Goal: Check status: Check status

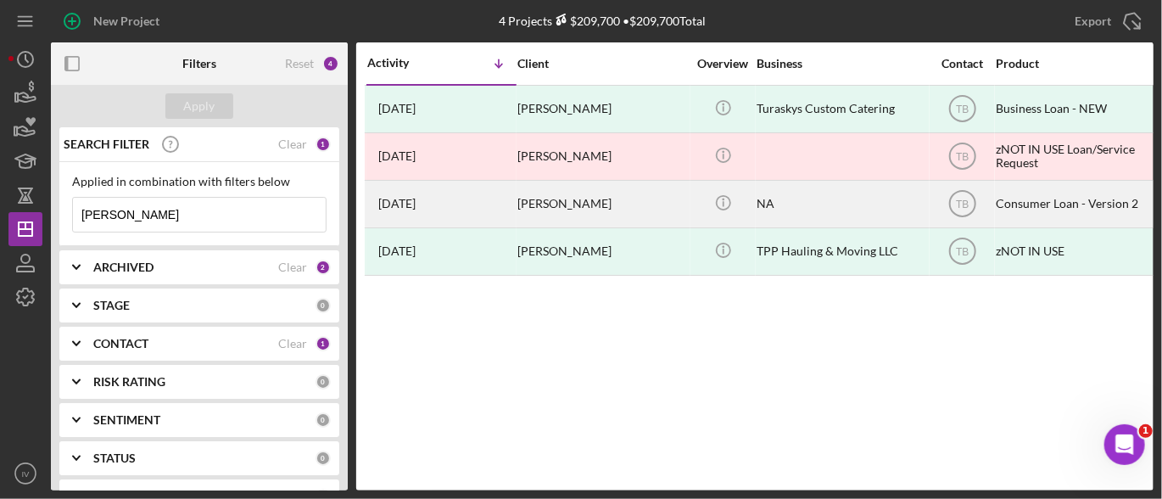
click at [588, 201] on div "[PERSON_NAME]" at bounding box center [602, 203] width 170 height 45
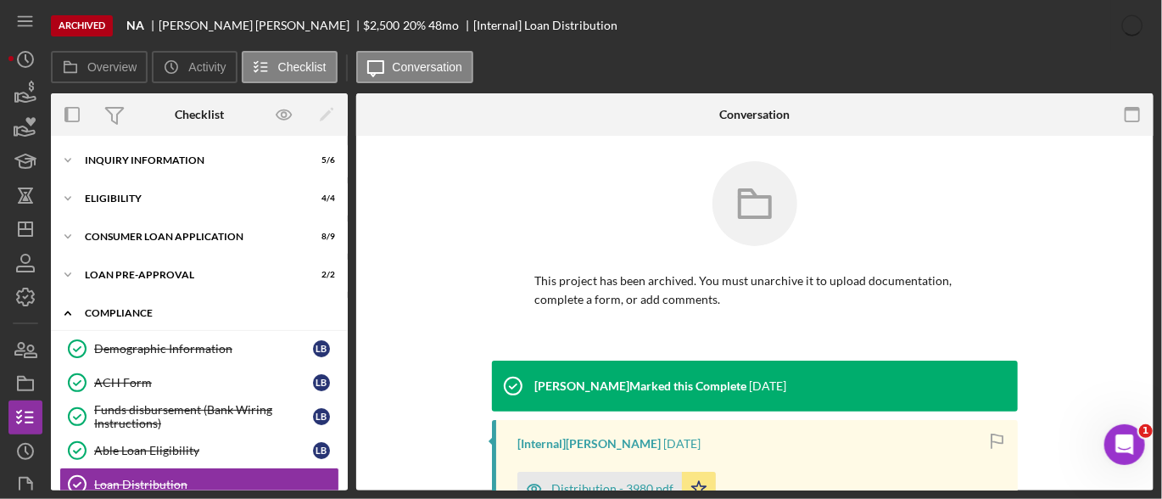
scroll to position [170, 0]
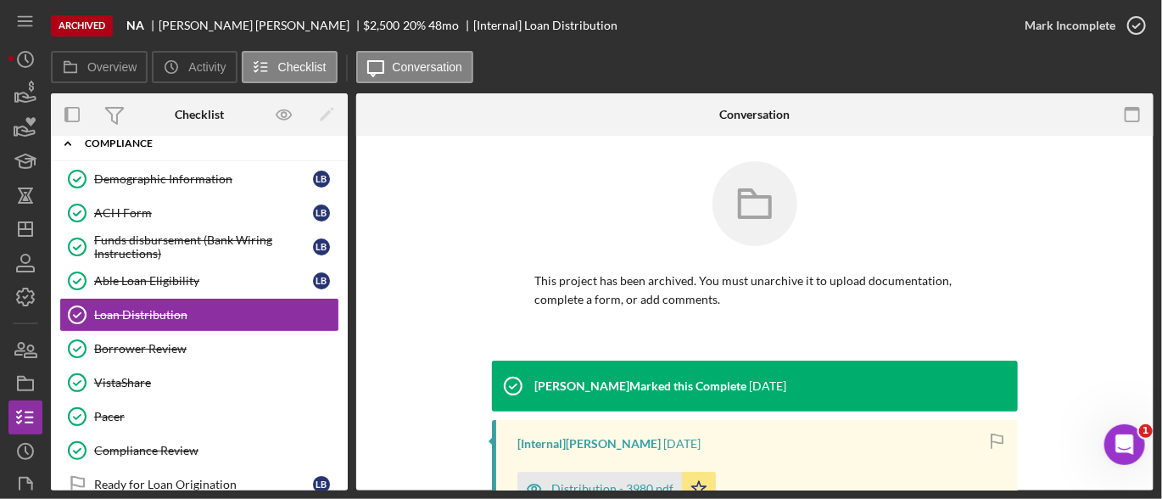
click at [129, 159] on div "Icon/Expander Compliance 9 / 10" at bounding box center [199, 143] width 297 height 35
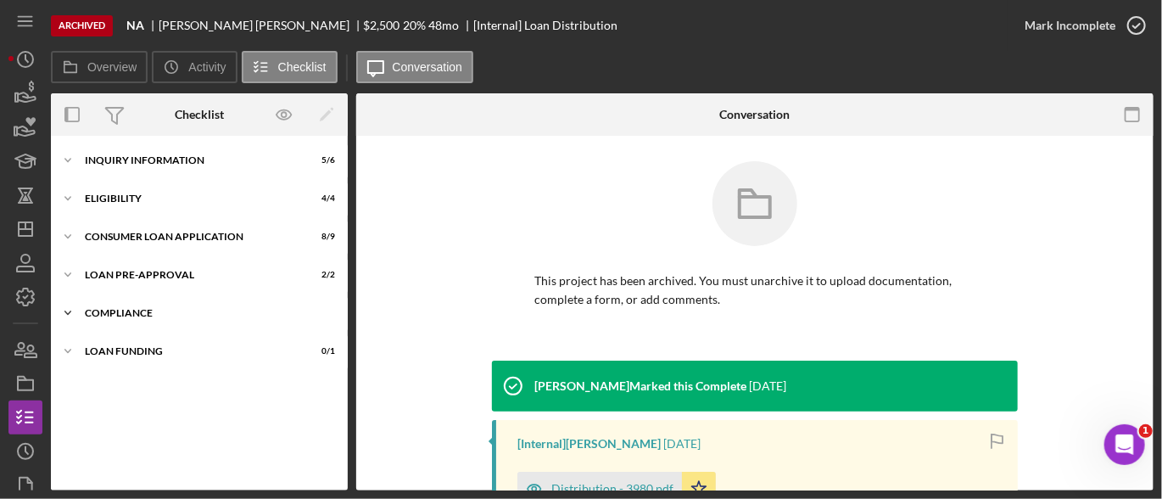
click at [129, 159] on div "Inquiry Information" at bounding box center [189, 160] width 208 height 10
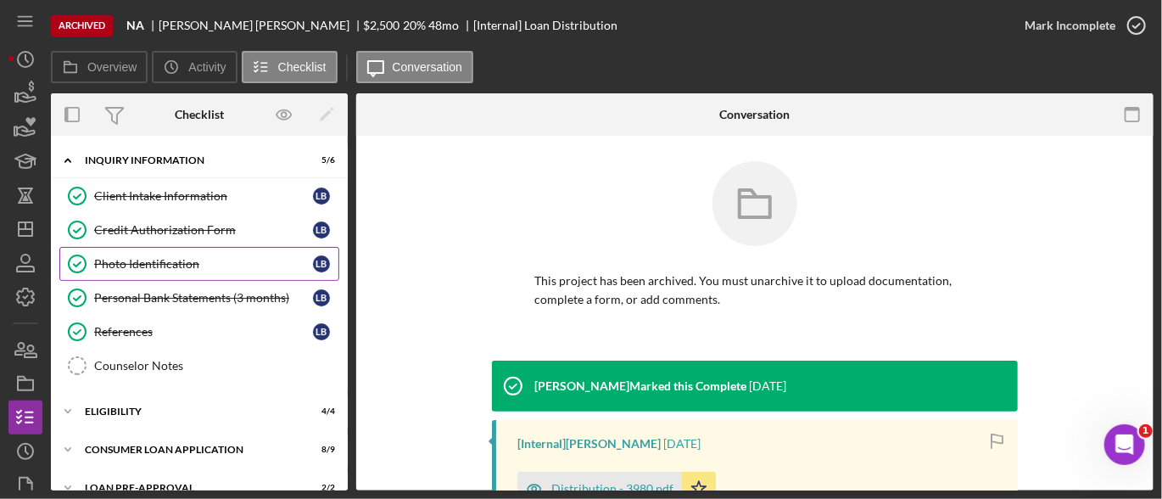
click at [186, 260] on div "Photo Identification" at bounding box center [203, 264] width 219 height 14
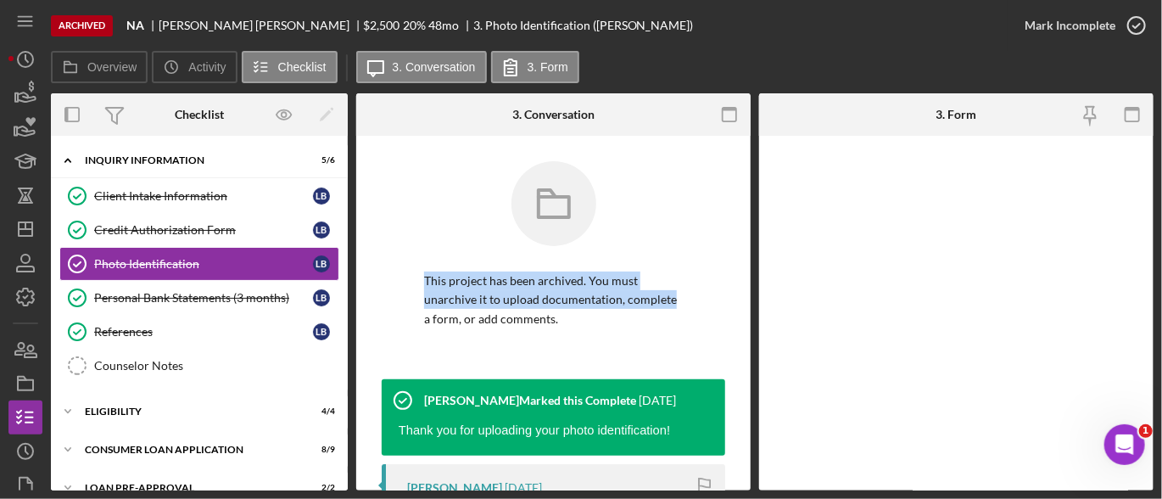
drag, startPoint x: 745, startPoint y: 179, endPoint x: 739, endPoint y: 293, distance: 113.8
click at [739, 298] on div "This project has been archived. You must unarchive it to upload documentation, …" at bounding box center [553, 454] width 394 height 637
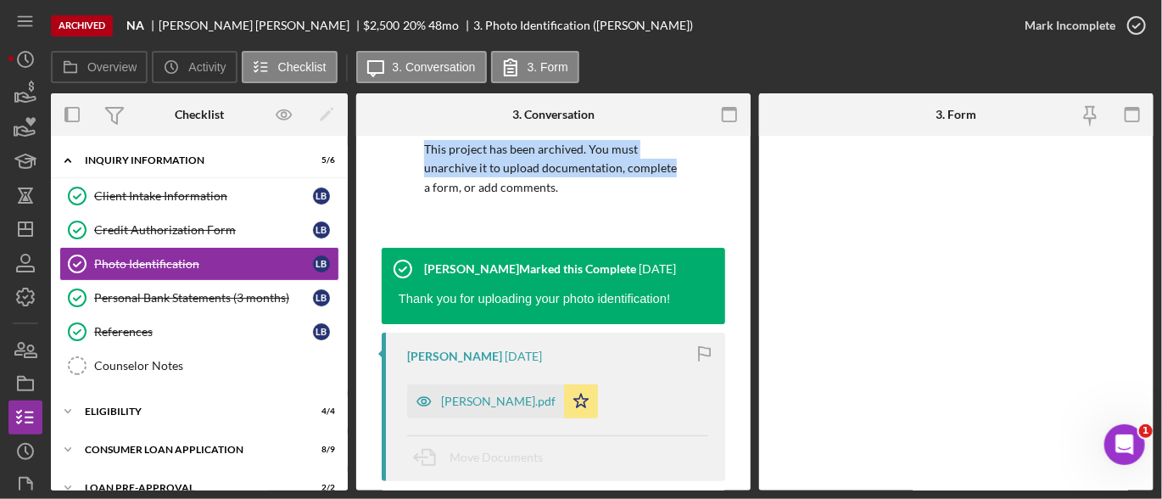
scroll to position [166, 0]
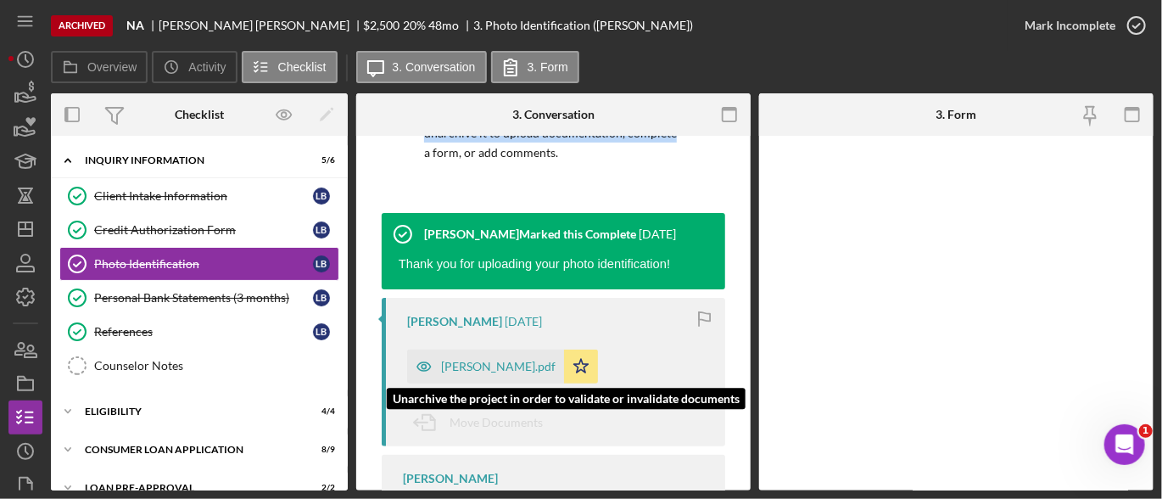
click at [499, 371] on div "[PERSON_NAME].pdf" at bounding box center [498, 367] width 114 height 14
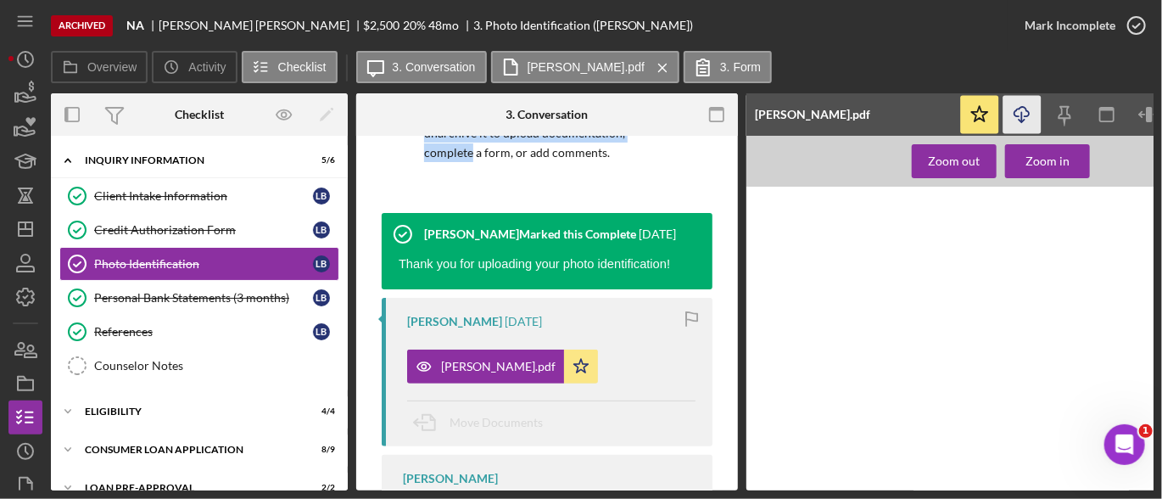
click at [1023, 111] on icon "Icon/Download" at bounding box center [1022, 115] width 38 height 38
click at [173, 298] on div "Personal Bank Statements (3 months)" at bounding box center [203, 298] width 219 height 14
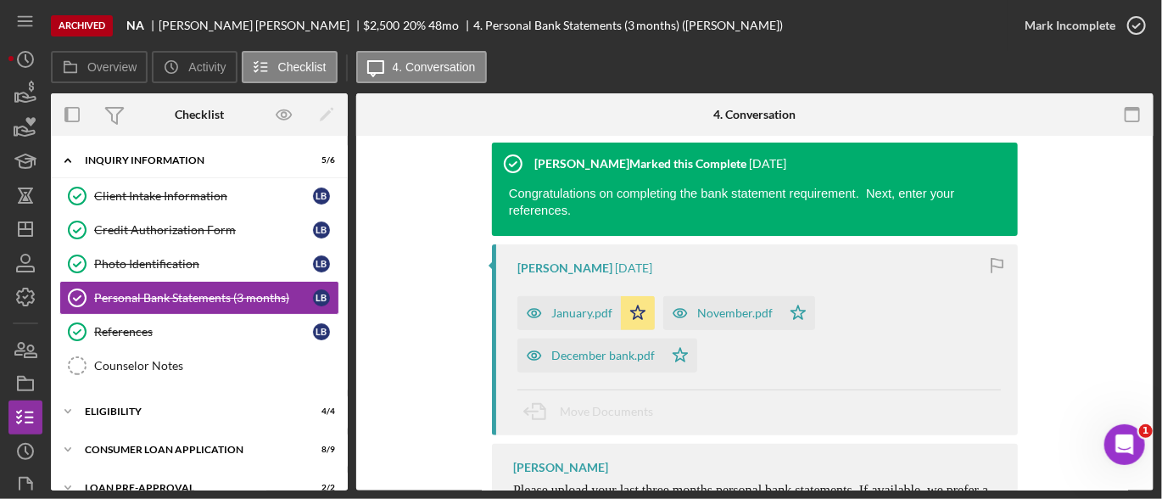
scroll to position [219, 0]
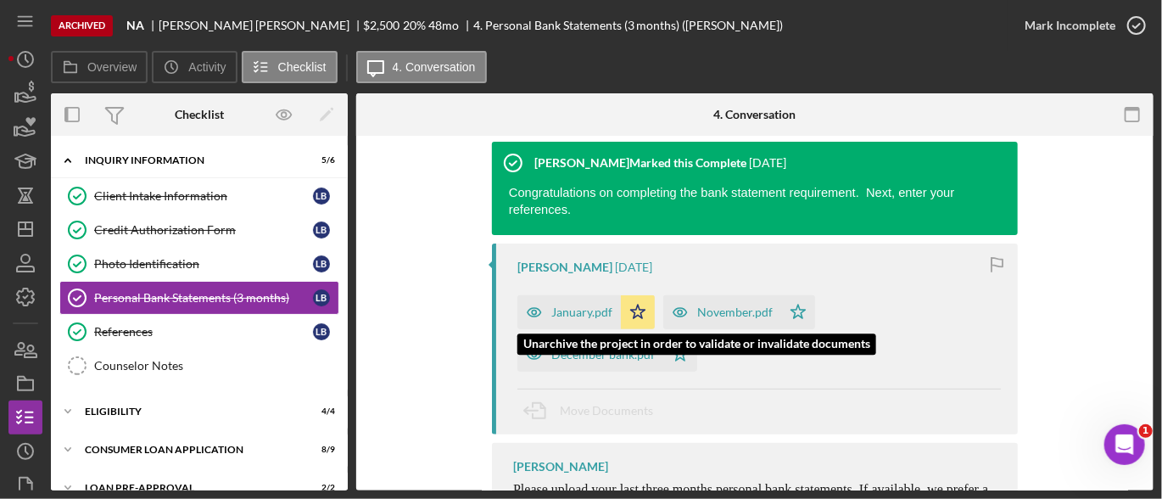
click at [577, 305] on div "January.pdf" at bounding box center [581, 312] width 61 height 14
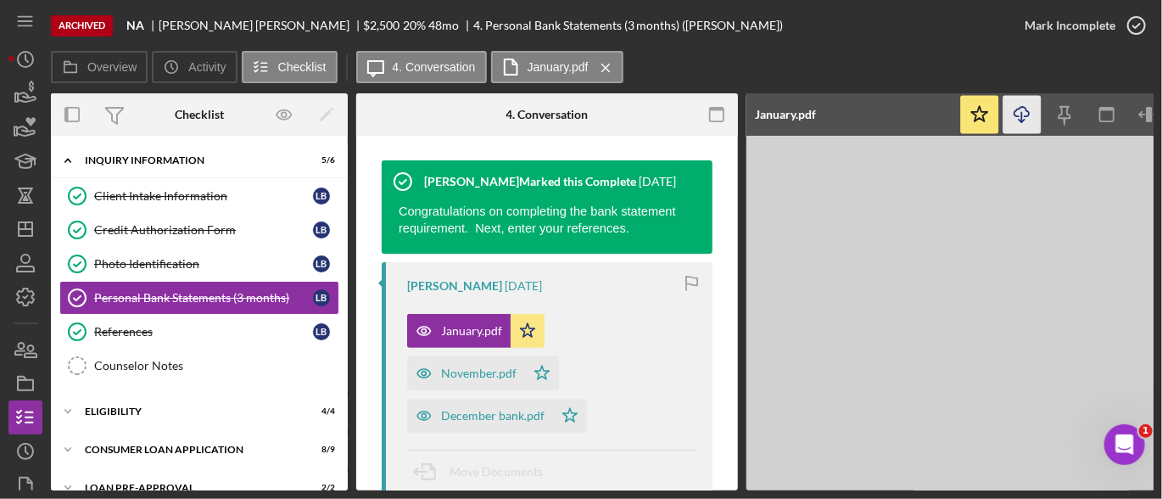
click at [1028, 111] on icon "button" at bounding box center [1021, 111] width 14 height 9
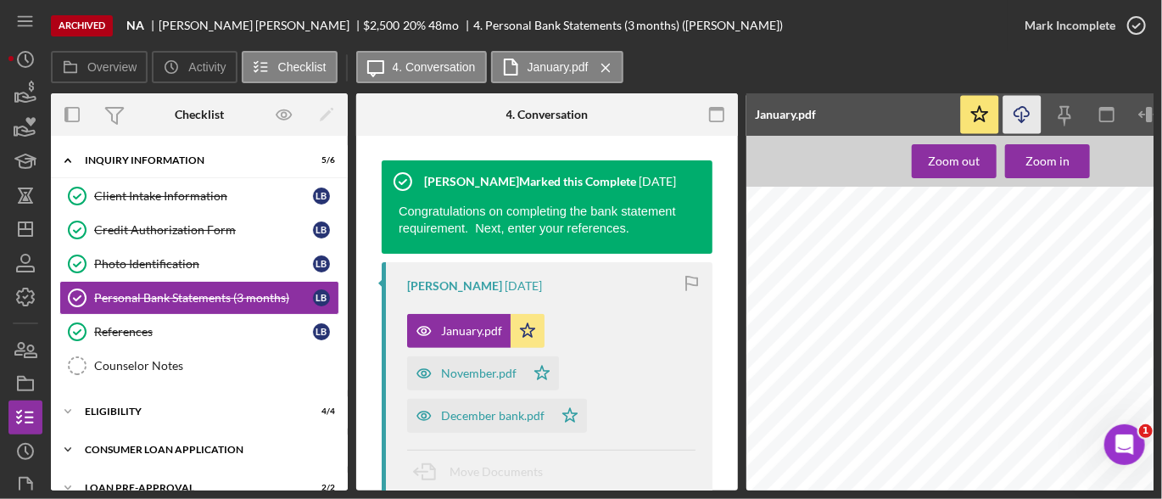
click at [178, 447] on div "Consumer Loan Application" at bounding box center [206, 449] width 242 height 10
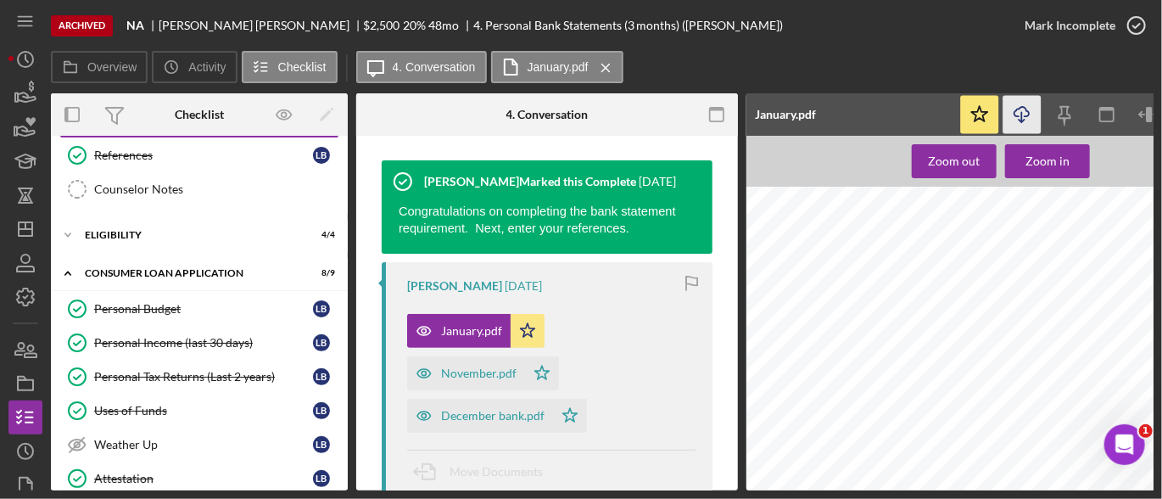
scroll to position [176, 0]
click at [191, 338] on div "Personal Income (last 30 days)" at bounding box center [203, 343] width 219 height 14
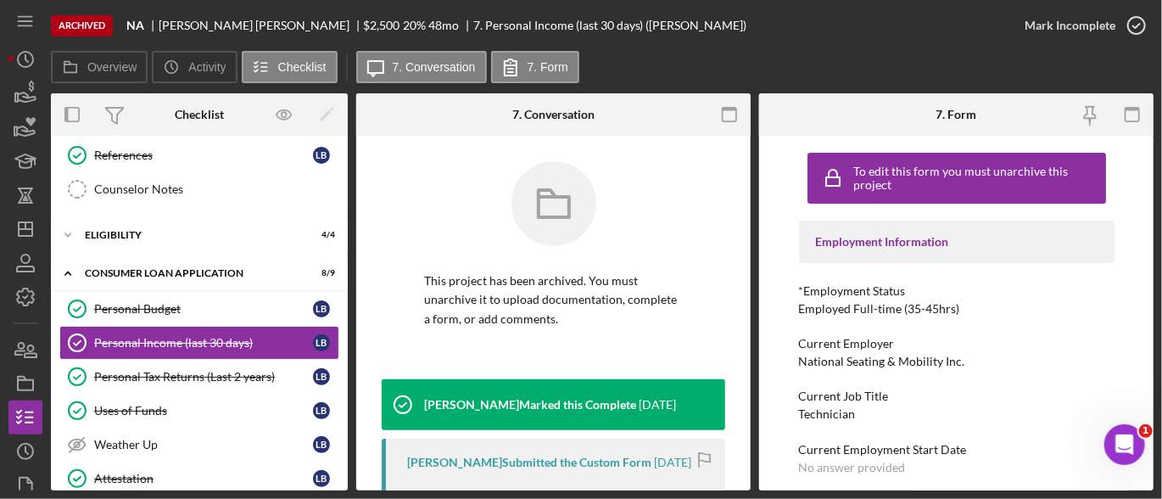
drag, startPoint x: 751, startPoint y: 155, endPoint x: 745, endPoint y: 243, distance: 88.4
click at [739, 252] on div "Overview Internal Workflow Stage Done Icon/Dropdown Arrow Icon/Archived Archive…" at bounding box center [602, 291] width 1102 height 397
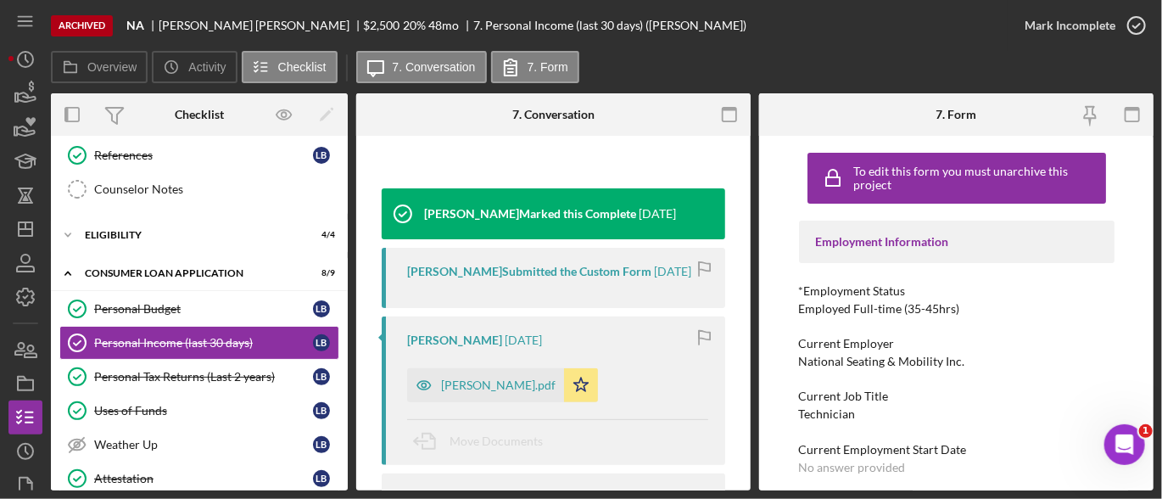
scroll to position [220, 0]
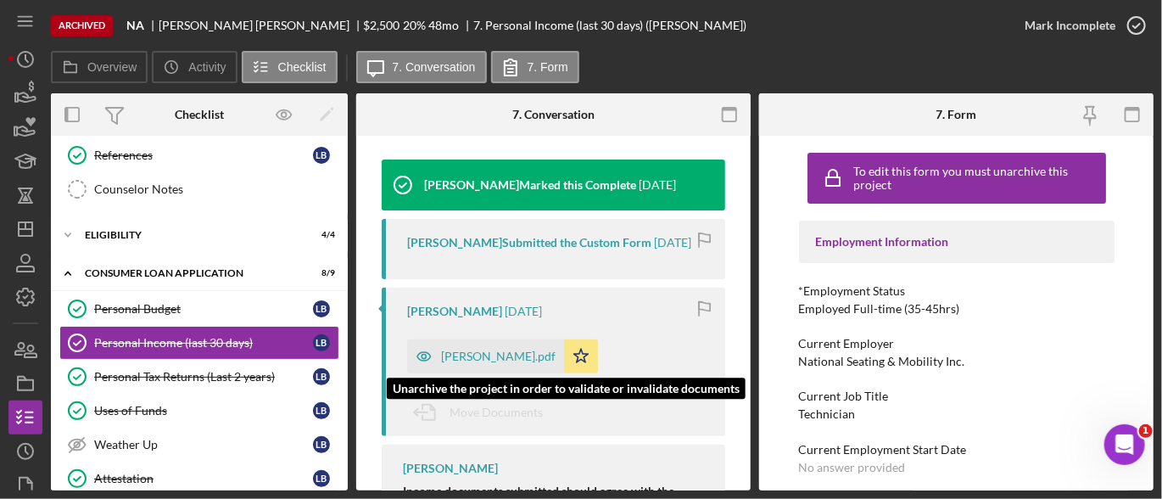
click at [494, 348] on div "[PERSON_NAME].pdf" at bounding box center [485, 356] width 157 height 34
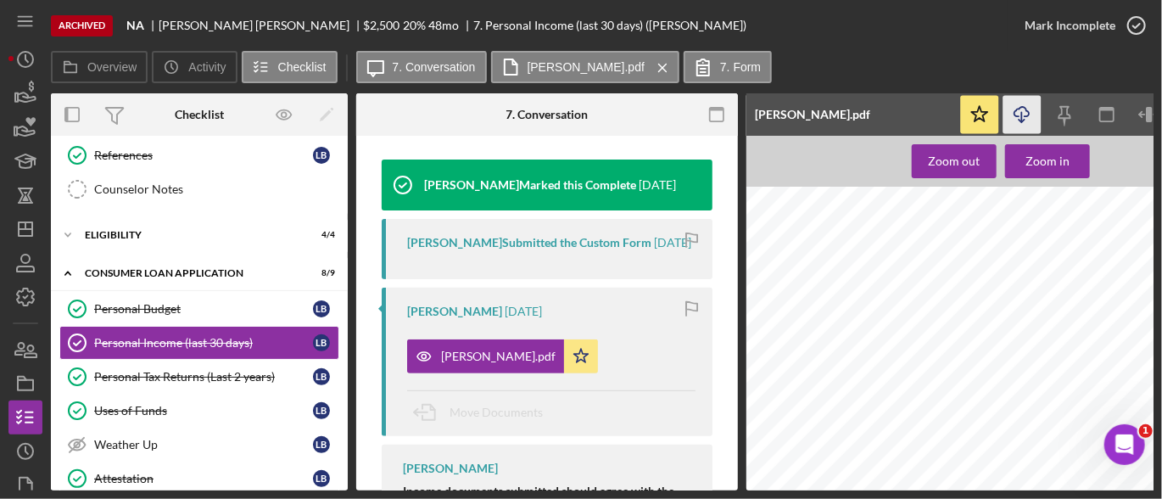
click at [1017, 114] on icon "Icon/Download" at bounding box center [1022, 115] width 38 height 38
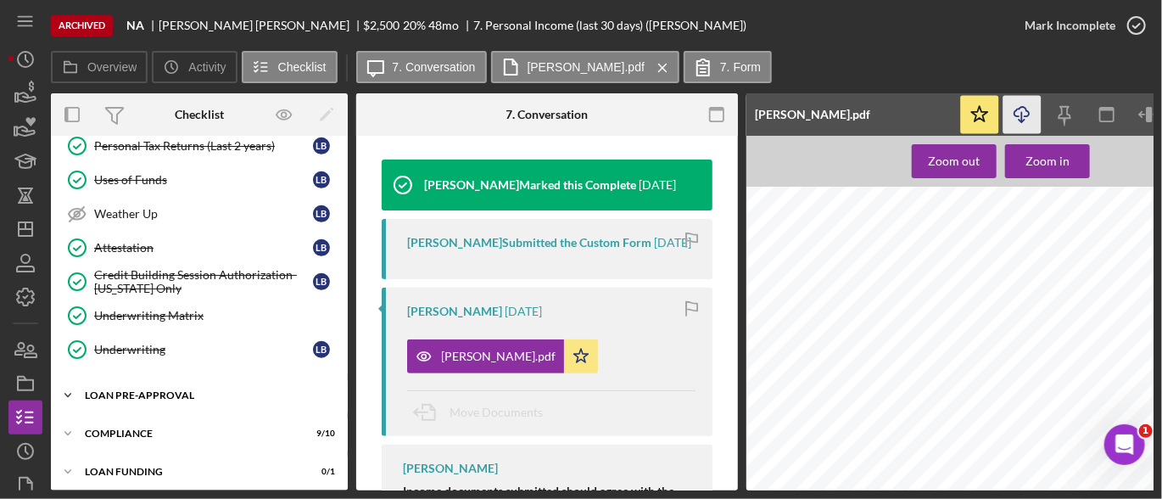
scroll to position [408, 0]
click at [147, 389] on div "Loan Pre-Approval" at bounding box center [206, 394] width 242 height 10
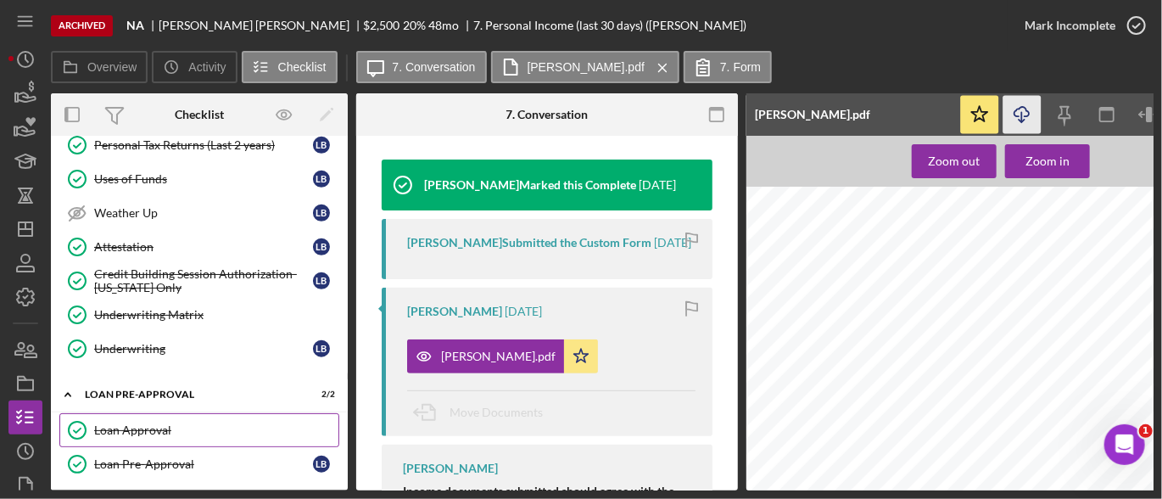
click at [137, 423] on div "Loan Approval" at bounding box center [216, 430] width 244 height 14
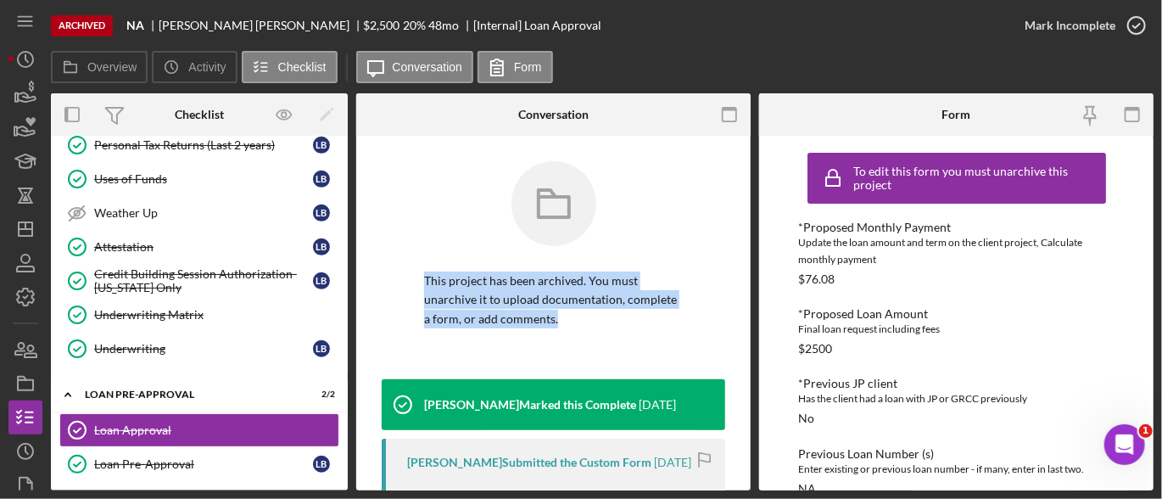
drag, startPoint x: 745, startPoint y: 172, endPoint x: 749, endPoint y: 268, distance: 95.9
click at [749, 300] on div "Loan Approval Loan Approval This project has been archived. You must unarchive …" at bounding box center [553, 313] width 394 height 354
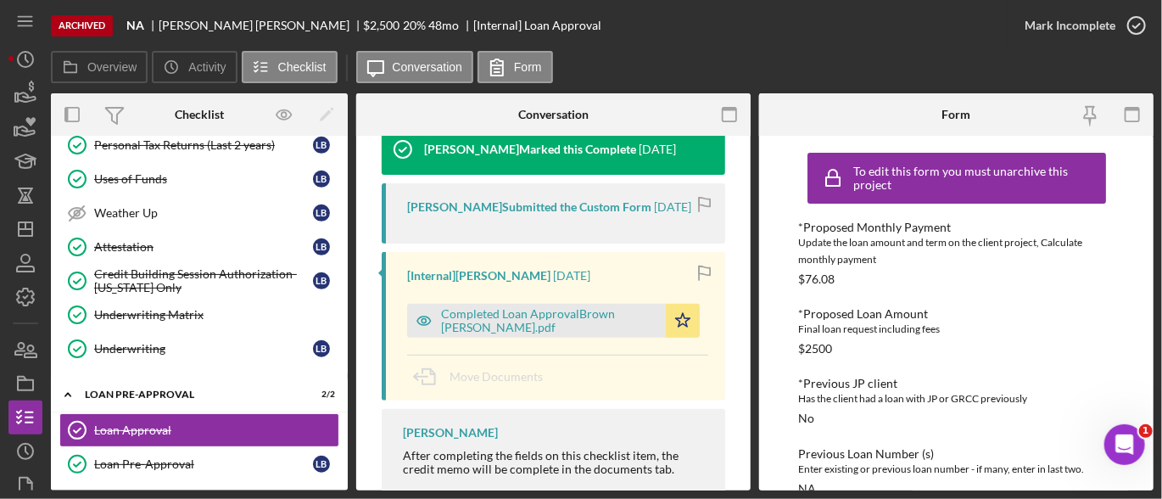
scroll to position [265, 0]
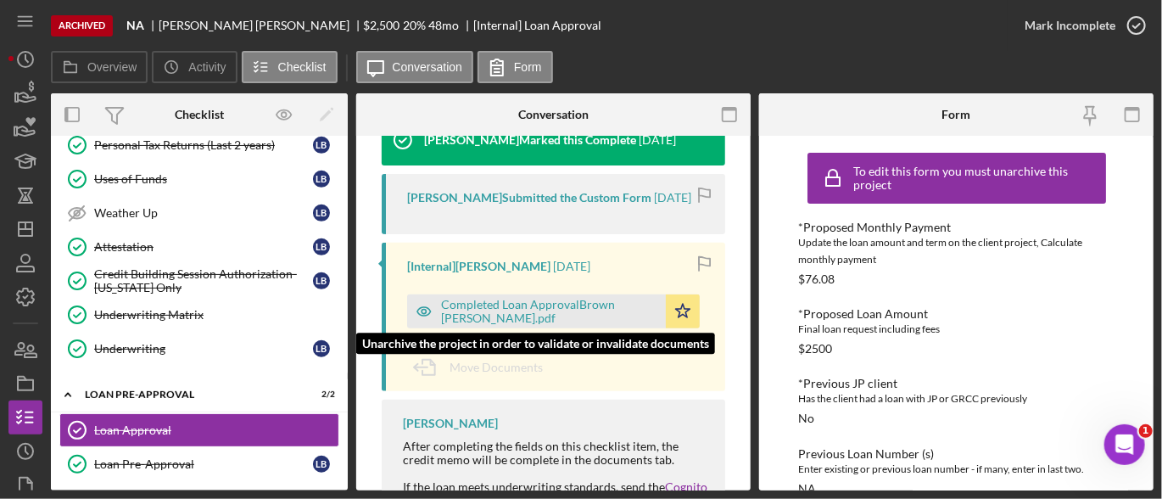
click at [574, 315] on div "Completed Loan ApprovalBrown [PERSON_NAME].pdf" at bounding box center [549, 311] width 216 height 27
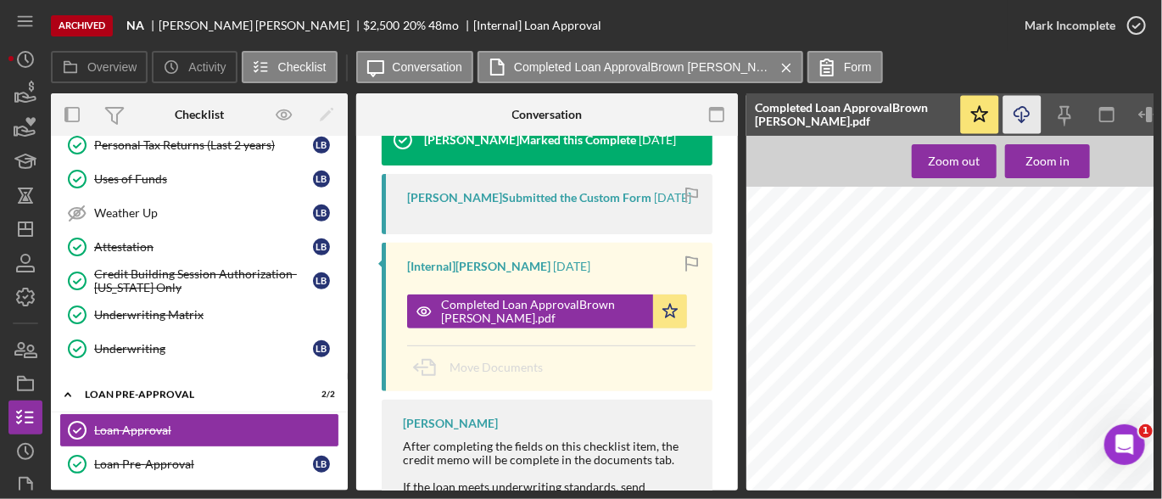
click at [1024, 115] on icon "Icon/Download" at bounding box center [1022, 115] width 38 height 38
click at [20, 223] on polygon "button" at bounding box center [26, 229] width 14 height 14
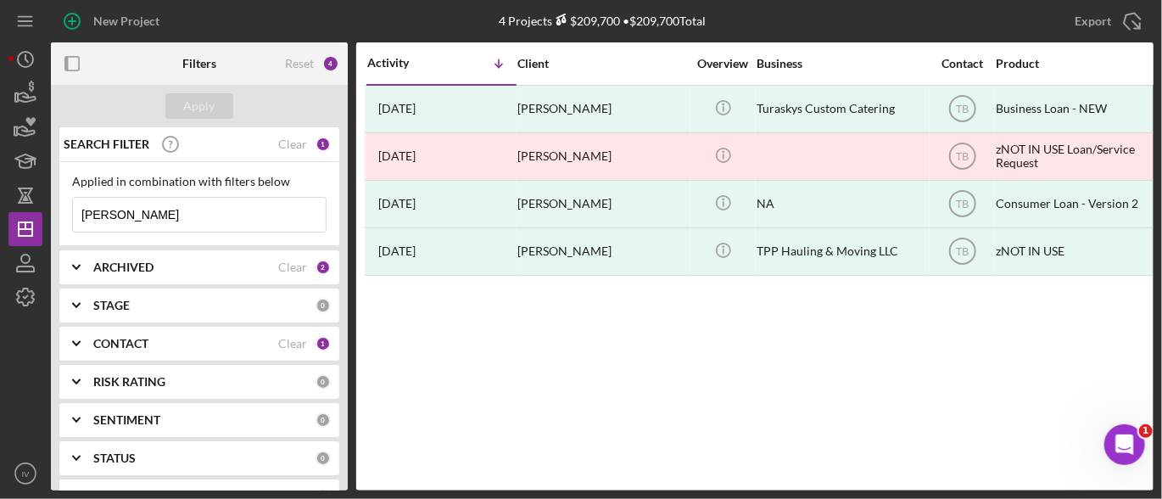
drag, startPoint x: 169, startPoint y: 213, endPoint x: 49, endPoint y: 211, distance: 119.6
click at [49, 211] on div "New Project 4 Projects $209,700 • $209,700 Total [PERSON_NAME] Export Icon/Expo…" at bounding box center [580, 245] width 1145 height 490
paste input "[PERSON_NAME]"
type input "[PERSON_NAME]"
click at [83, 342] on icon "Icon/Expander" at bounding box center [76, 343] width 42 height 42
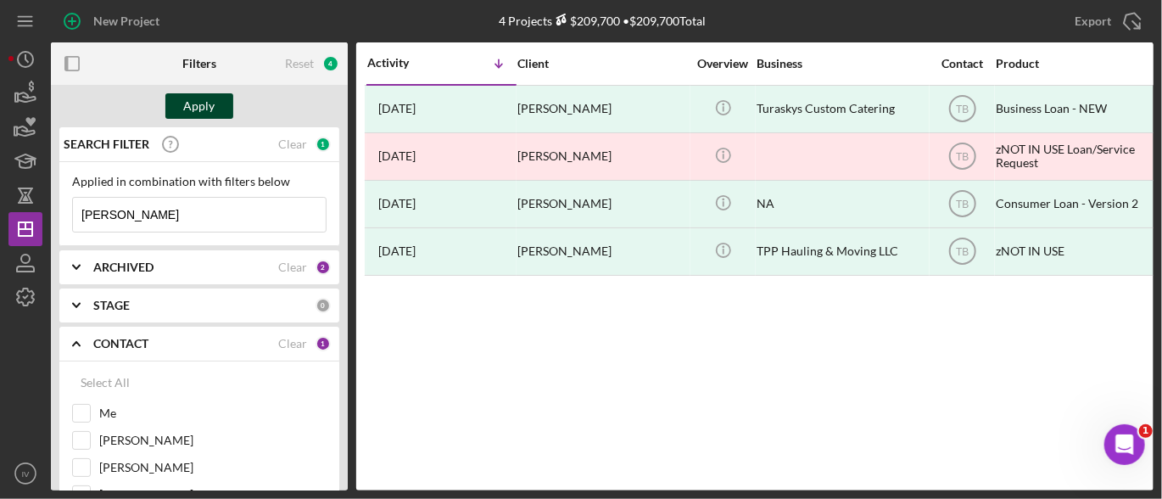
click at [204, 104] on div "Apply" at bounding box center [199, 105] width 31 height 25
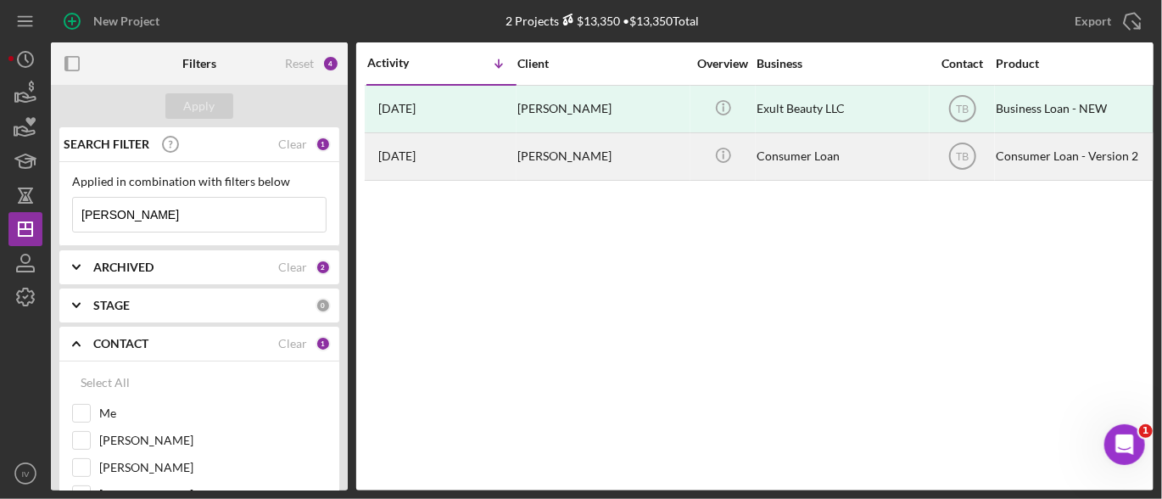
click at [529, 151] on div "[PERSON_NAME]" at bounding box center [602, 156] width 170 height 45
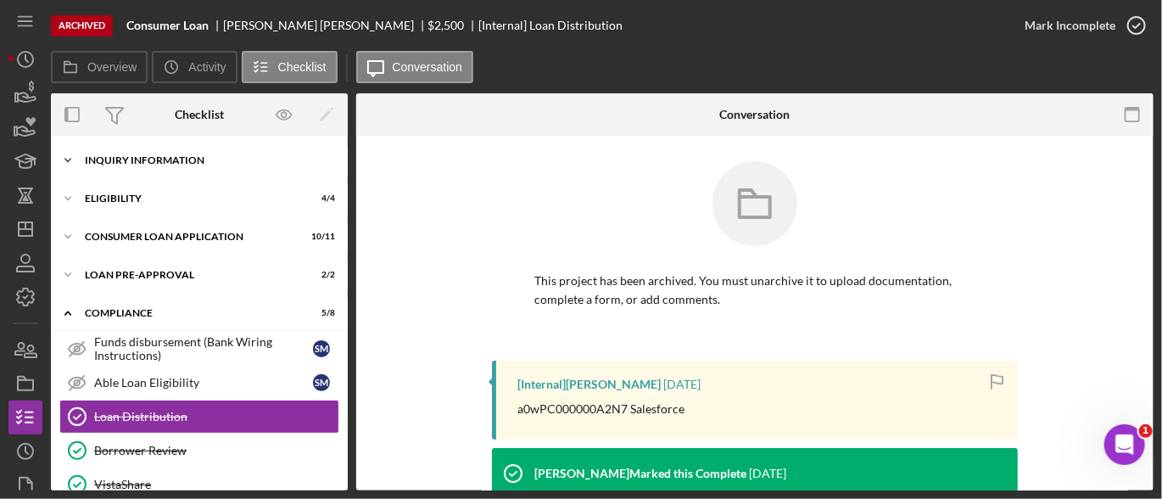
click at [214, 152] on div "Icon/Expander Inquiry Information 5 / 6" at bounding box center [199, 160] width 297 height 34
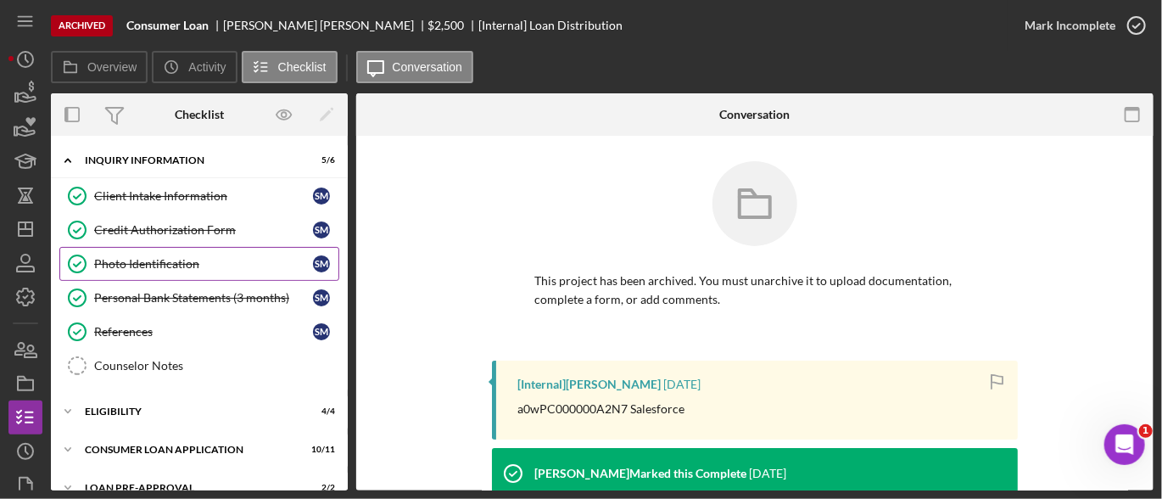
click at [158, 264] on div "Photo Identification" at bounding box center [203, 264] width 219 height 14
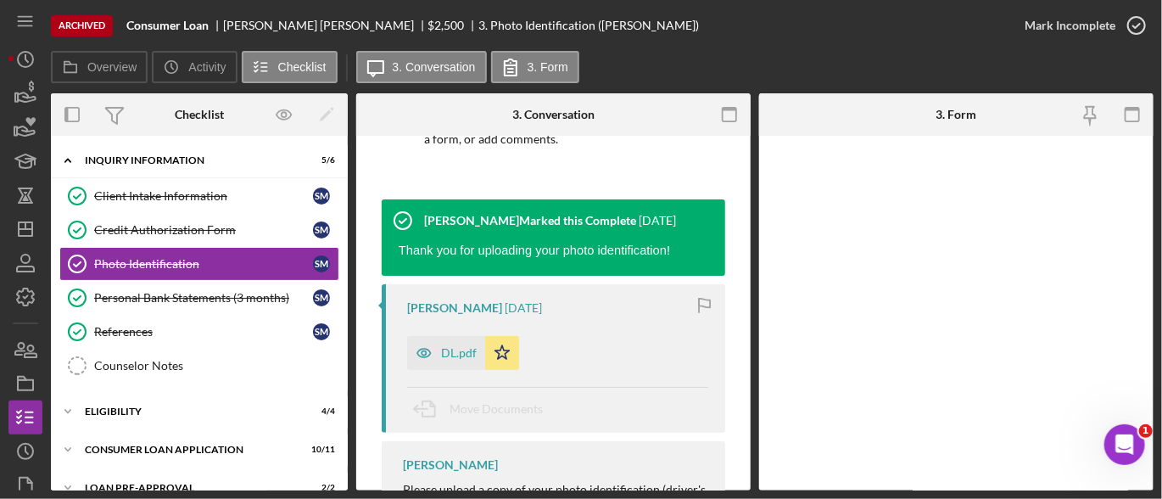
scroll to position [208, 0]
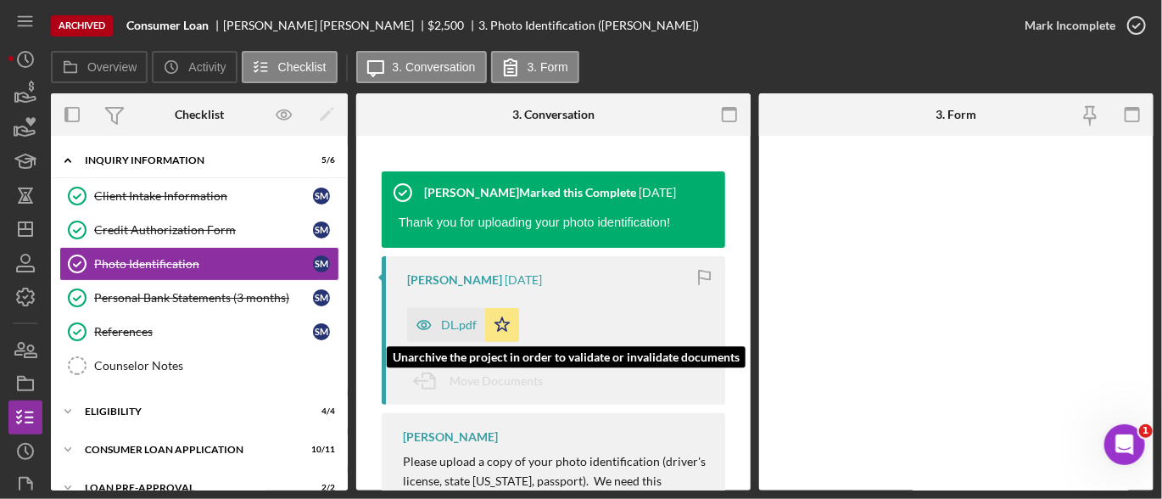
click at [467, 328] on div "DL.pdf" at bounding box center [459, 325] width 36 height 14
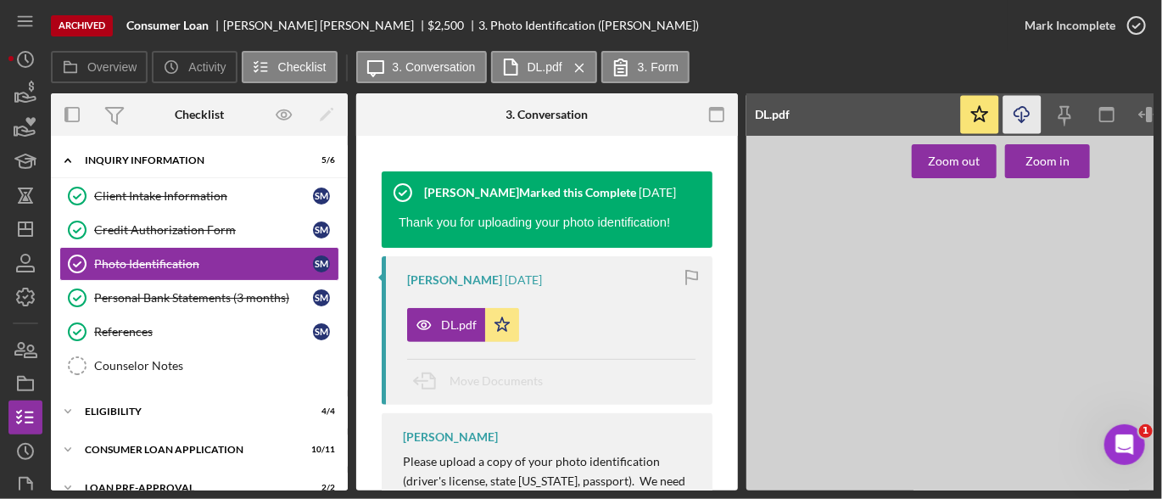
click at [1029, 117] on icon "Icon/Download" at bounding box center [1022, 115] width 38 height 38
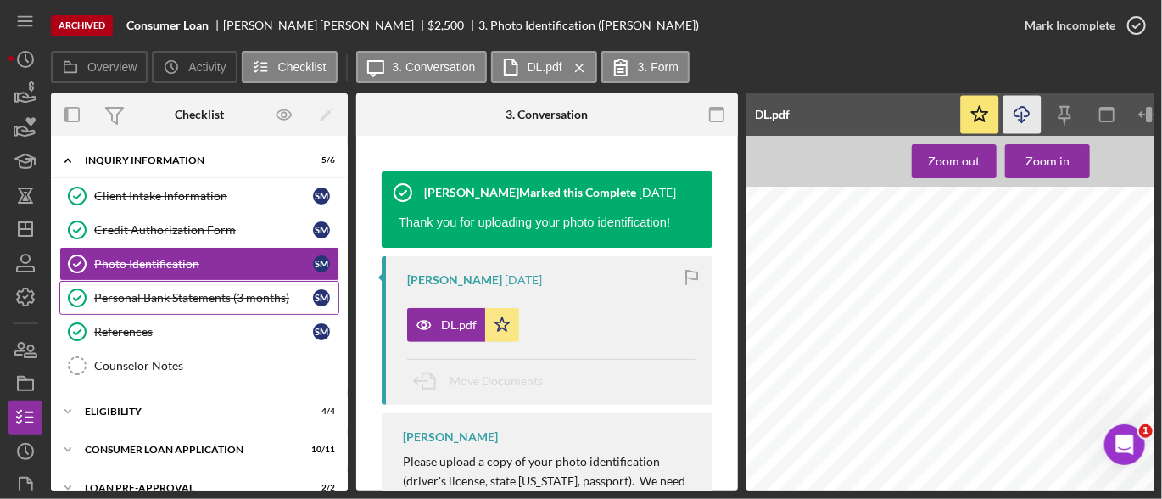
click at [201, 294] on div "Personal Bank Statements (3 months)" at bounding box center [203, 298] width 219 height 14
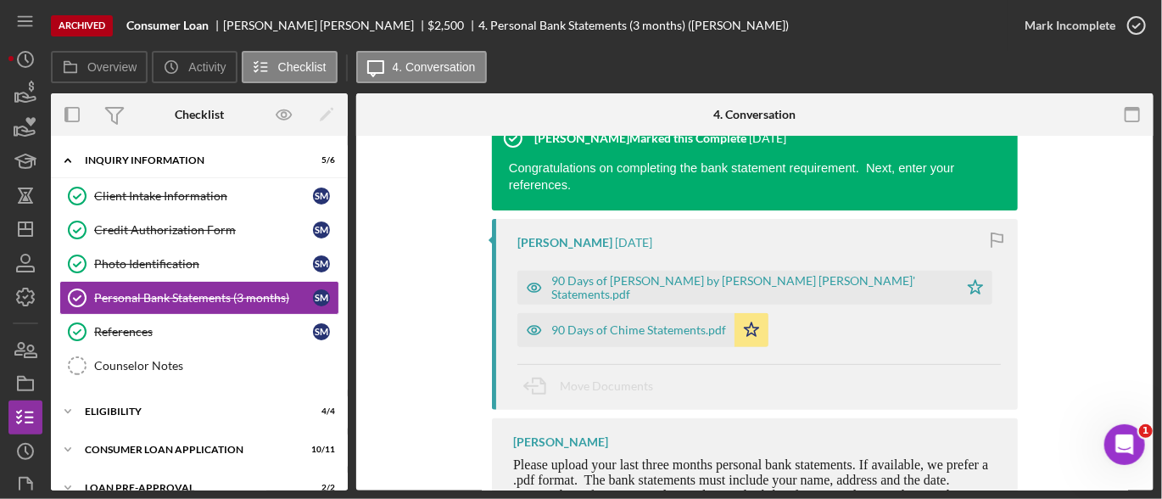
scroll to position [246, 0]
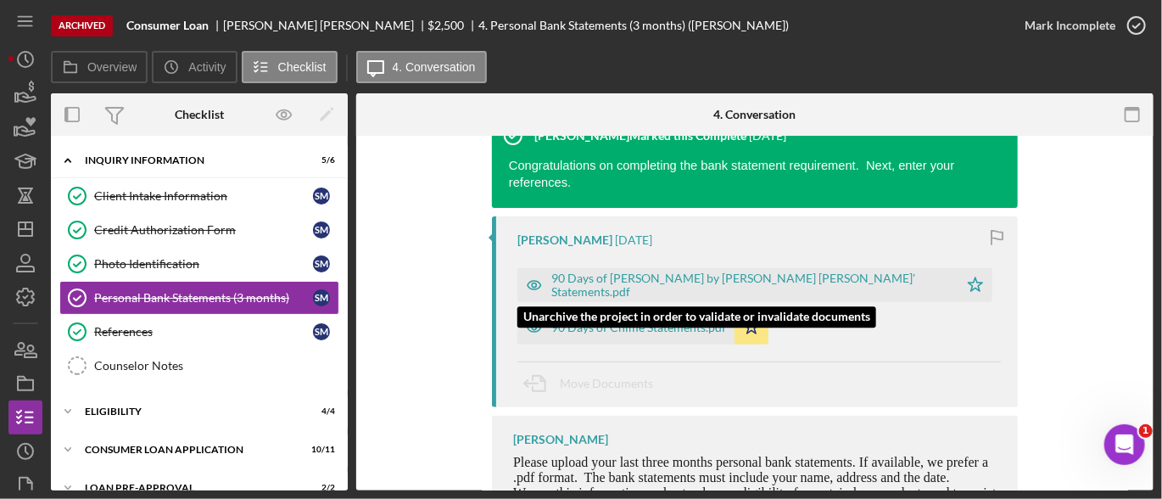
click at [683, 268] on div "90 Days of [PERSON_NAME] by [PERSON_NAME] [PERSON_NAME]' Statements.pdf" at bounding box center [737, 285] width 441 height 34
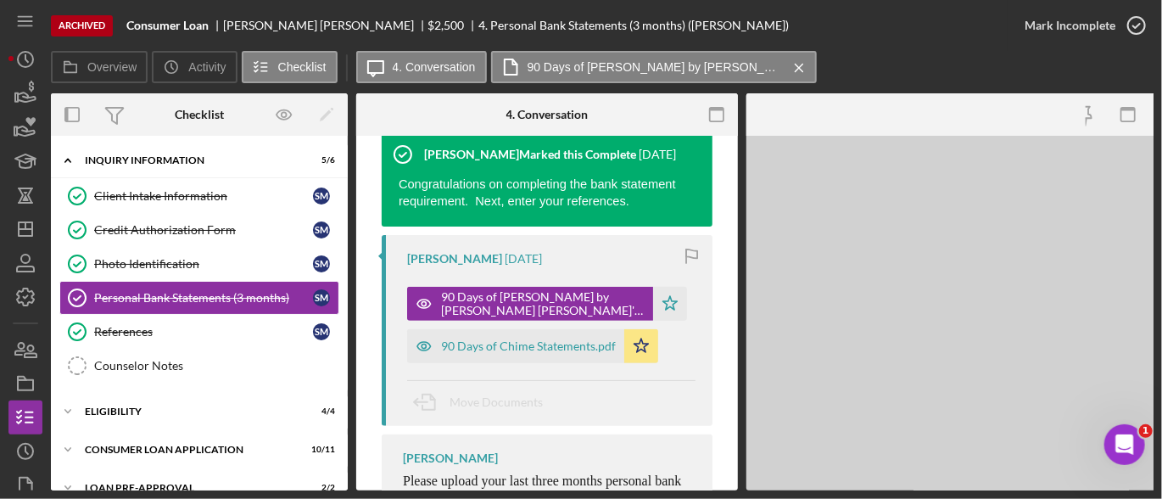
scroll to position [265, 0]
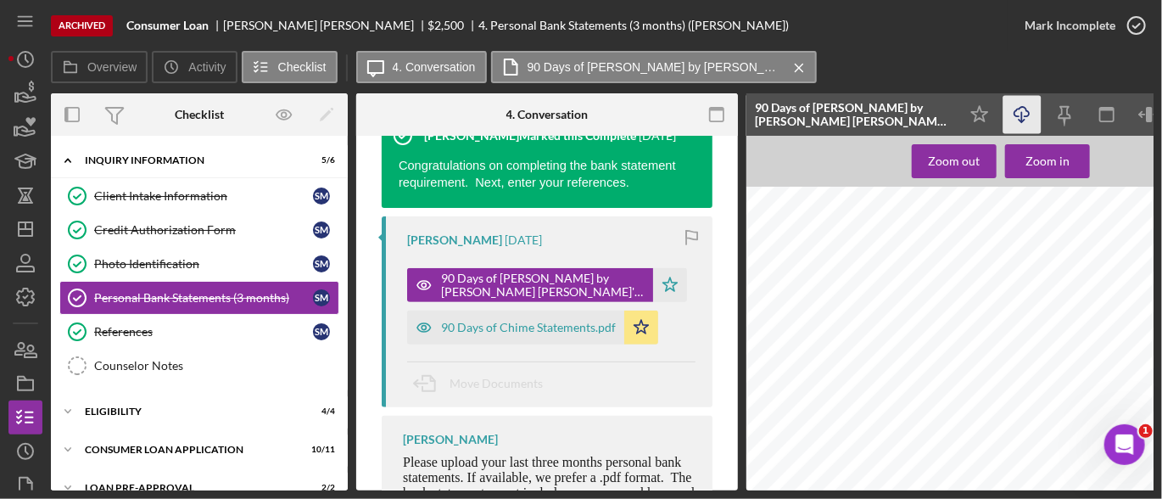
click at [1014, 109] on icon "Icon/Download" at bounding box center [1022, 115] width 38 height 38
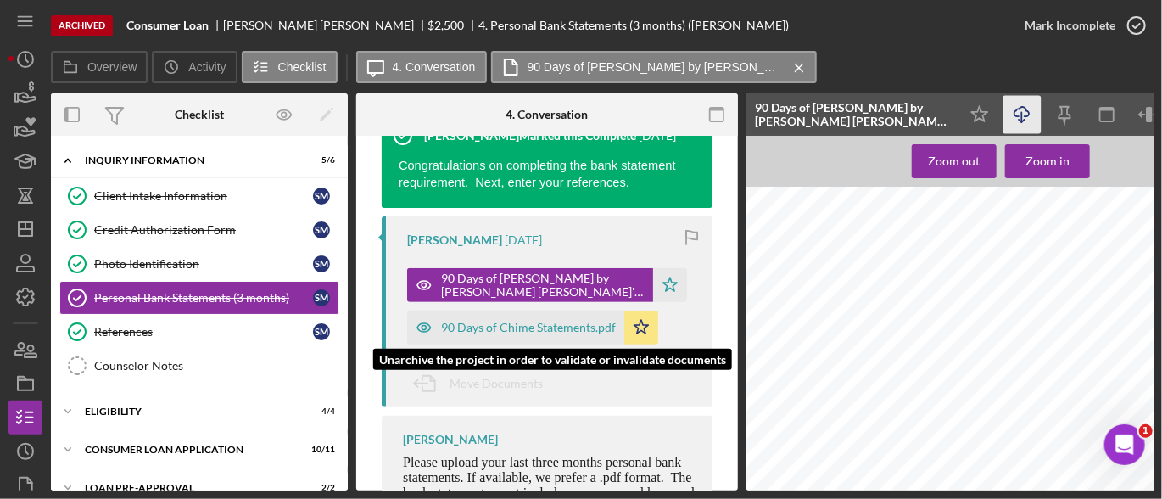
click at [565, 328] on div "90 Days of Chime Statements.pdf" at bounding box center [528, 328] width 175 height 14
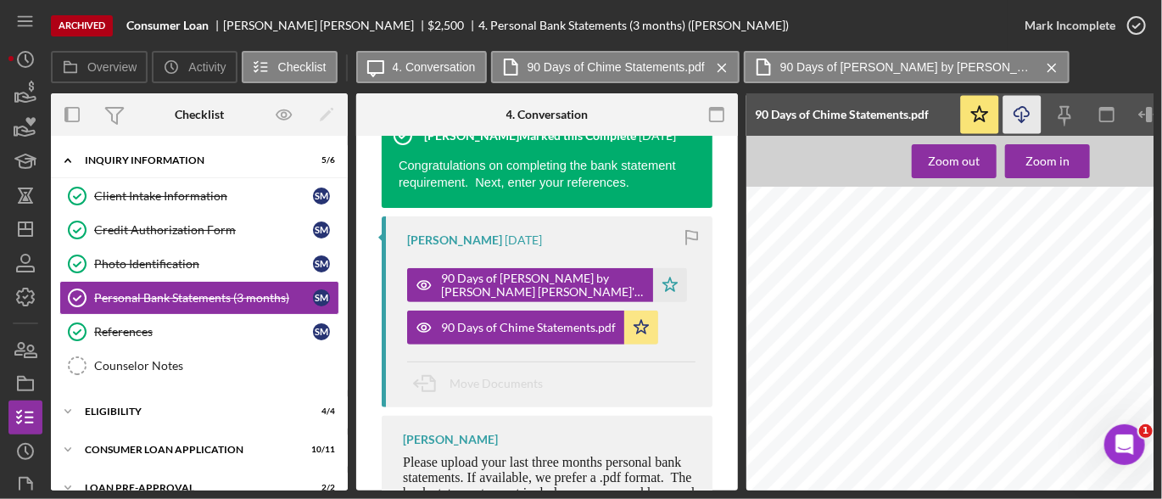
click at [1011, 118] on icon "Icon/Download" at bounding box center [1022, 115] width 38 height 38
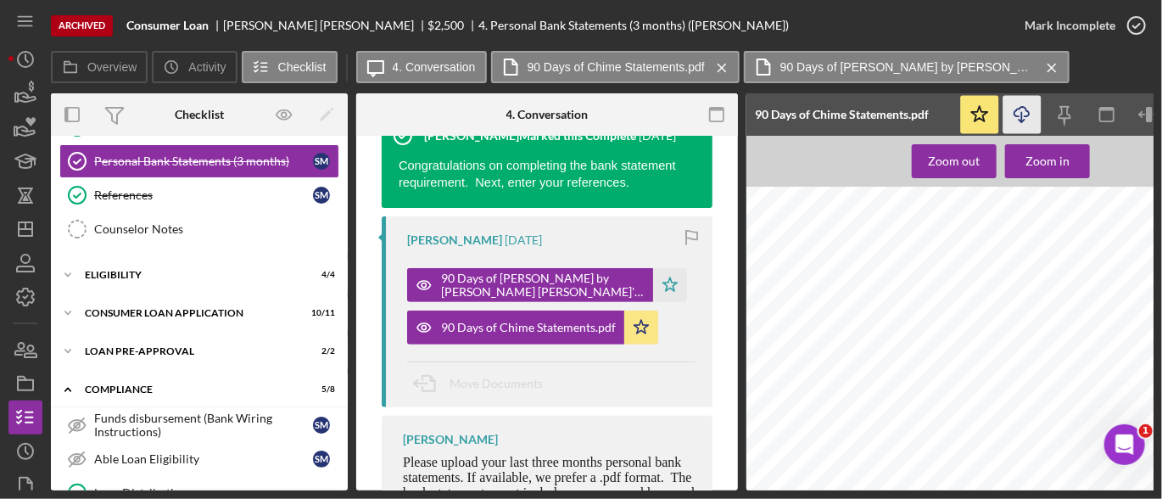
scroll to position [142, 0]
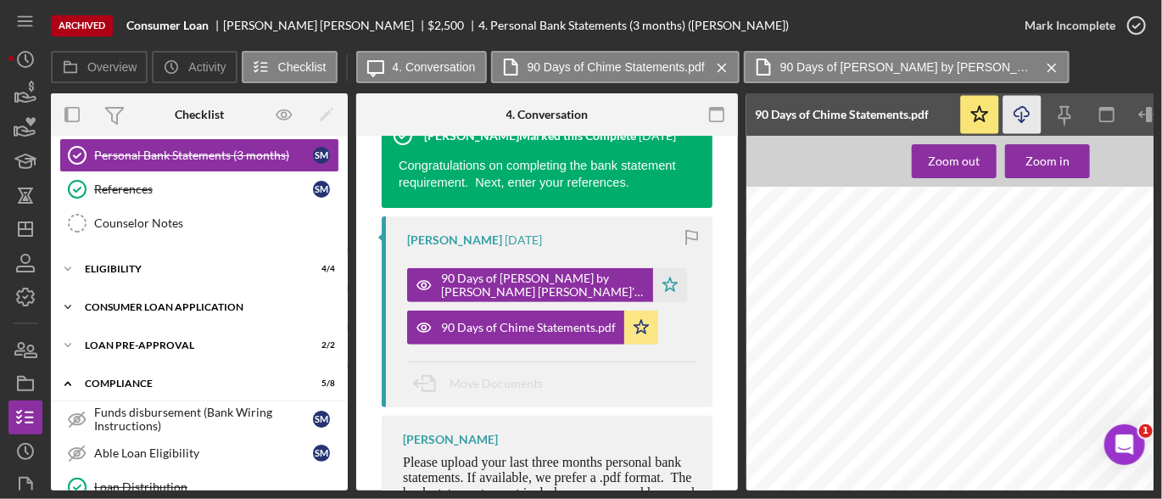
click at [184, 302] on div "Consumer Loan Application" at bounding box center [206, 307] width 242 height 10
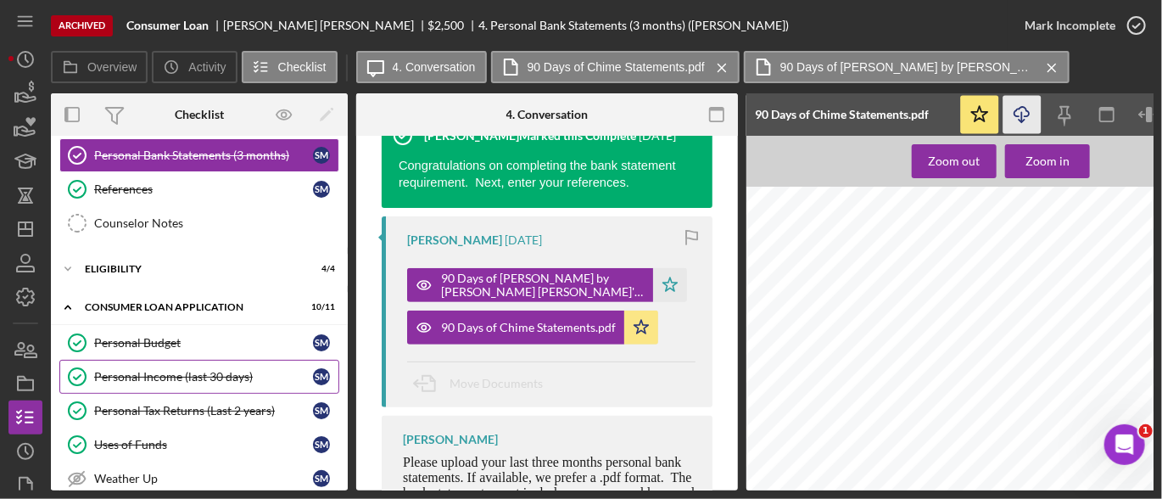
click at [149, 376] on div "Personal Income (last 30 days)" at bounding box center [203, 377] width 219 height 14
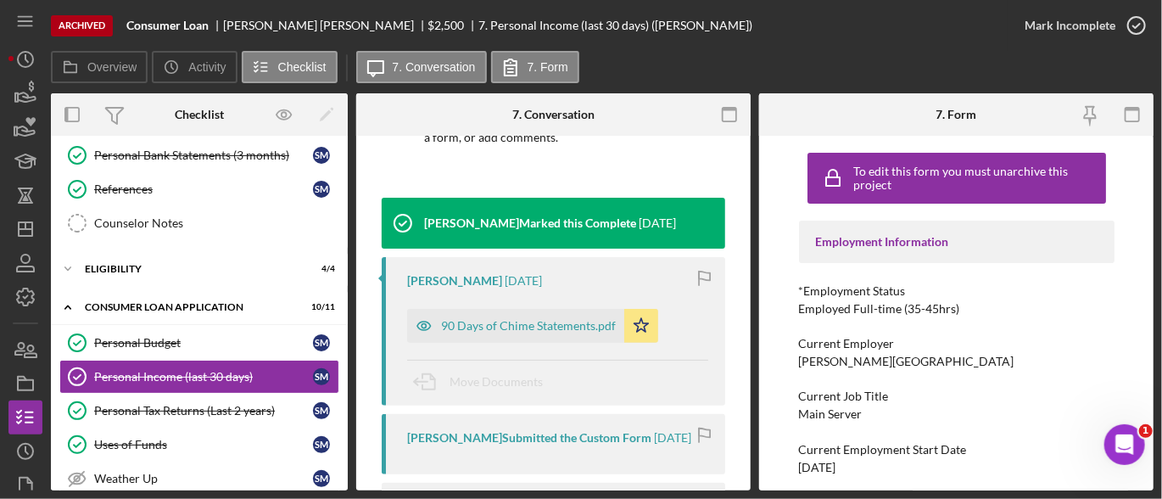
scroll to position [183, 0]
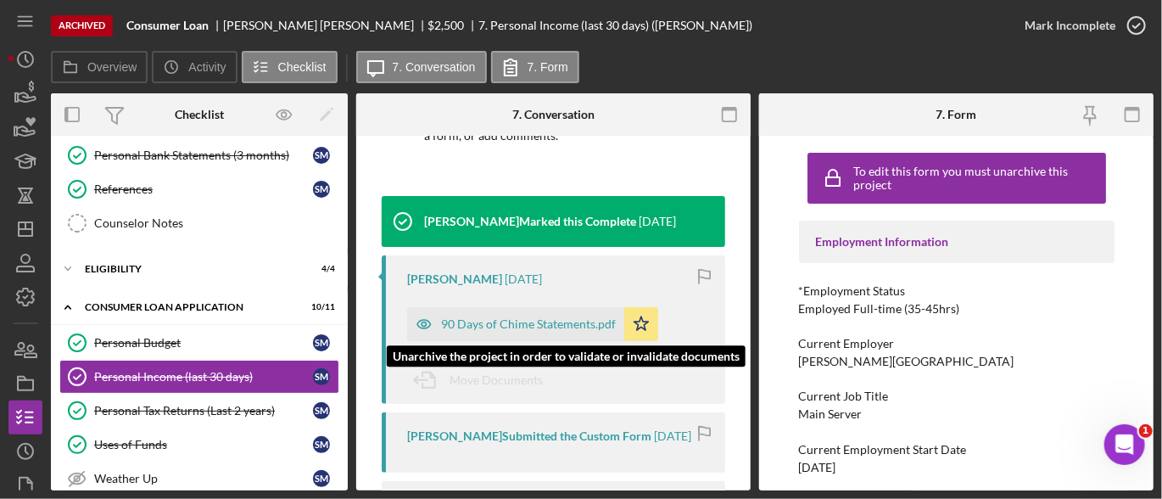
click at [532, 317] on div "90 Days of Chime Statements.pdf" at bounding box center [528, 324] width 175 height 14
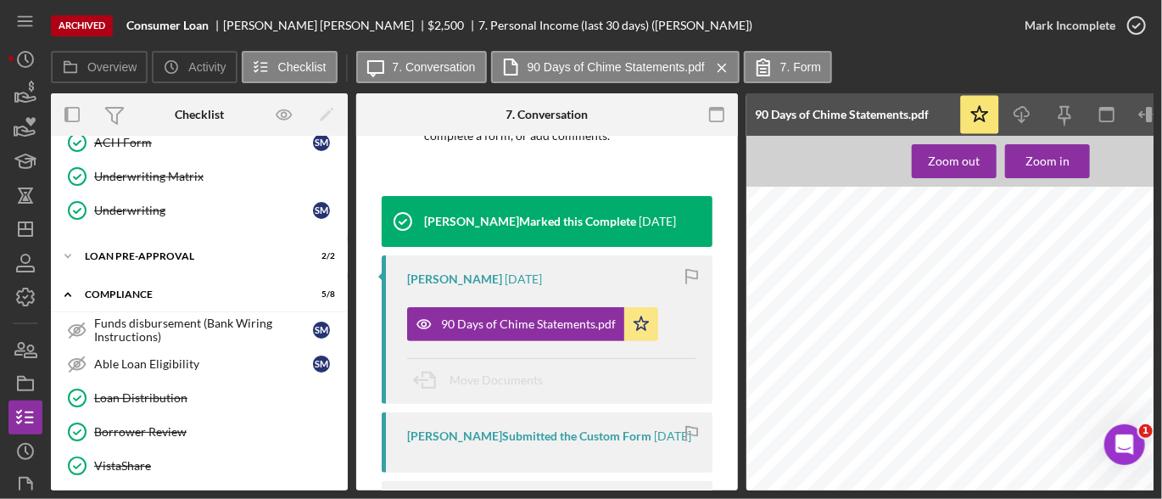
scroll to position [659, 0]
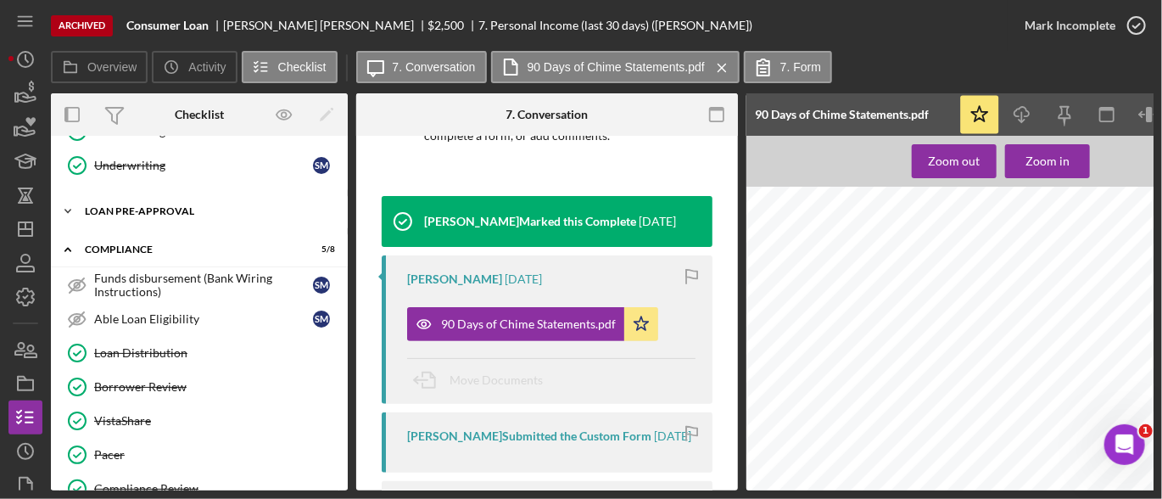
click at [194, 211] on div "Icon/Expander Loan Pre-Approval 2 / 2" at bounding box center [199, 211] width 297 height 34
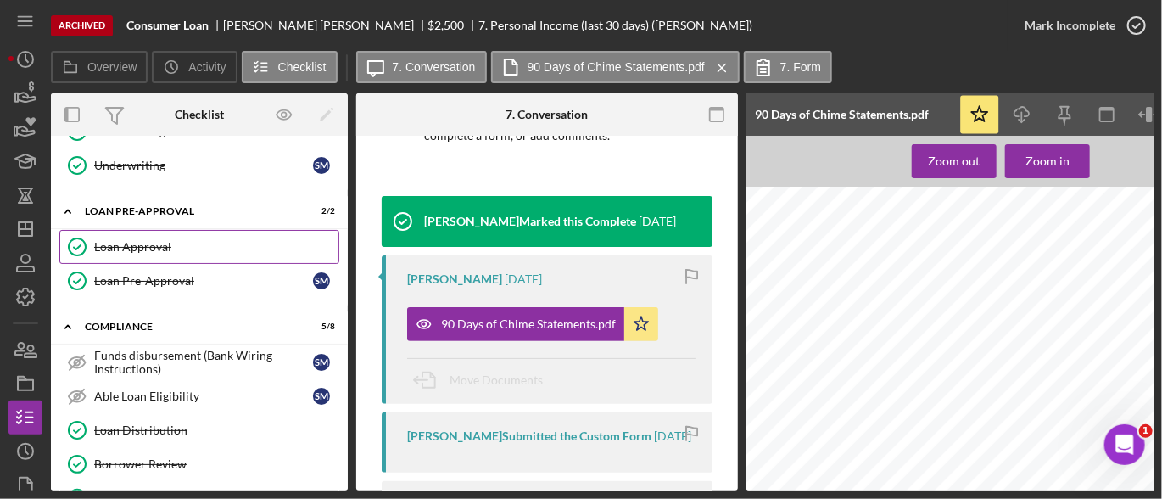
click at [159, 240] on div "Loan Approval" at bounding box center [216, 247] width 244 height 14
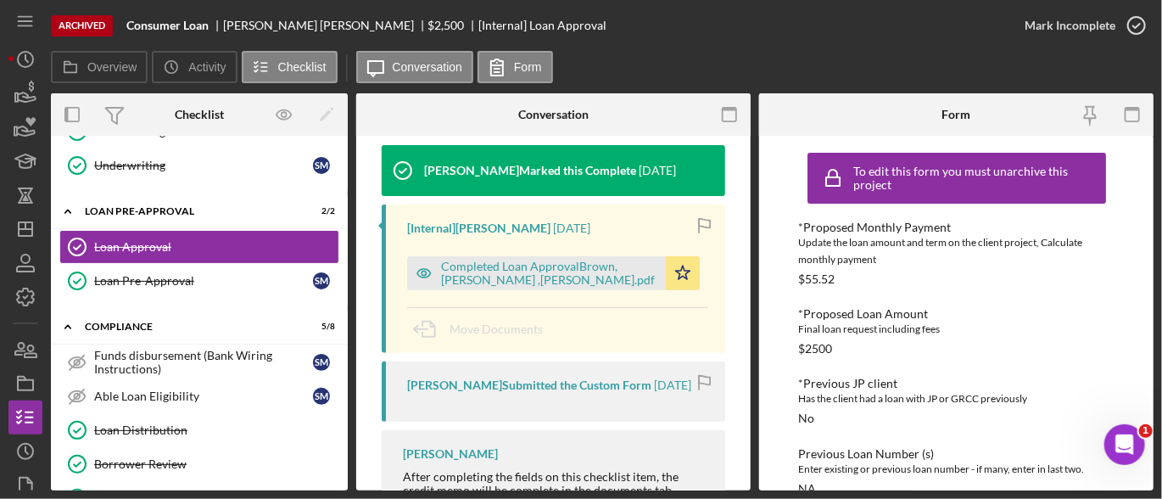
scroll to position [315, 0]
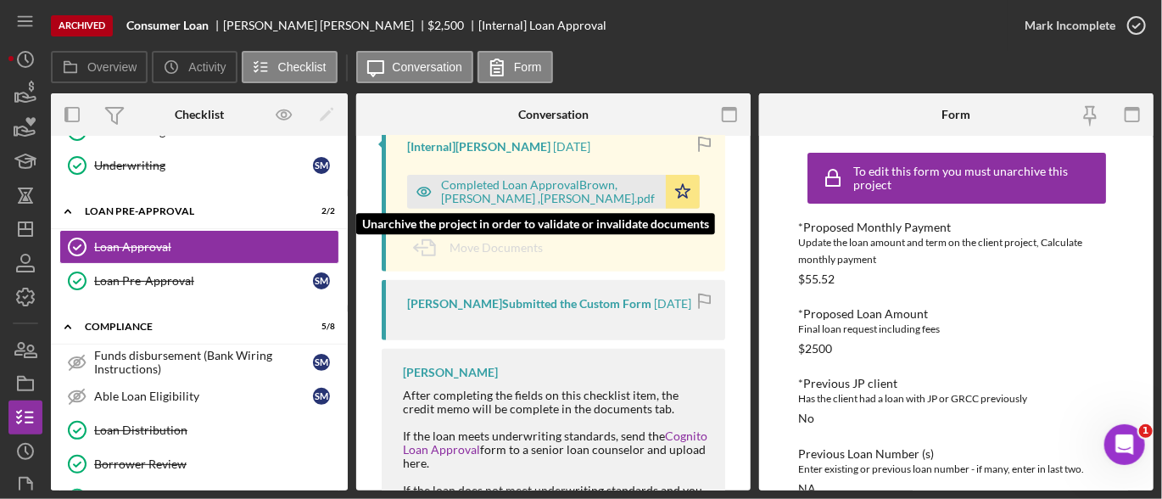
click at [583, 192] on div "Completed Loan ApprovalBrown, [PERSON_NAME] ,[PERSON_NAME].pdf" at bounding box center [549, 191] width 216 height 27
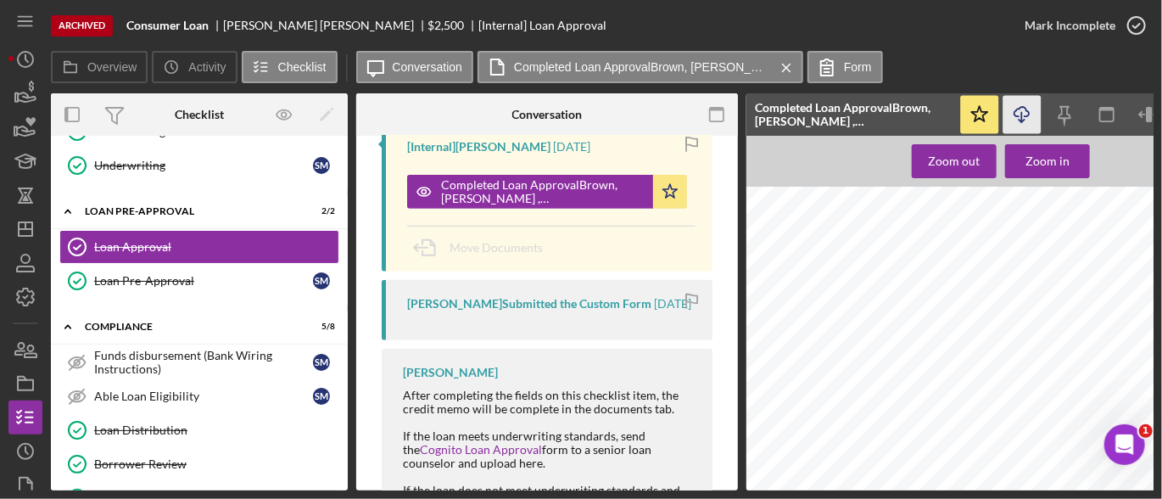
click at [1023, 109] on icon "Icon/Download" at bounding box center [1022, 115] width 38 height 38
click at [30, 233] on icon "Icon/Dashboard" at bounding box center [25, 229] width 42 height 42
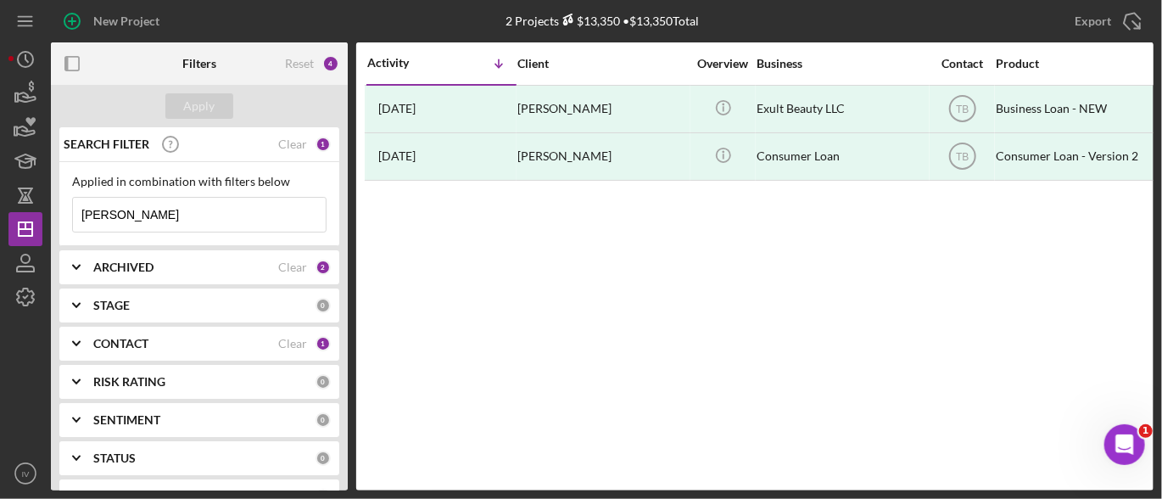
drag, startPoint x: 181, startPoint y: 210, endPoint x: -25, endPoint y: 206, distance: 206.1
click at [0, 206] on html "New Project 2 Projects $13,350 • $13,350 Total [PERSON_NAME] Export Icon/Export…" at bounding box center [581, 249] width 1162 height 499
paste input "[PERSON_NAME]"
type input "[PERSON_NAME]"
click at [290, 340] on div "Clear" at bounding box center [292, 344] width 29 height 14
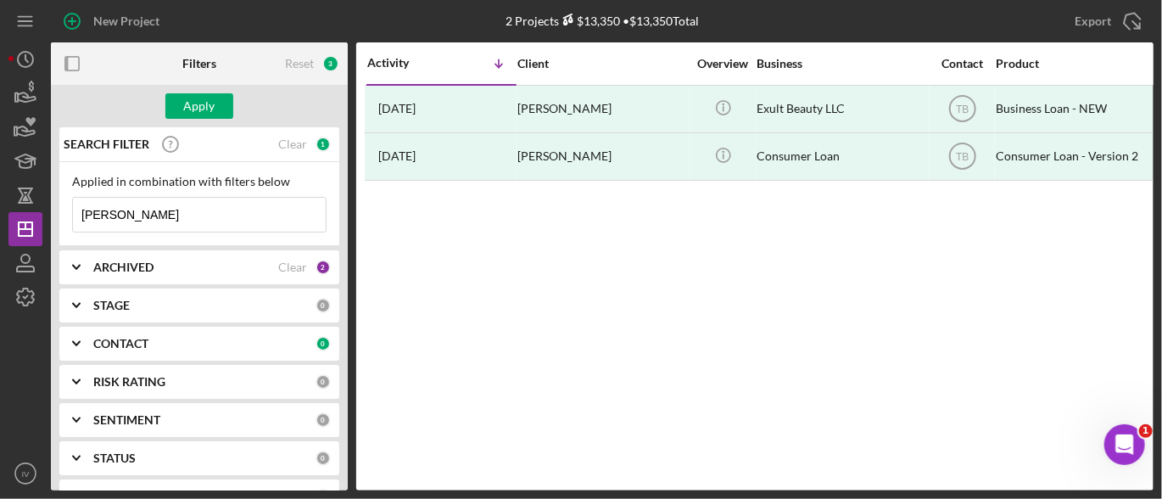
click at [73, 343] on icon "Icon/Expander" at bounding box center [76, 343] width 42 height 42
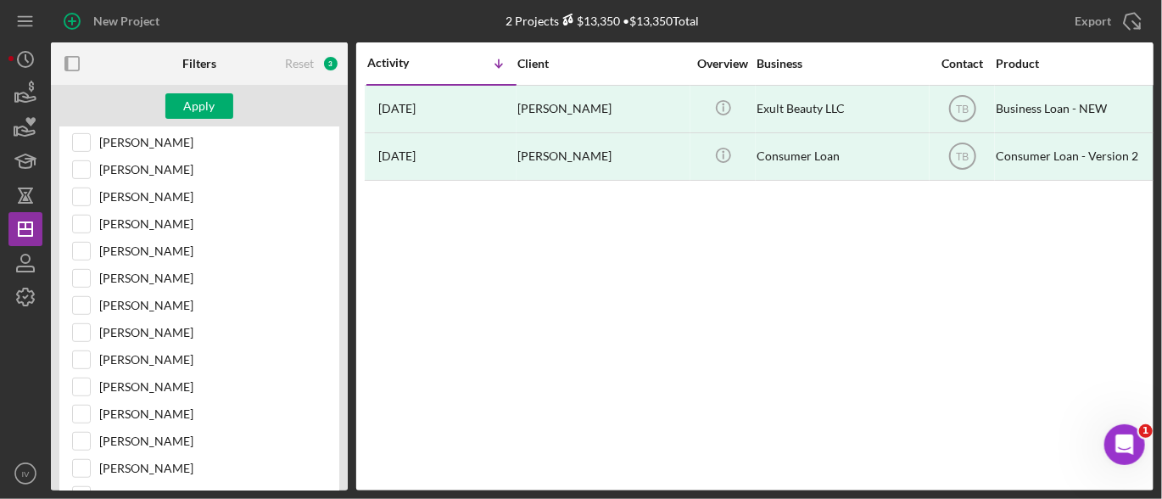
scroll to position [424, 0]
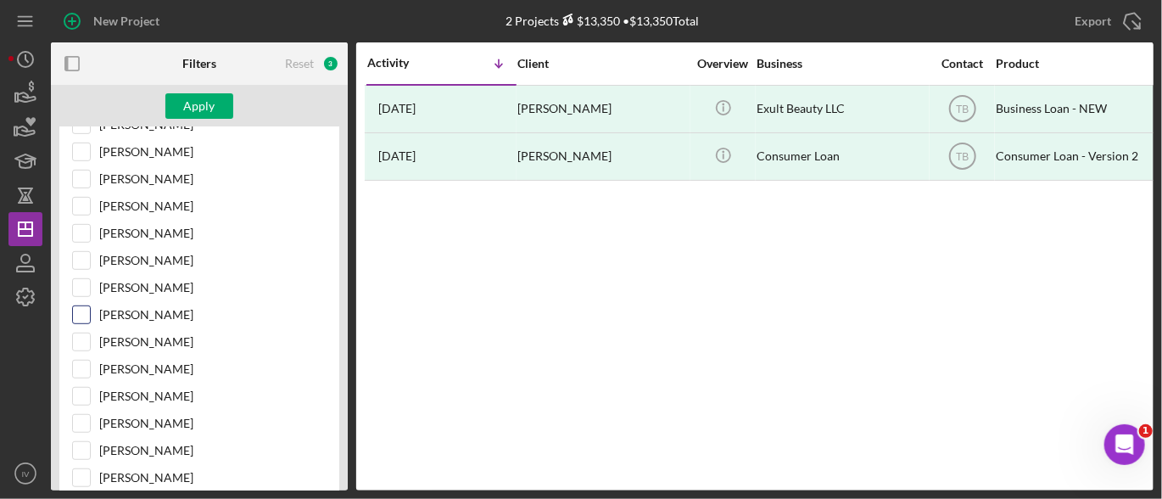
click at [79, 309] on input "[PERSON_NAME]" at bounding box center [81, 314] width 17 height 17
checkbox input "true"
click at [209, 107] on div "Apply" at bounding box center [199, 105] width 31 height 25
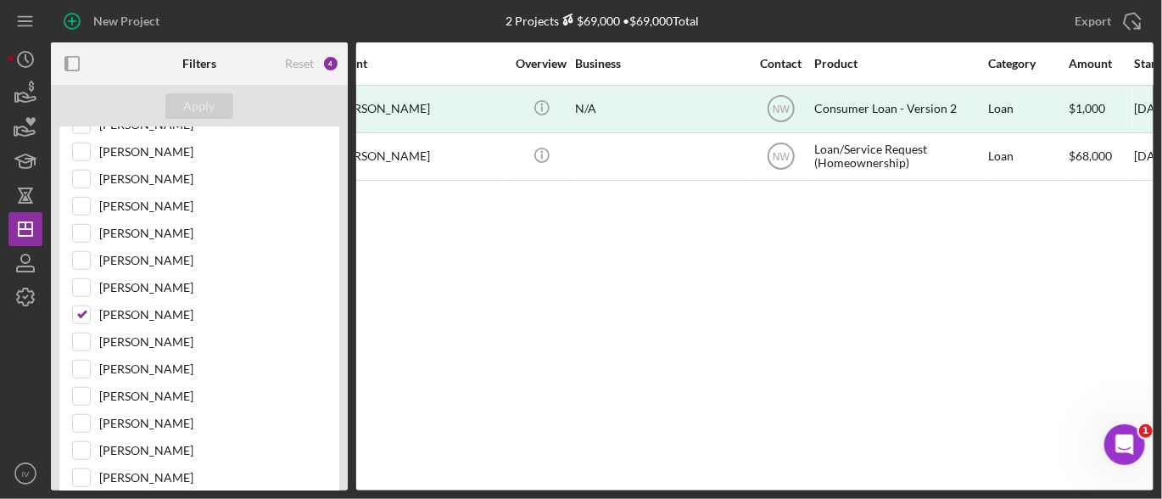
scroll to position [0, 0]
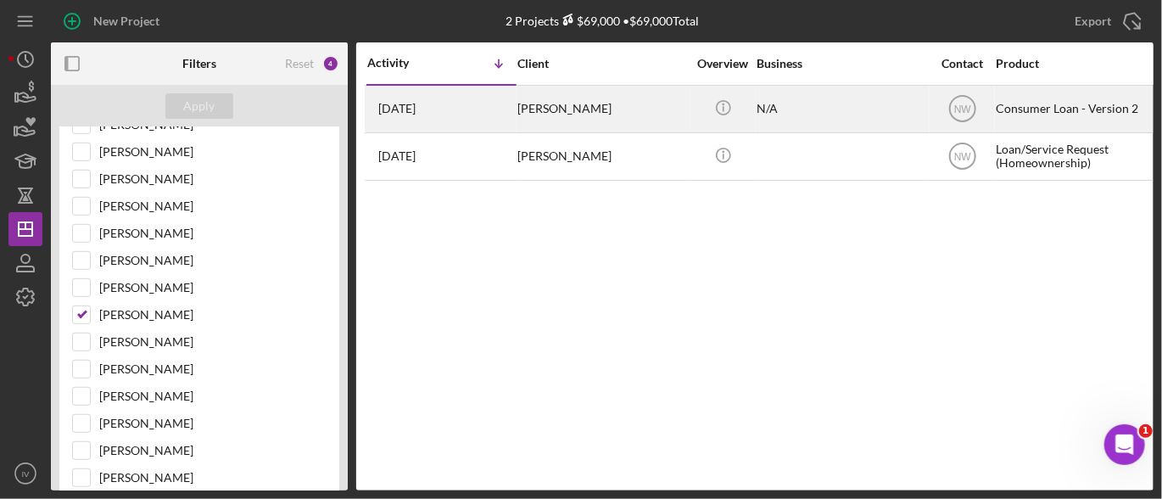
click at [567, 109] on div "[PERSON_NAME]" at bounding box center [602, 108] width 170 height 45
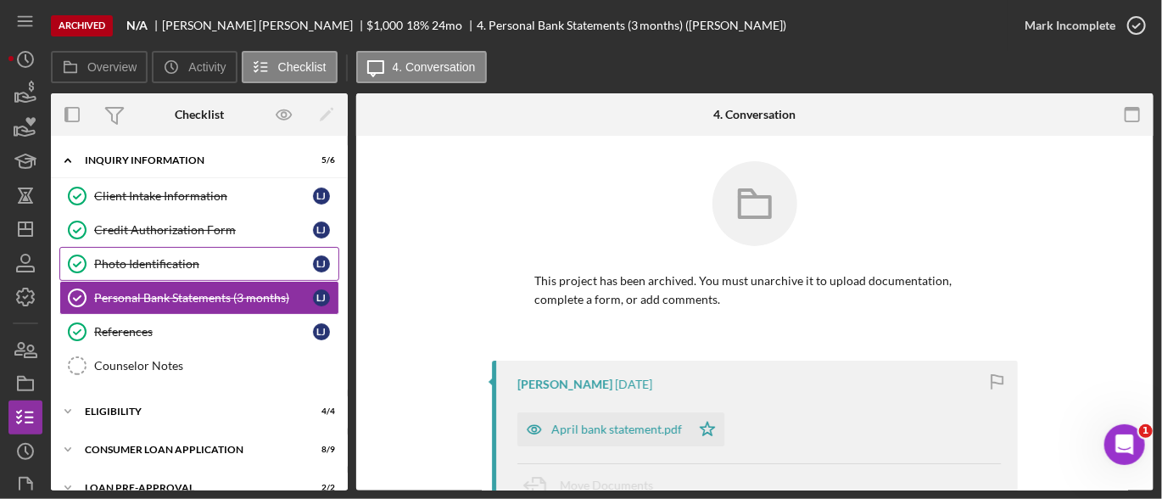
click at [174, 259] on div "Photo Identification" at bounding box center [203, 264] width 219 height 14
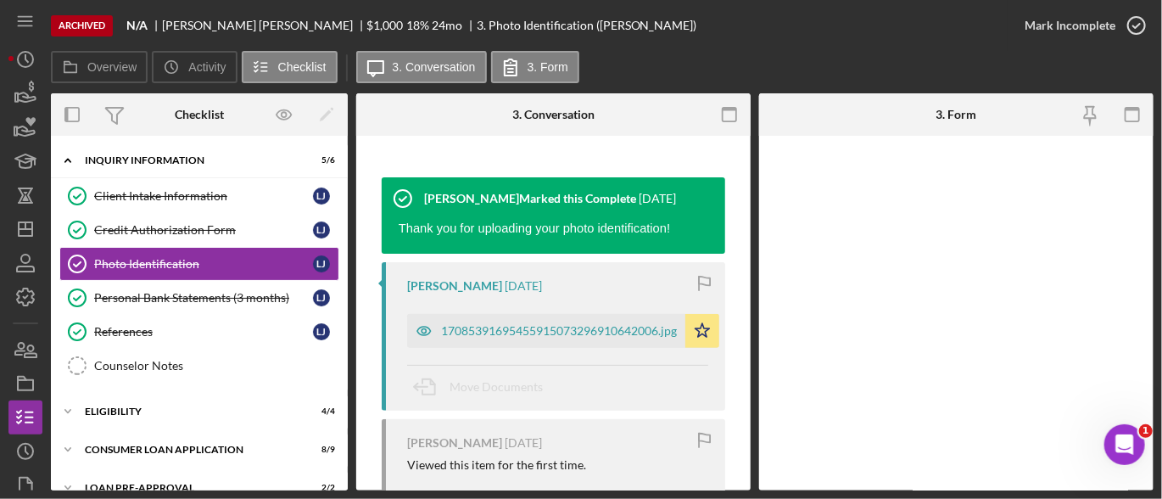
scroll to position [204, 0]
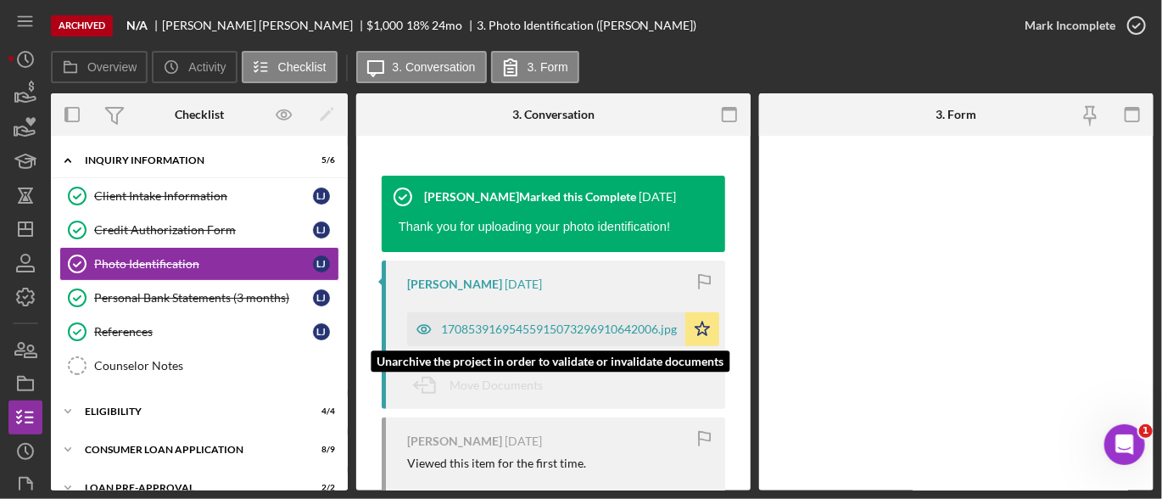
click at [572, 323] on div "17085391695455915073296910642006.jpg" at bounding box center [559, 329] width 236 height 14
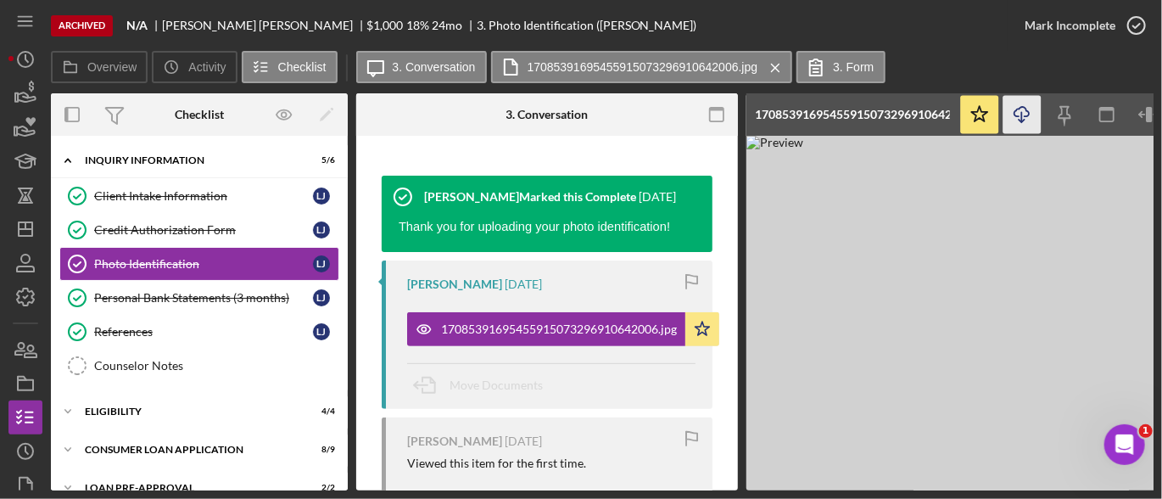
click at [1024, 114] on icon "Icon/Download" at bounding box center [1022, 115] width 38 height 38
drag, startPoint x: 190, startPoint y: 298, endPoint x: 200, endPoint y: 298, distance: 10.2
click at [190, 298] on div "Personal Bank Statements (3 months)" at bounding box center [203, 298] width 219 height 14
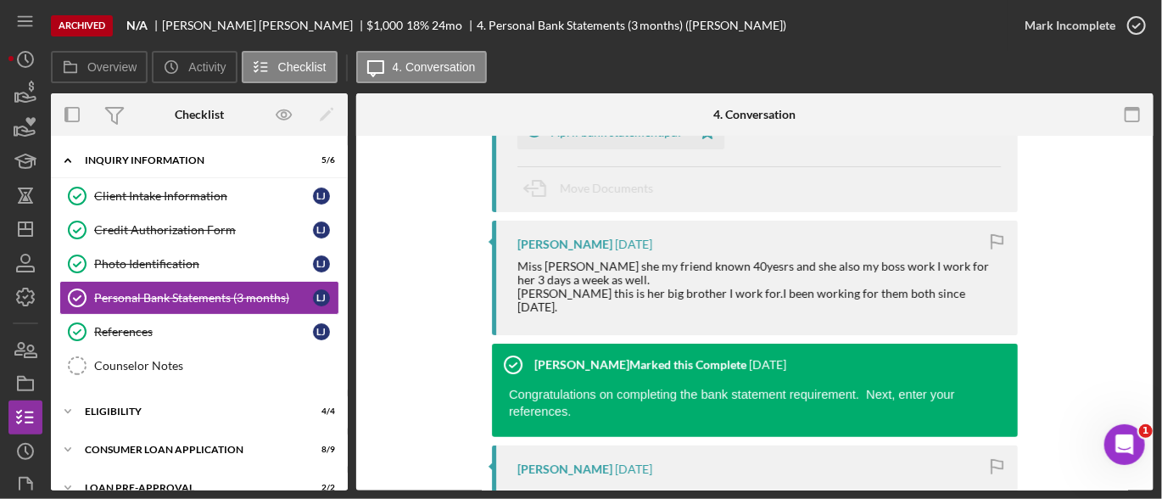
scroll to position [231, 0]
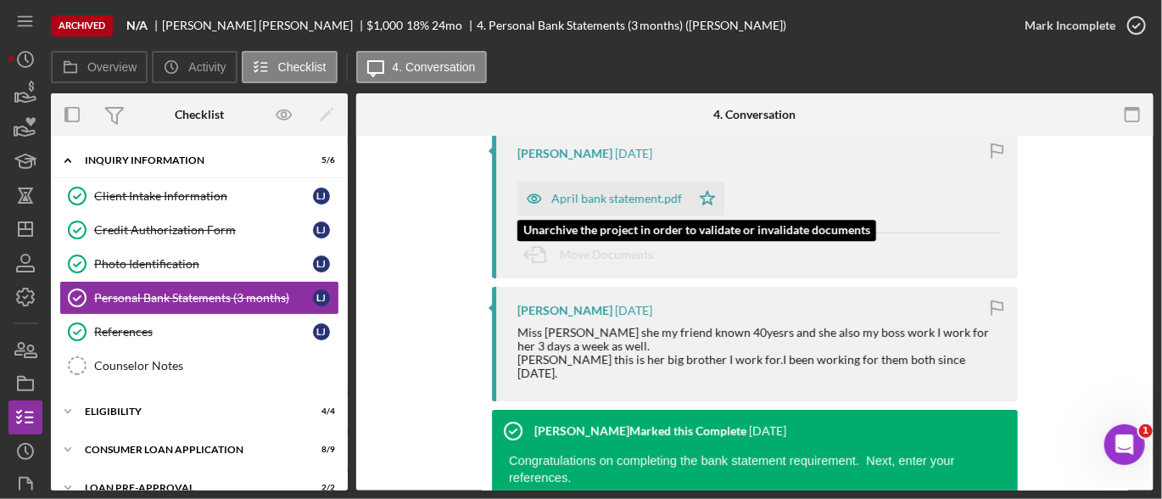
click at [611, 198] on div "April bank statement.pdf" at bounding box center [616, 199] width 131 height 14
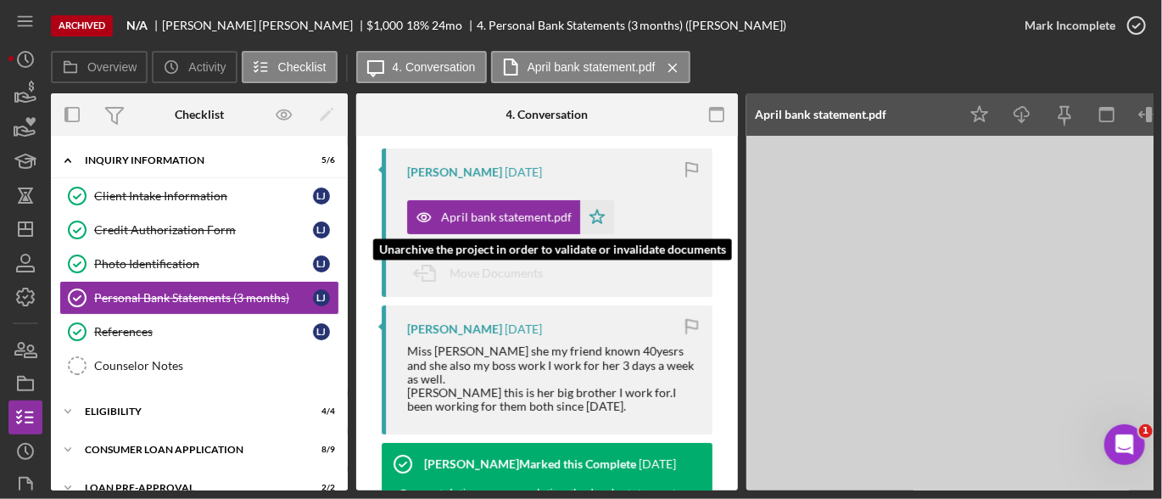
scroll to position [250, 0]
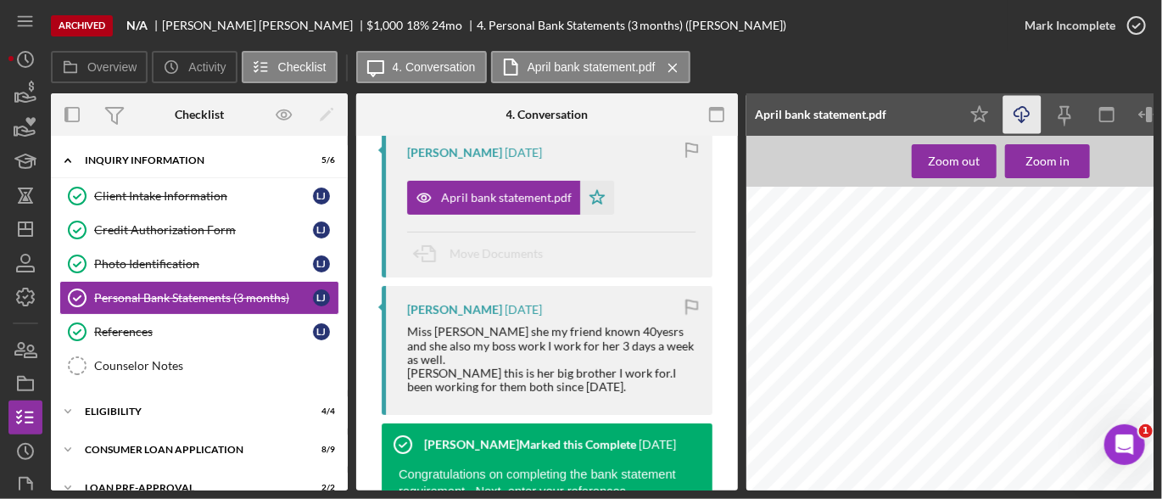
click at [1018, 110] on icon "Icon/Download" at bounding box center [1022, 115] width 38 height 38
drag, startPoint x: 197, startPoint y: 443, endPoint x: 231, endPoint y: 432, distance: 35.4
click at [197, 444] on div "Consumer Loan Application" at bounding box center [206, 449] width 242 height 10
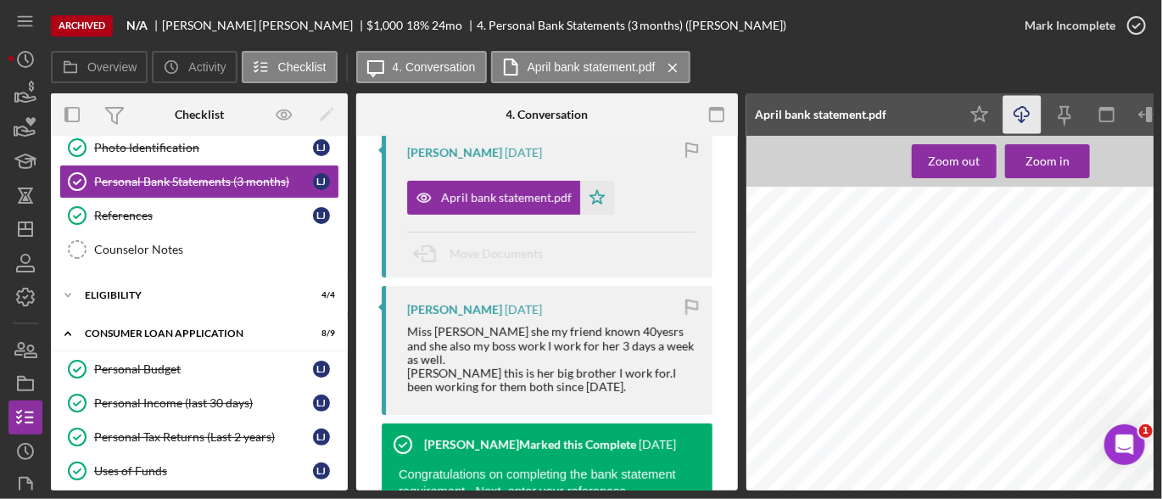
scroll to position [160, 0]
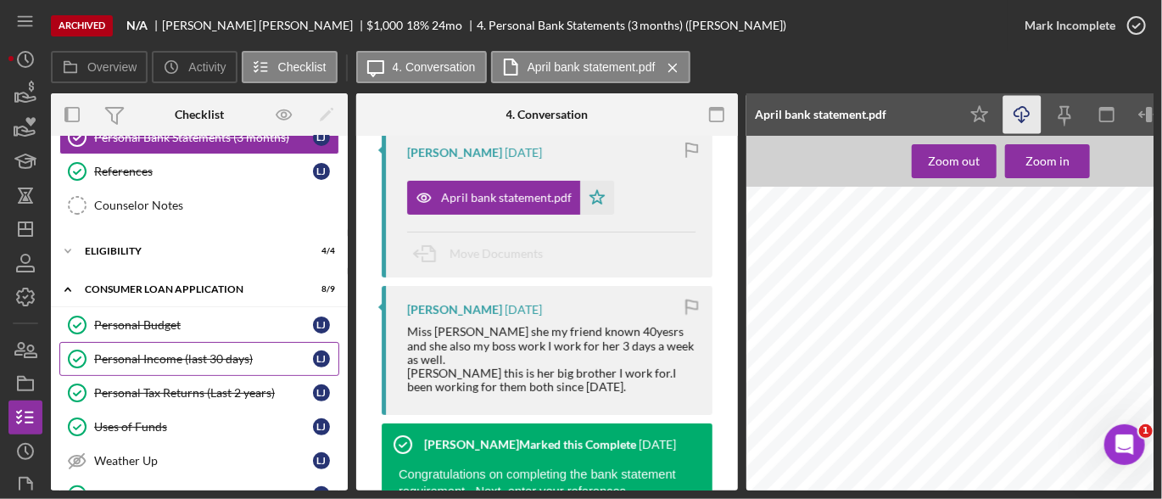
click at [170, 358] on div "Personal Income (last 30 days)" at bounding box center [203, 359] width 219 height 14
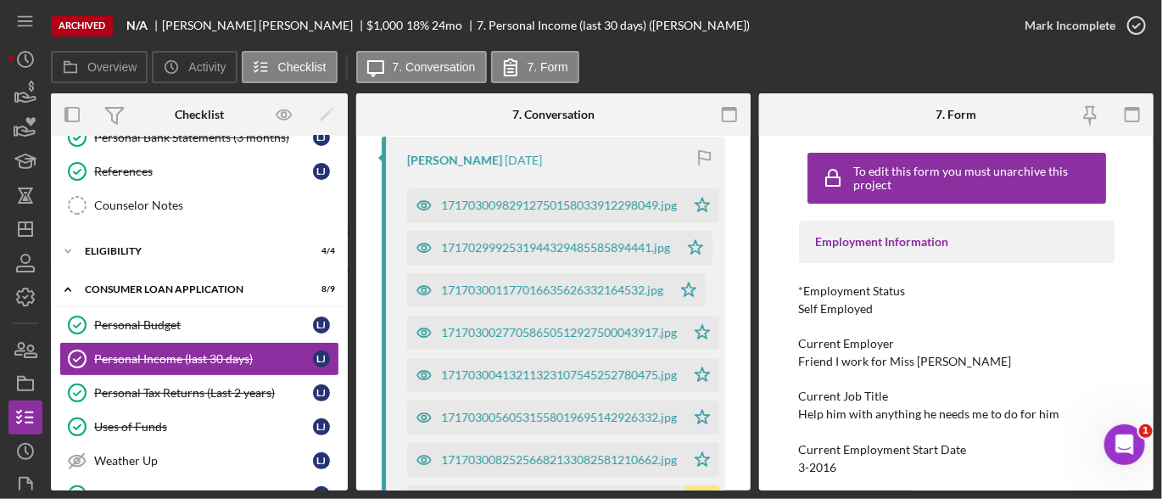
scroll to position [434, 0]
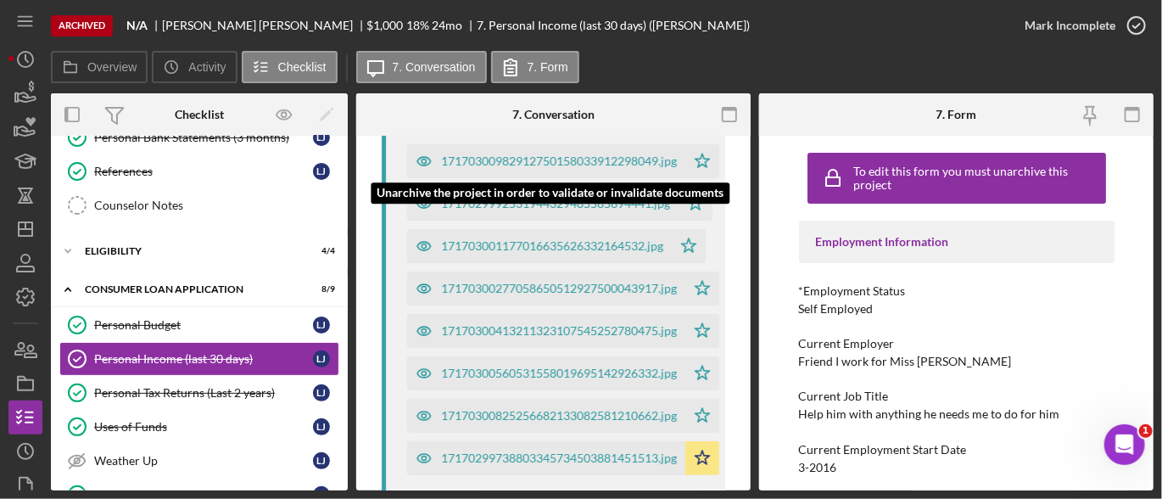
click at [623, 162] on div "17170300982912750158033912298049.jpg" at bounding box center [559, 161] width 236 height 14
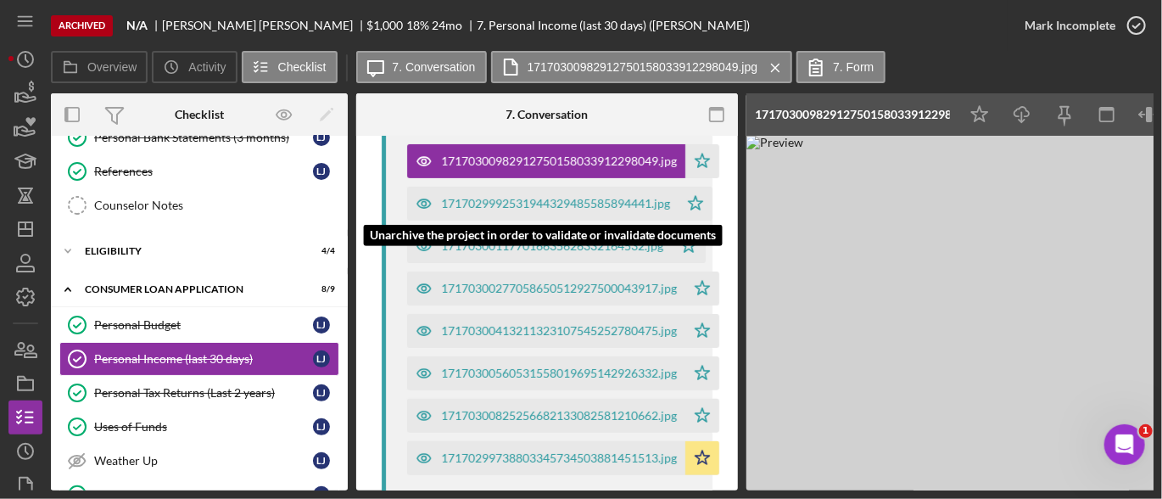
click at [595, 197] on div "1717029992531944329485585894441.jpg" at bounding box center [555, 204] width 229 height 14
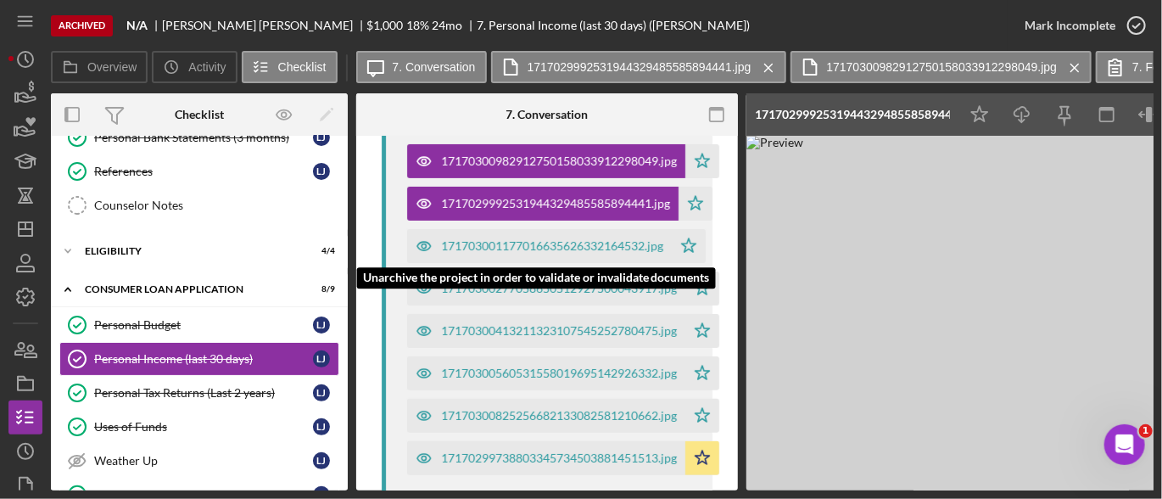
click at [591, 230] on div "171703001177016635626332164532.jpg" at bounding box center [539, 246] width 265 height 34
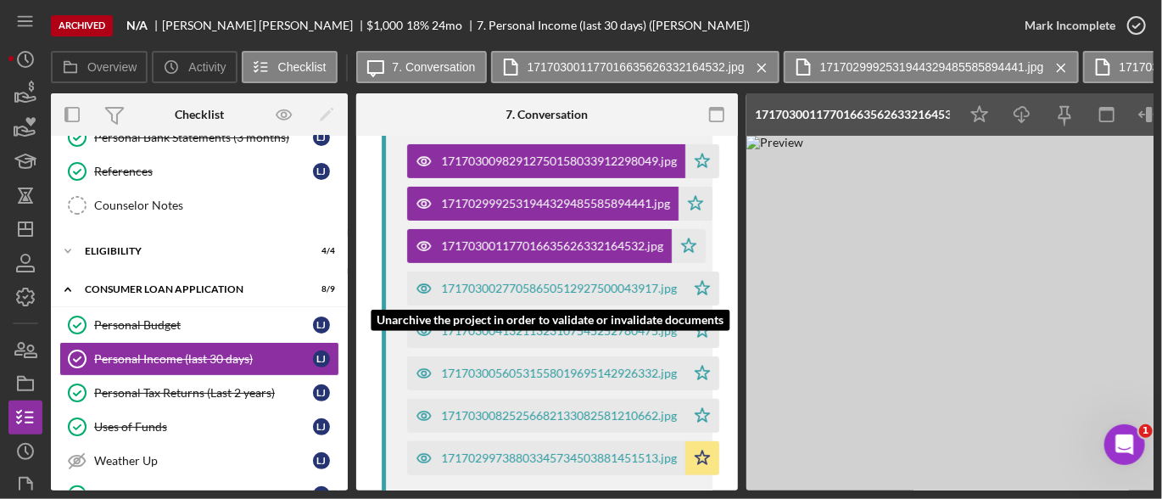
click at [588, 284] on div "17170300277058650512927500043917.jpg" at bounding box center [559, 289] width 236 height 14
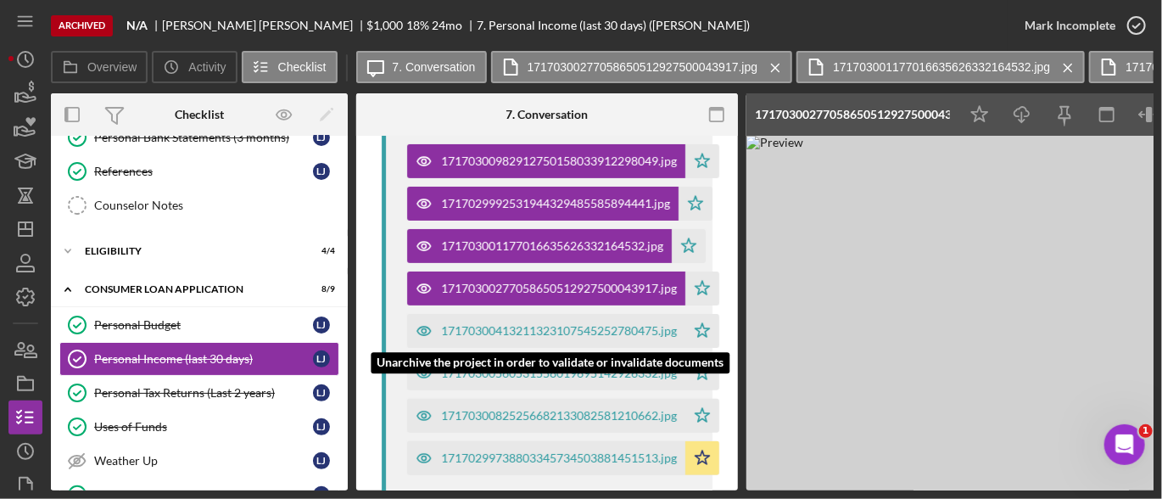
click at [594, 318] on div "17170300413211323107545252780475.jpg" at bounding box center [546, 331] width 278 height 34
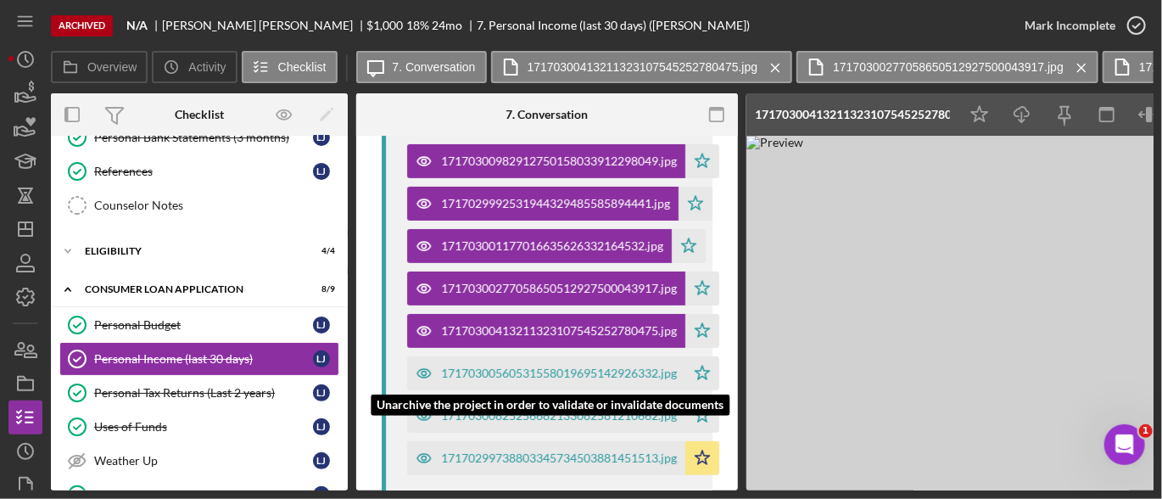
click at [599, 366] on div "17170300560531558019695142926332.jpg" at bounding box center [559, 373] width 236 height 14
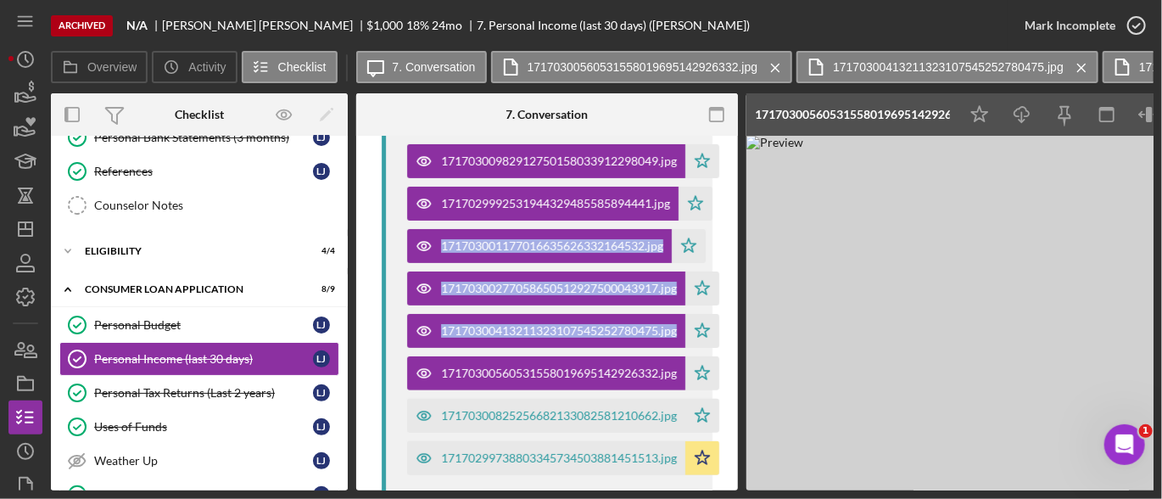
drag, startPoint x: 733, startPoint y: 220, endPoint x: 732, endPoint y: 345, distance: 125.5
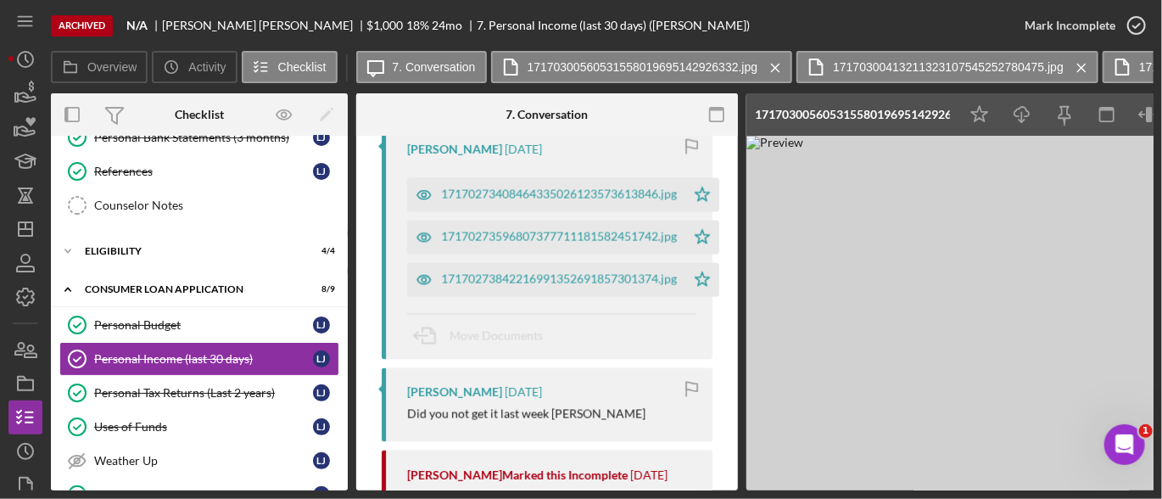
scroll to position [1336, 0]
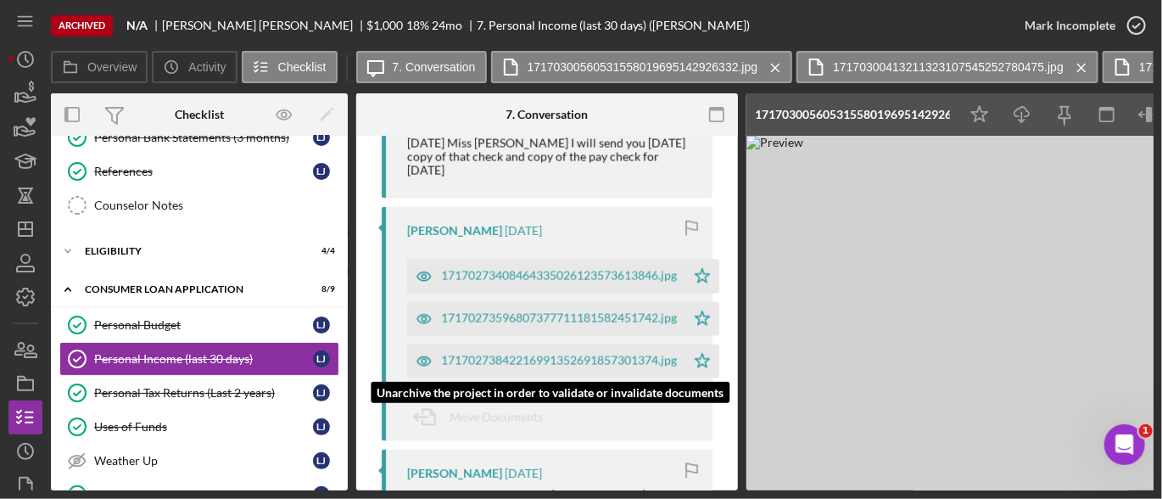
click at [622, 354] on div "17170273842216991352691857301374.jpg" at bounding box center [559, 361] width 236 height 14
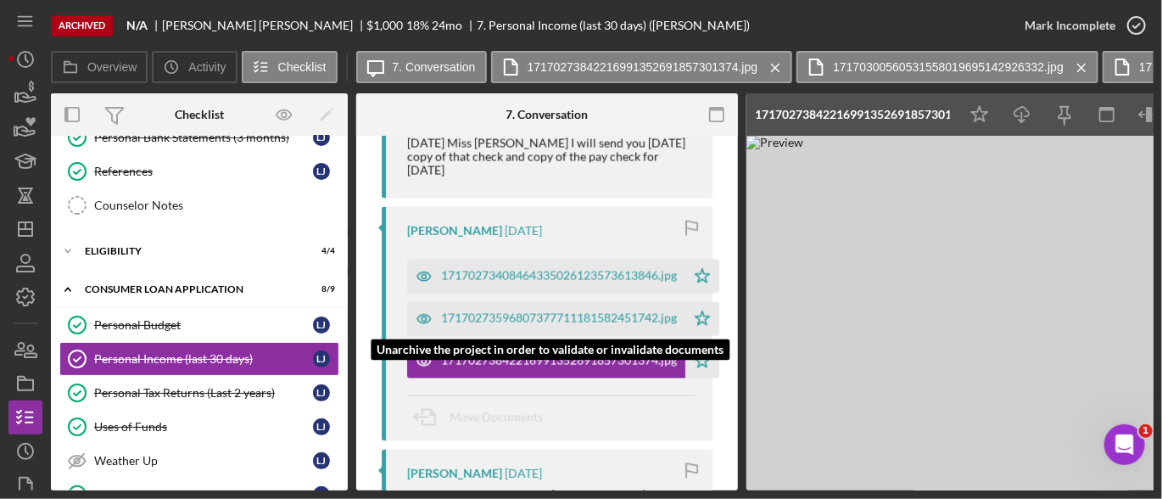
click at [638, 311] on div "17170273596807377711181582451742.jpg" at bounding box center [559, 318] width 236 height 14
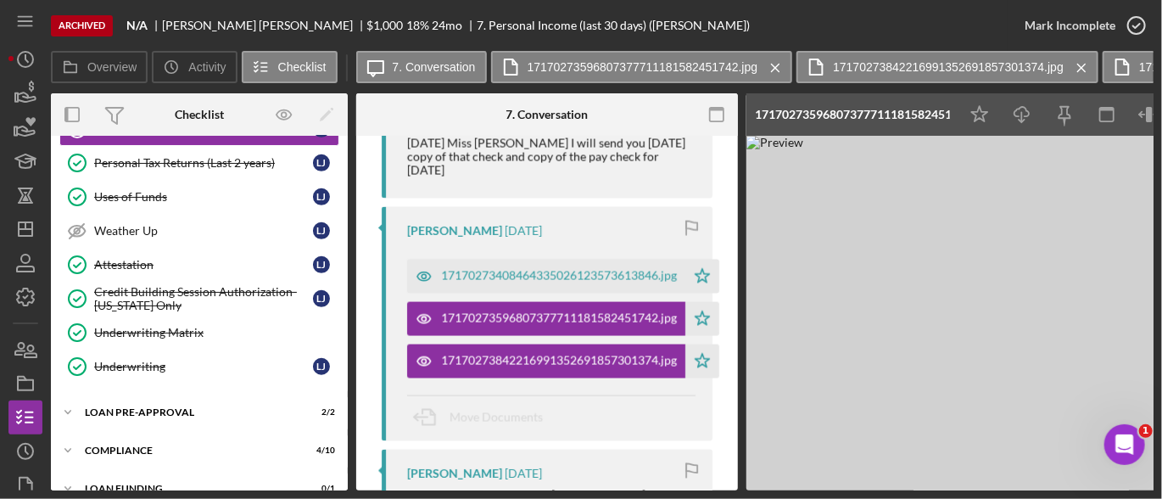
scroll to position [414, 0]
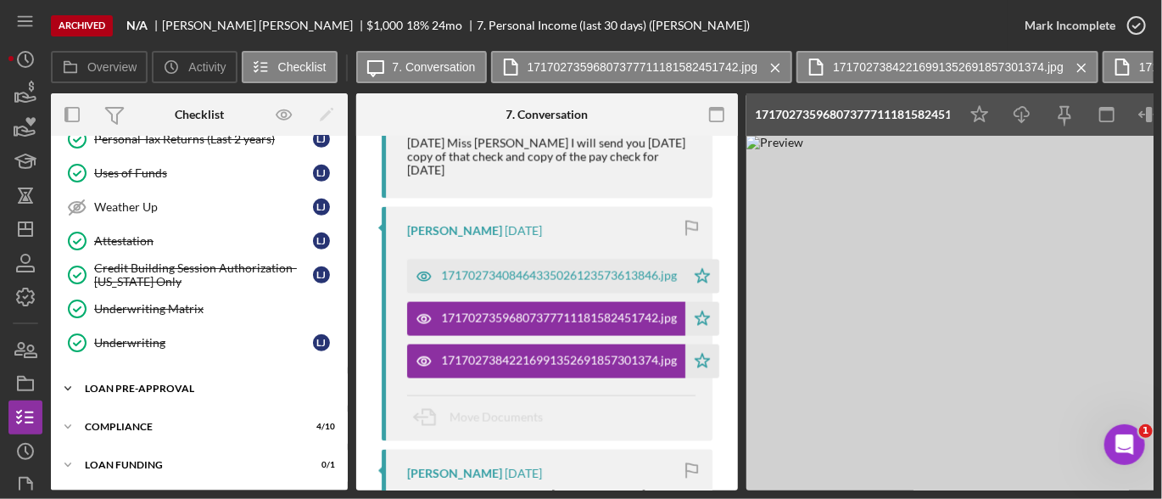
click at [199, 389] on div "Icon/Expander Loan Pre-Approval 2 / 2" at bounding box center [199, 388] width 297 height 34
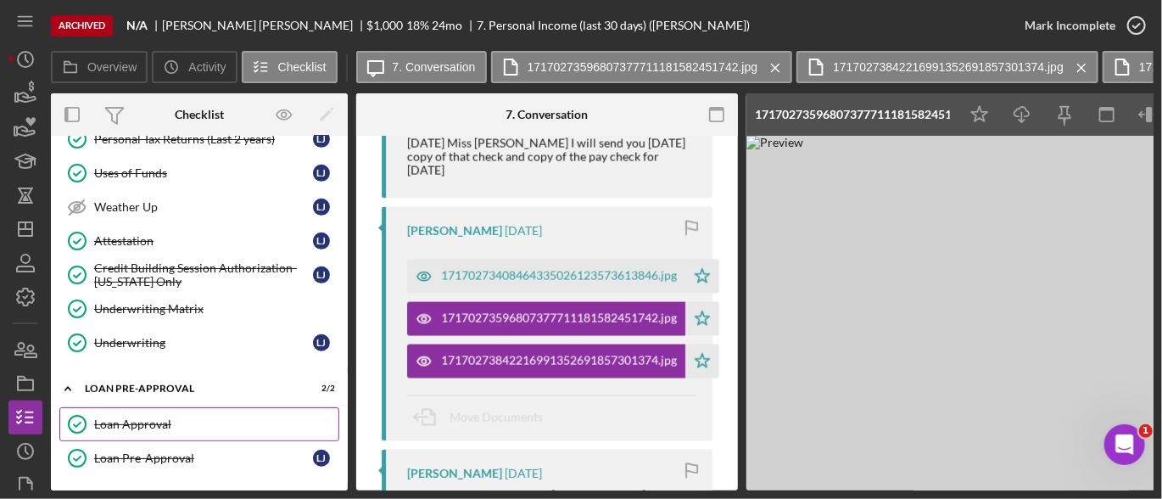
click at [123, 421] on div "Loan Approval" at bounding box center [216, 424] width 244 height 14
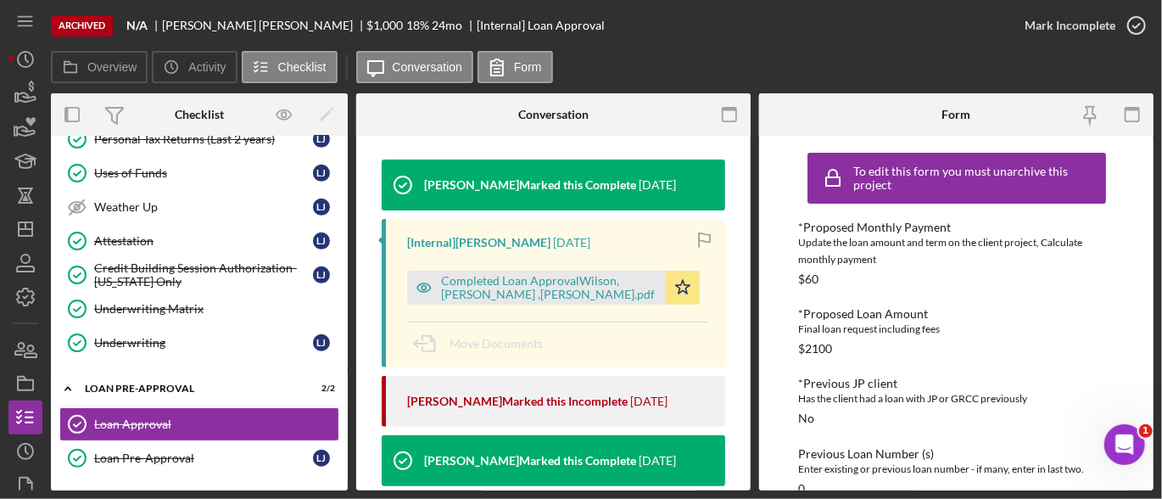
scroll to position [222, 0]
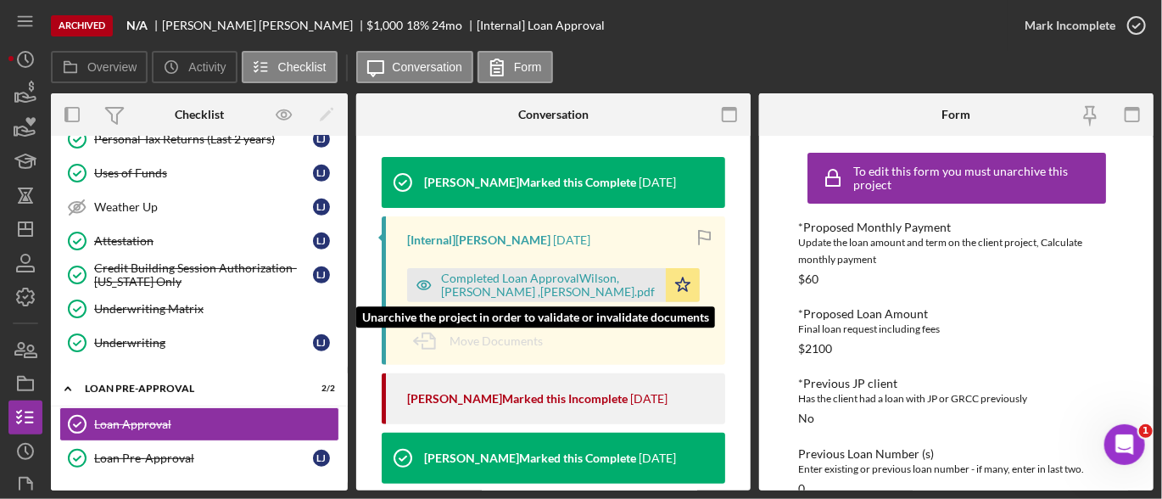
click at [495, 281] on div "Completed Loan ApprovalWilson, [PERSON_NAME] ,[PERSON_NAME].pdf" at bounding box center [549, 284] width 216 height 27
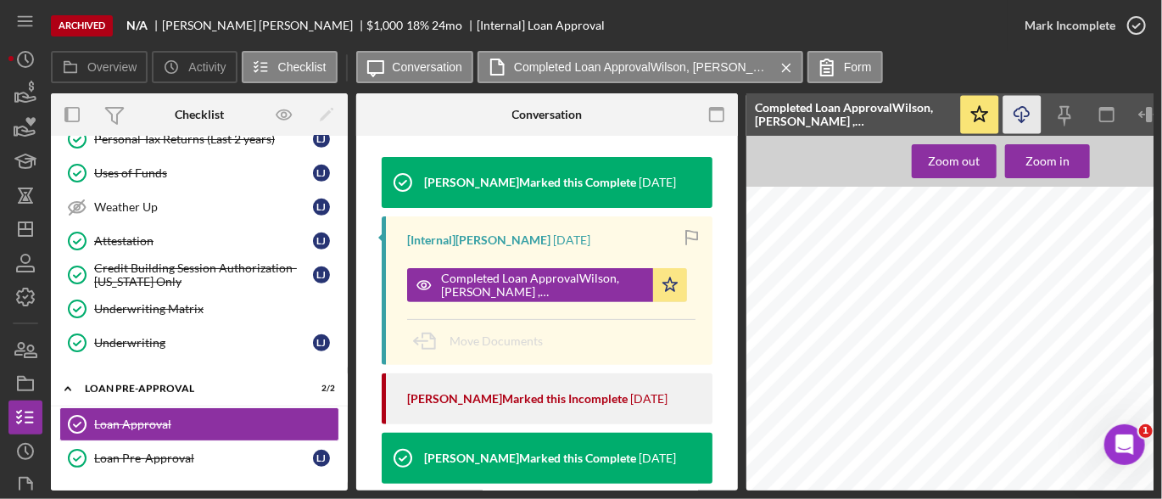
click at [1032, 113] on icon "Icon/Download" at bounding box center [1022, 115] width 38 height 38
click at [32, 226] on polygon "button" at bounding box center [26, 229] width 14 height 14
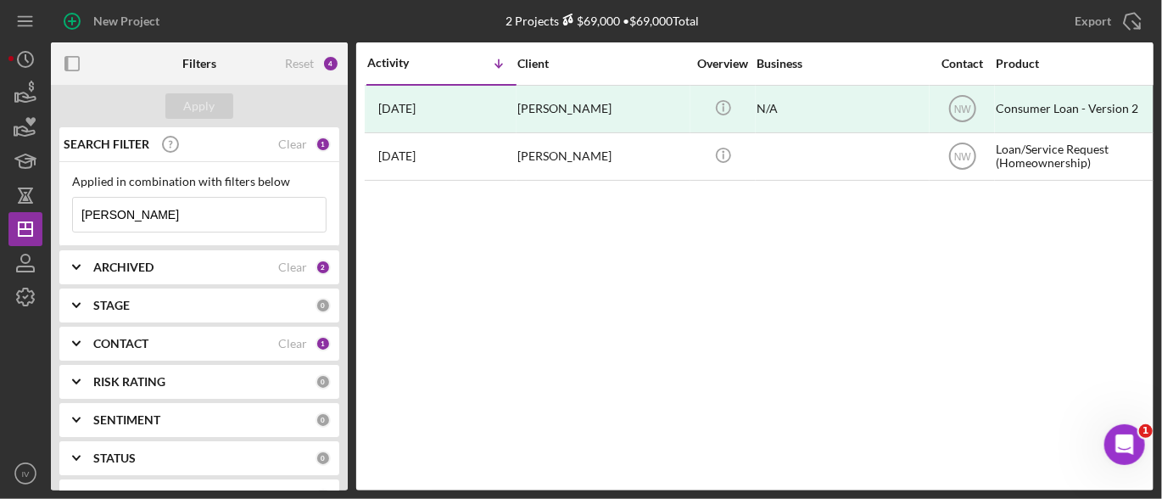
drag, startPoint x: 187, startPoint y: 216, endPoint x: -5, endPoint y: 216, distance: 191.6
click at [0, 216] on html "New Project 2 Projects $69,000 • $69,000 Total [PERSON_NAME] Export Icon/Export…" at bounding box center [581, 249] width 1162 height 499
paste input "[PERSON_NAME]"
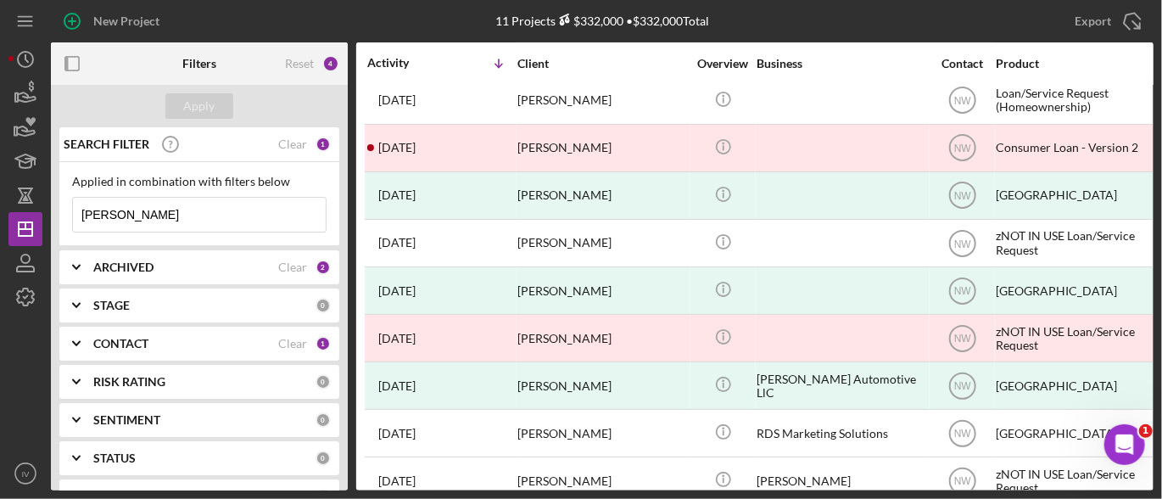
scroll to position [139, 0]
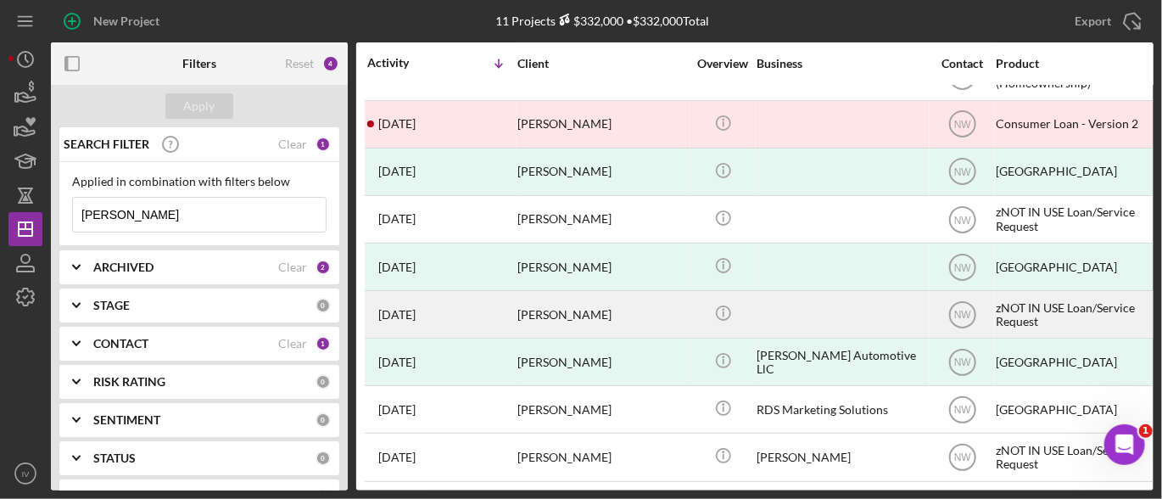
type input "[PERSON_NAME]"
click at [589, 304] on div "[PERSON_NAME]" at bounding box center [602, 314] width 170 height 45
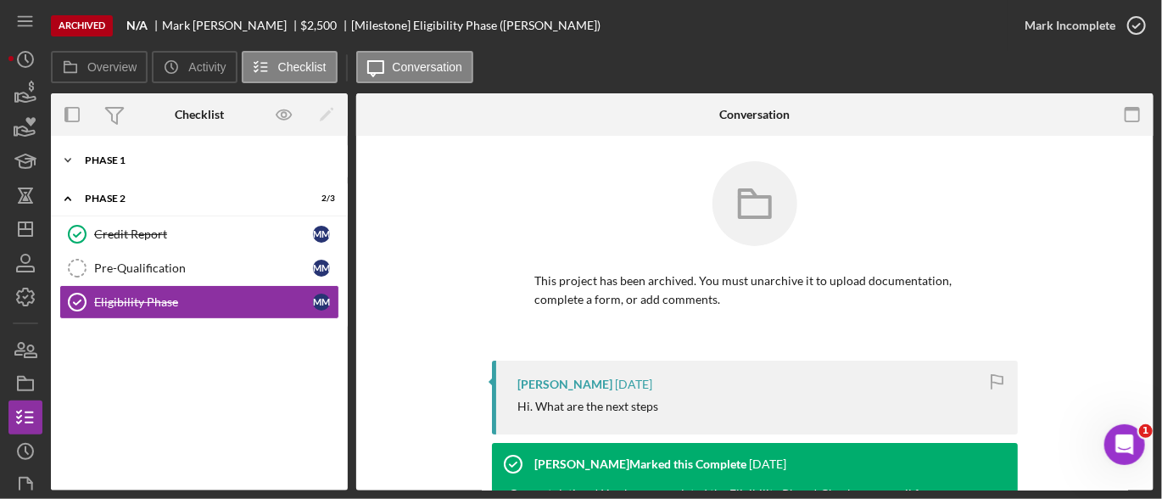
click at [175, 155] on div "Phase 1" at bounding box center [206, 160] width 242 height 10
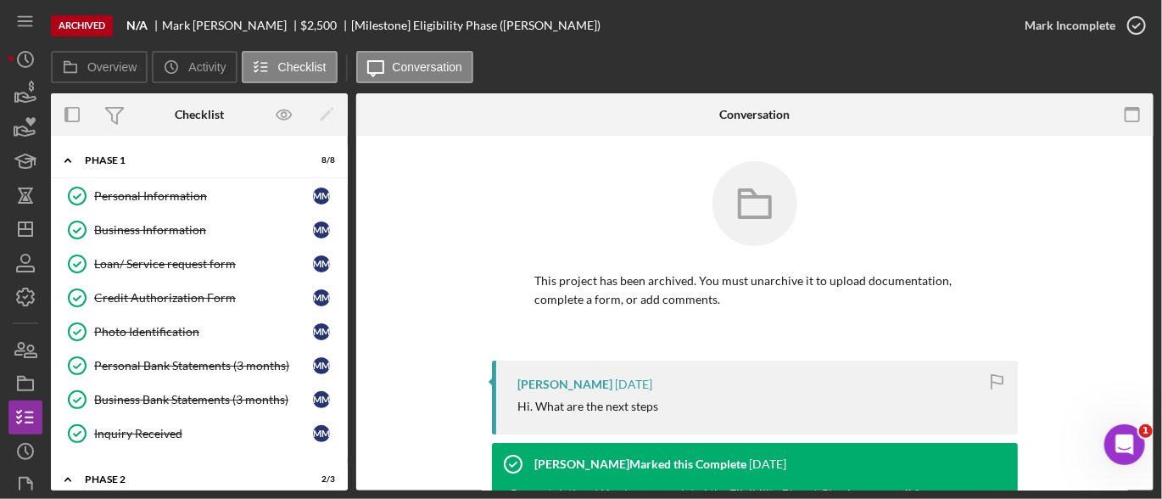
scroll to position [73, 0]
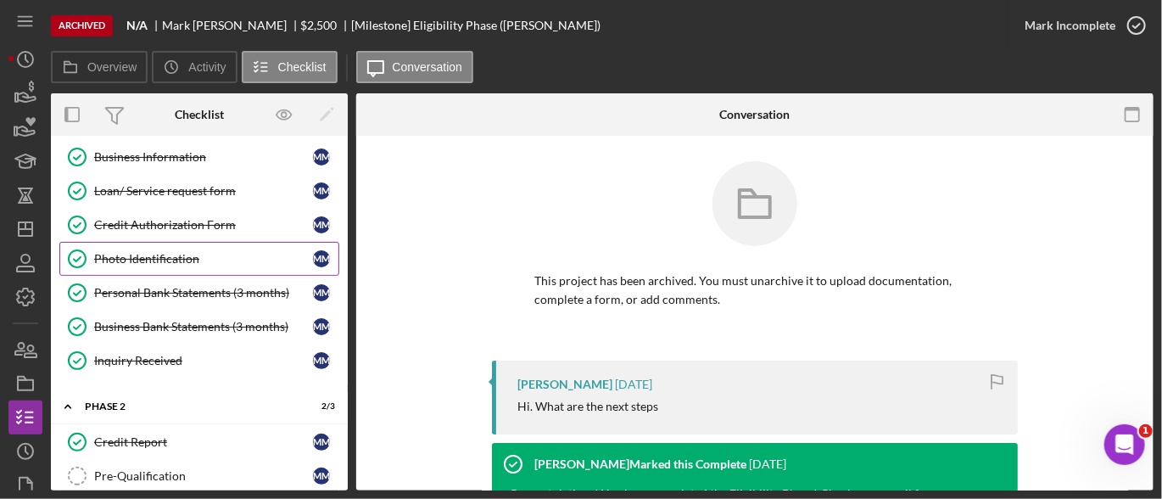
click at [193, 243] on link "Photo Identification Photo Identification M M" at bounding box center [199, 259] width 280 height 34
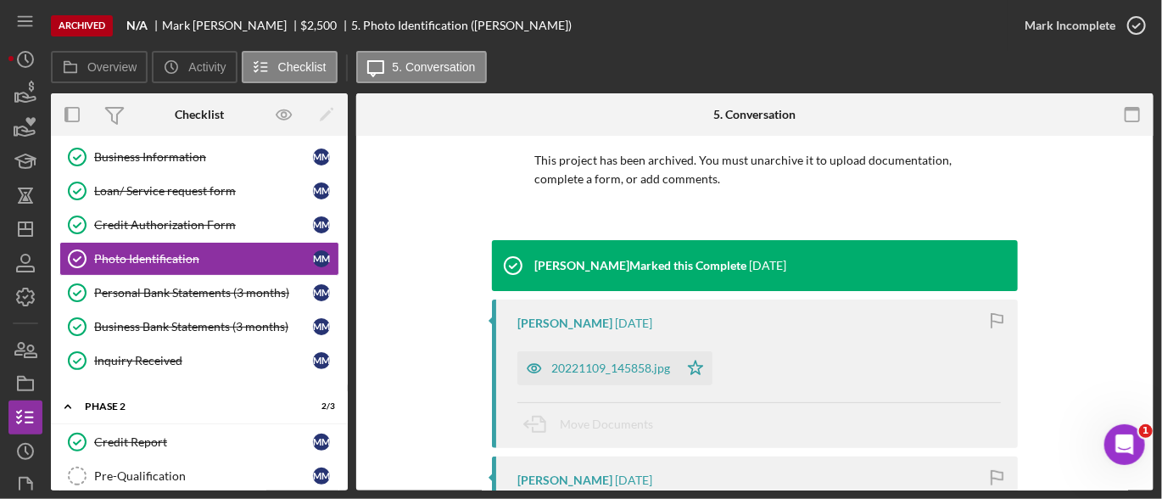
scroll to position [190, 0]
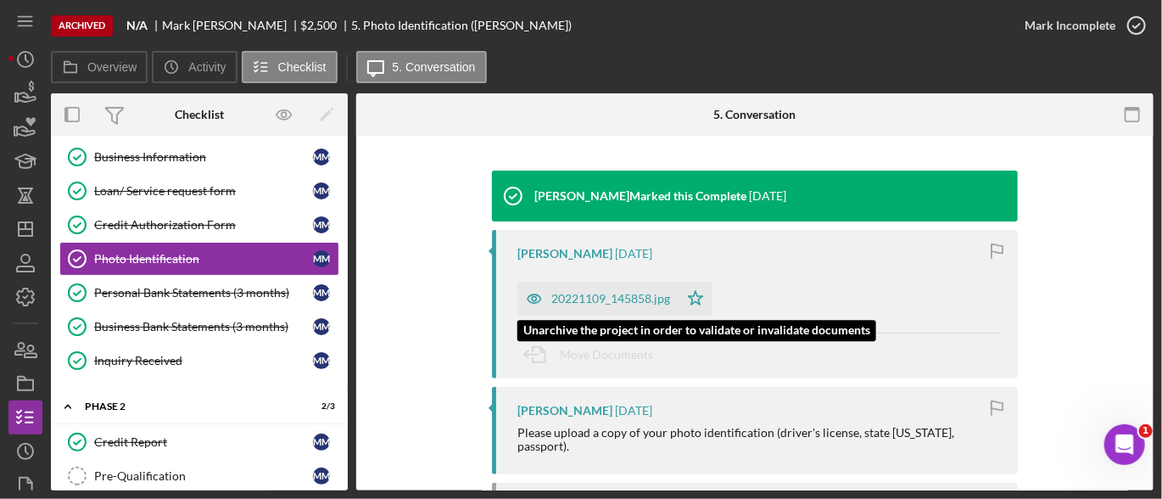
click at [611, 298] on div "20221109_145858.jpg" at bounding box center [610, 299] width 119 height 14
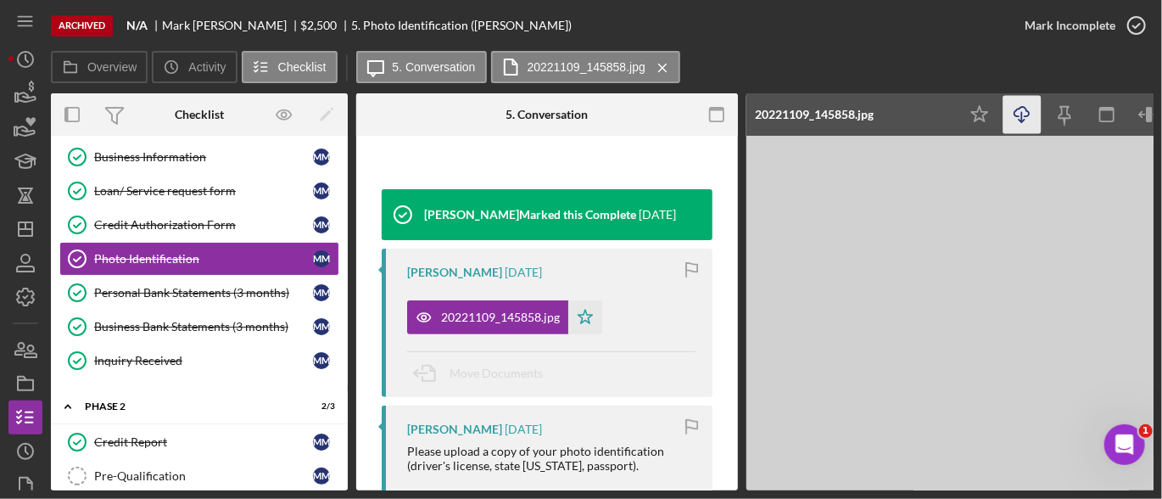
click at [1028, 113] on icon "Icon/Download" at bounding box center [1022, 115] width 38 height 38
click at [209, 286] on div "Personal Bank Statements (3 months)" at bounding box center [203, 293] width 219 height 14
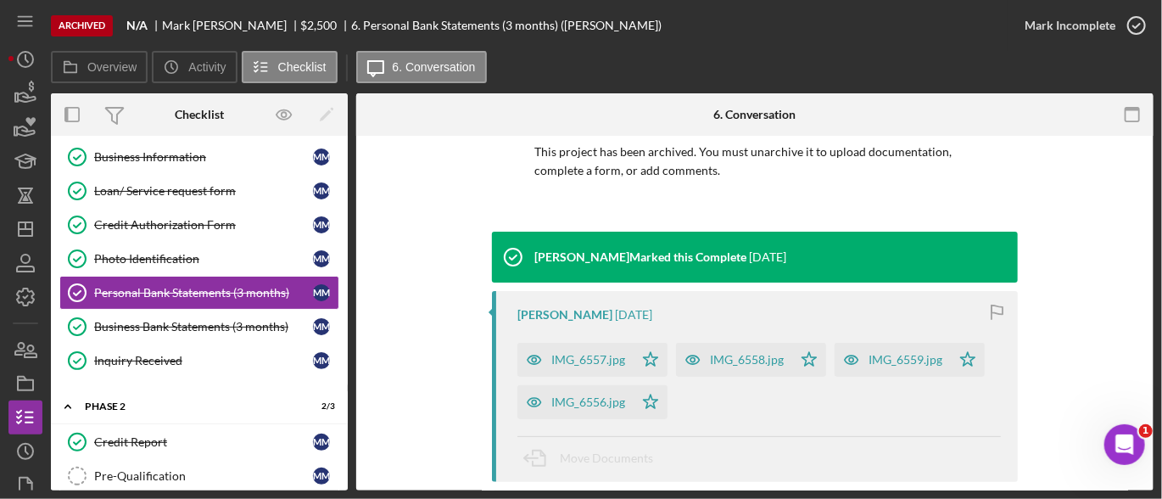
scroll to position [131, 0]
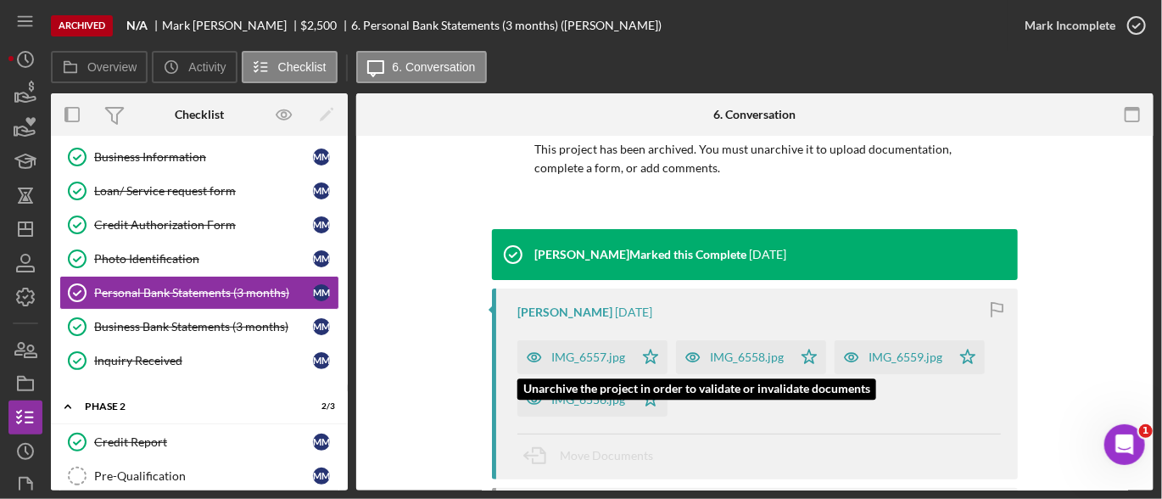
click at [607, 352] on div "IMG_6557.jpg" at bounding box center [588, 357] width 74 height 14
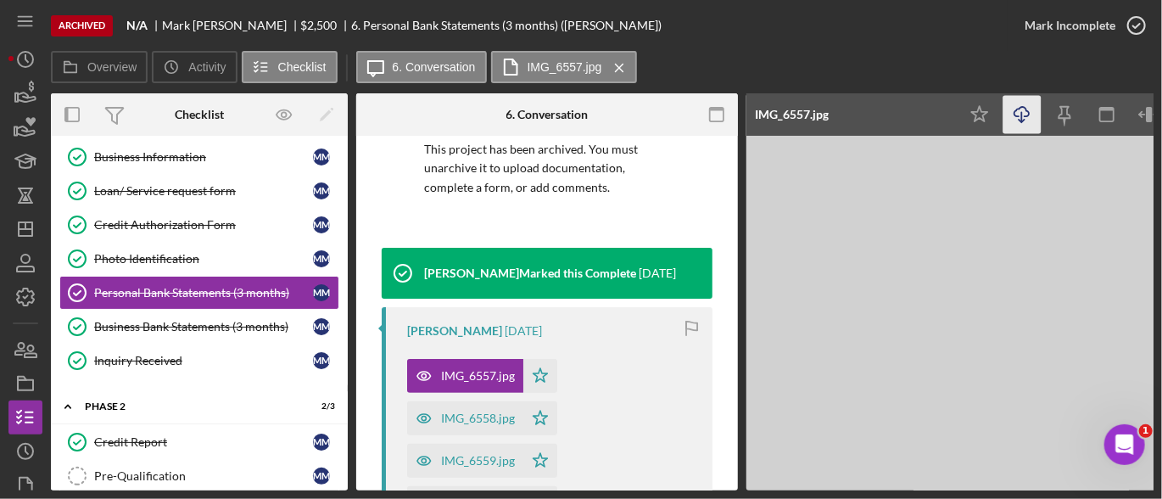
click at [1025, 114] on icon "Icon/Download" at bounding box center [1022, 115] width 38 height 38
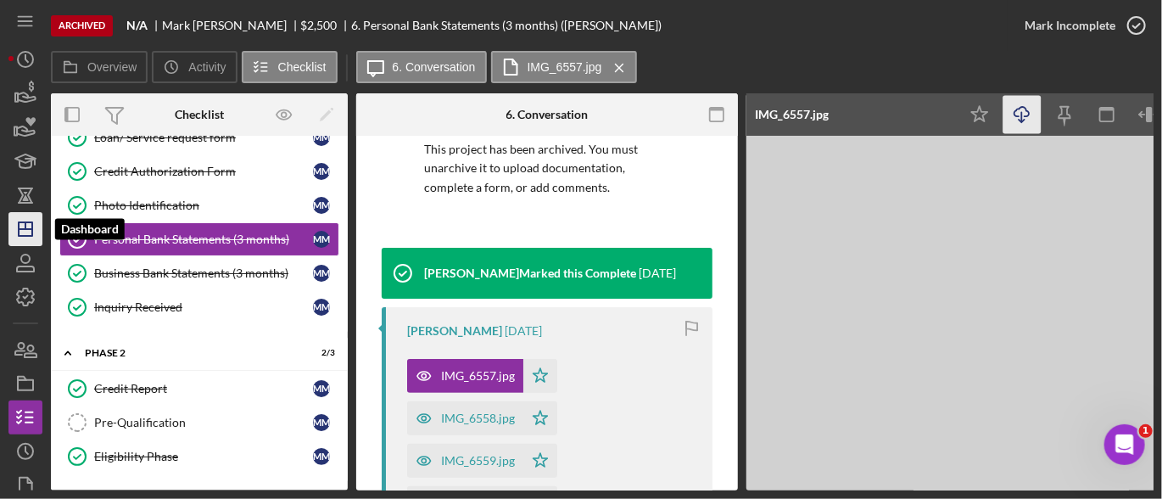
click at [29, 223] on icon "Icon/Dashboard" at bounding box center [25, 229] width 42 height 42
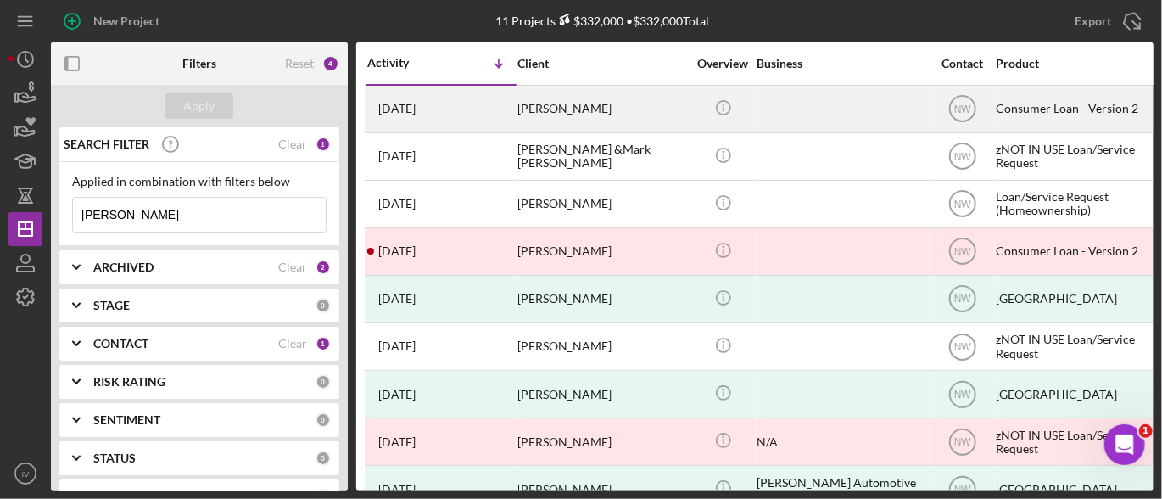
click at [544, 110] on div "[PERSON_NAME]" at bounding box center [602, 108] width 170 height 45
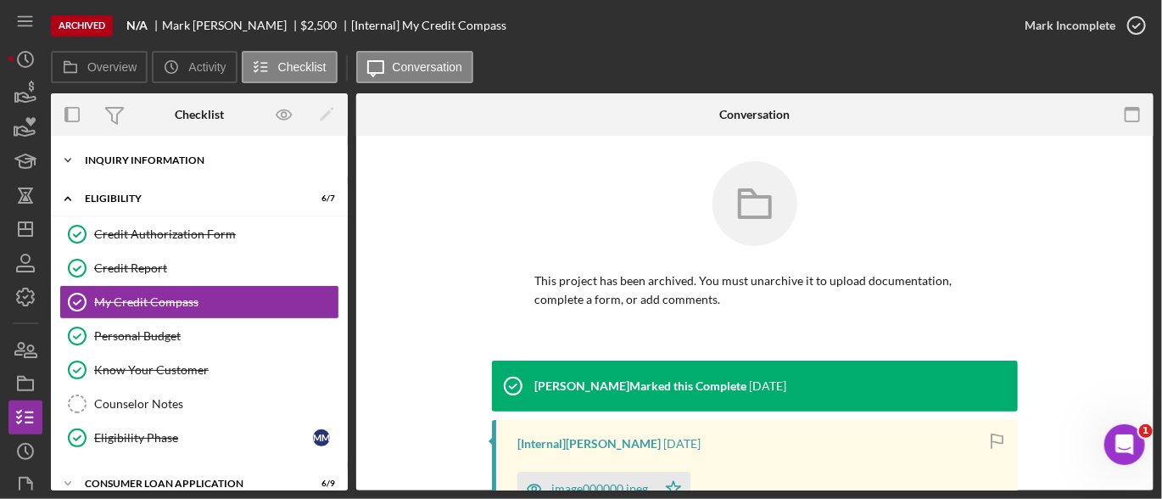
click at [204, 154] on div "Icon/Expander Inquiry Information 4 / 6" at bounding box center [199, 160] width 297 height 34
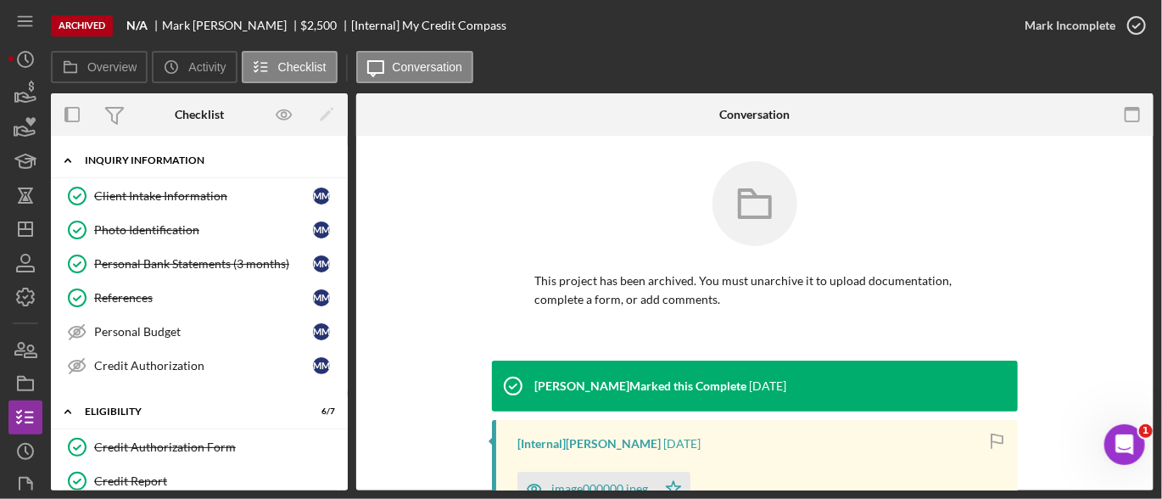
click at [204, 154] on div "Icon/Expander Inquiry Information 4 / 6" at bounding box center [199, 160] width 297 height 35
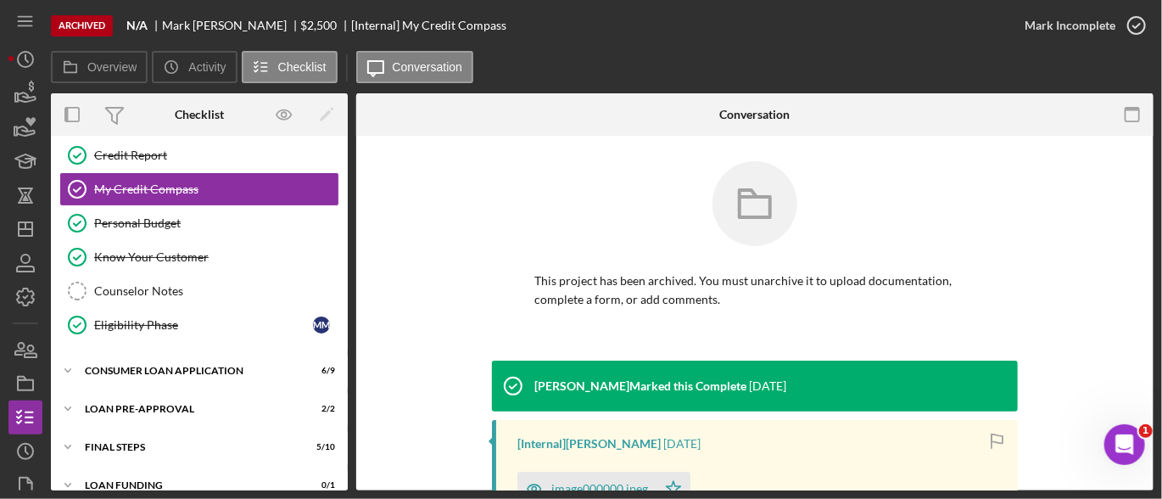
scroll to position [131, 0]
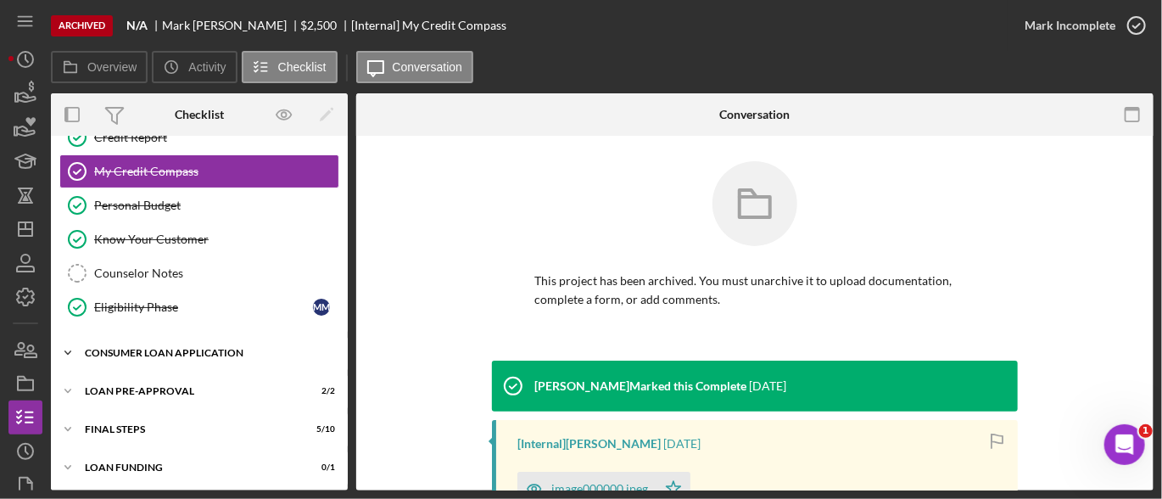
click at [227, 348] on div "Consumer Loan Application" at bounding box center [206, 353] width 242 height 10
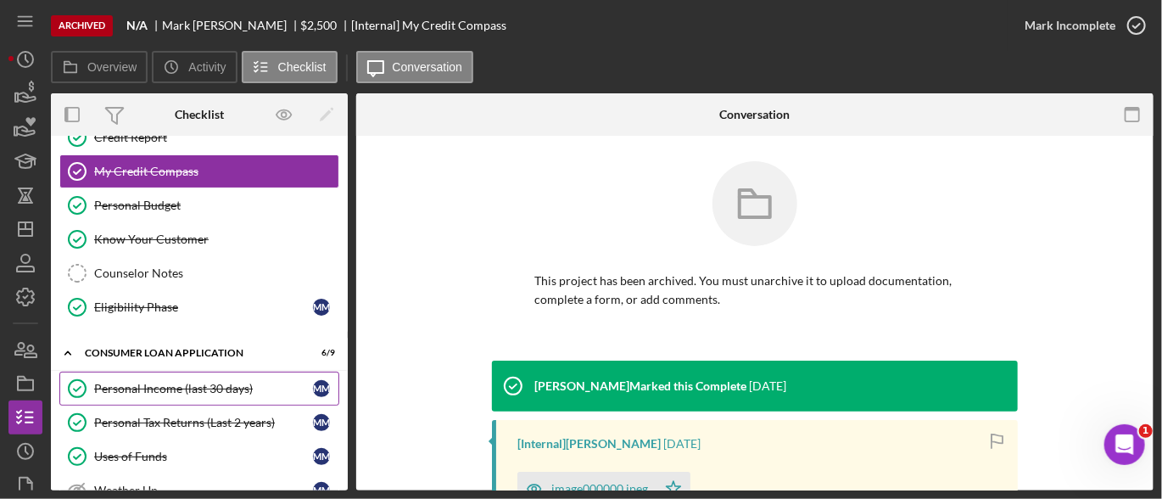
click at [176, 389] on div "Personal Income (last 30 days)" at bounding box center [203, 389] width 219 height 14
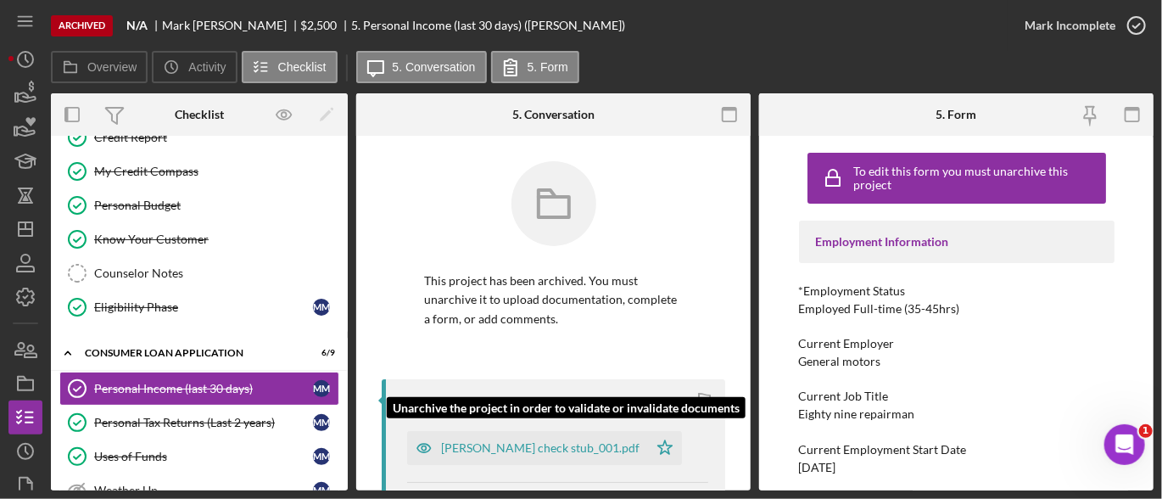
click at [502, 449] on div "[PERSON_NAME] check stub_001.pdf" at bounding box center [540, 448] width 198 height 14
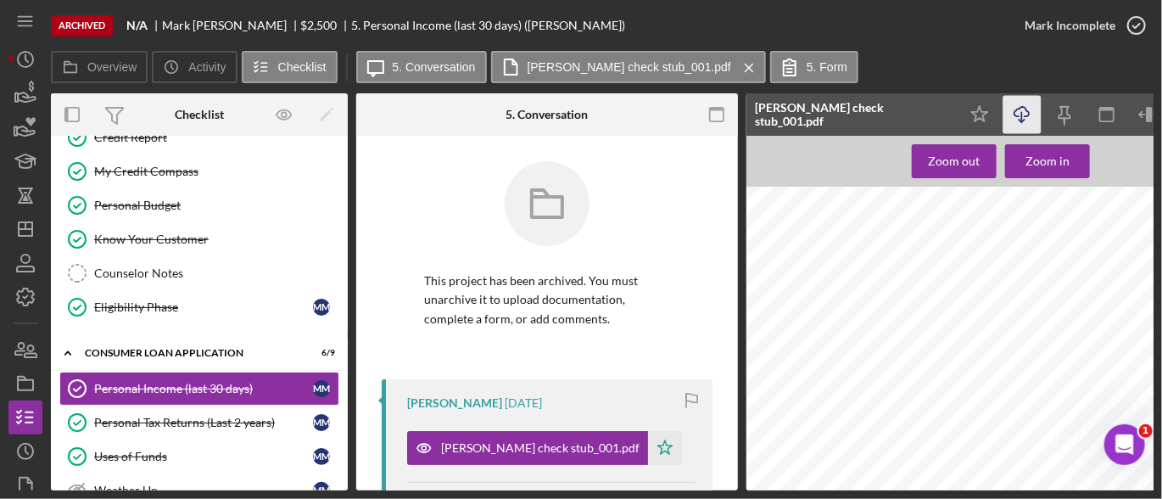
click at [1023, 121] on icon "Icon/Download" at bounding box center [1022, 115] width 38 height 38
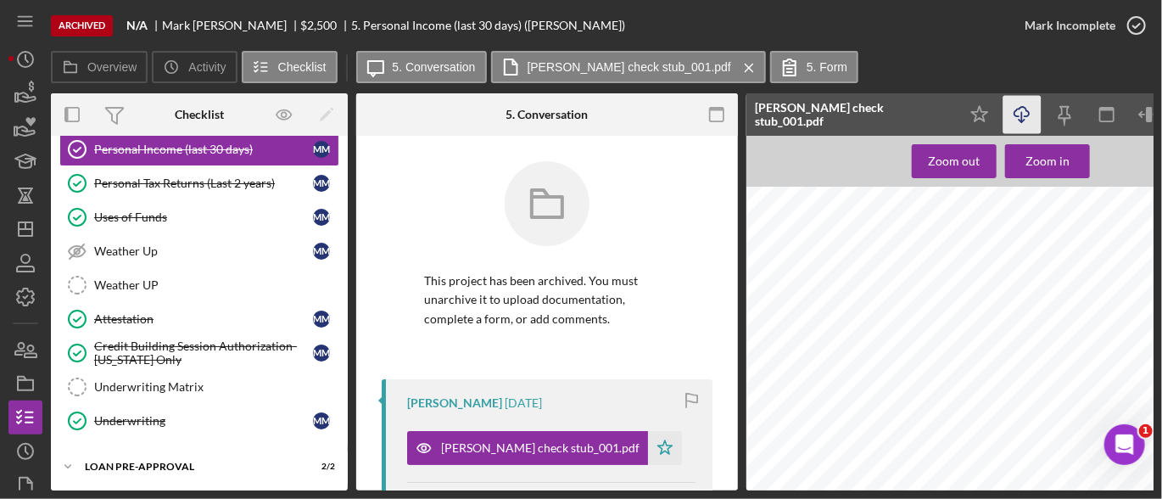
scroll to position [447, 0]
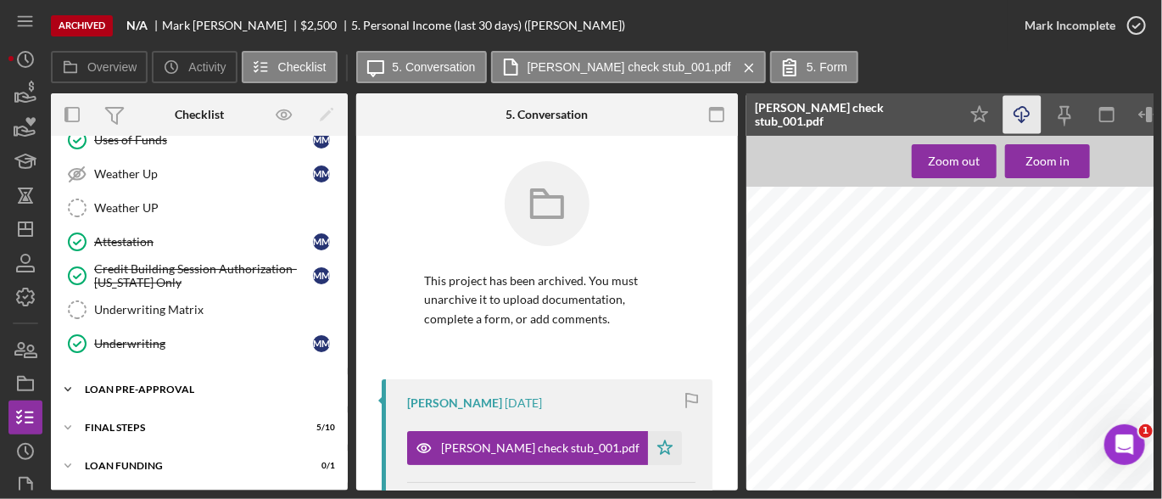
click at [176, 377] on div "Icon/Expander Loan Pre-Approval 2 / 2" at bounding box center [199, 389] width 297 height 34
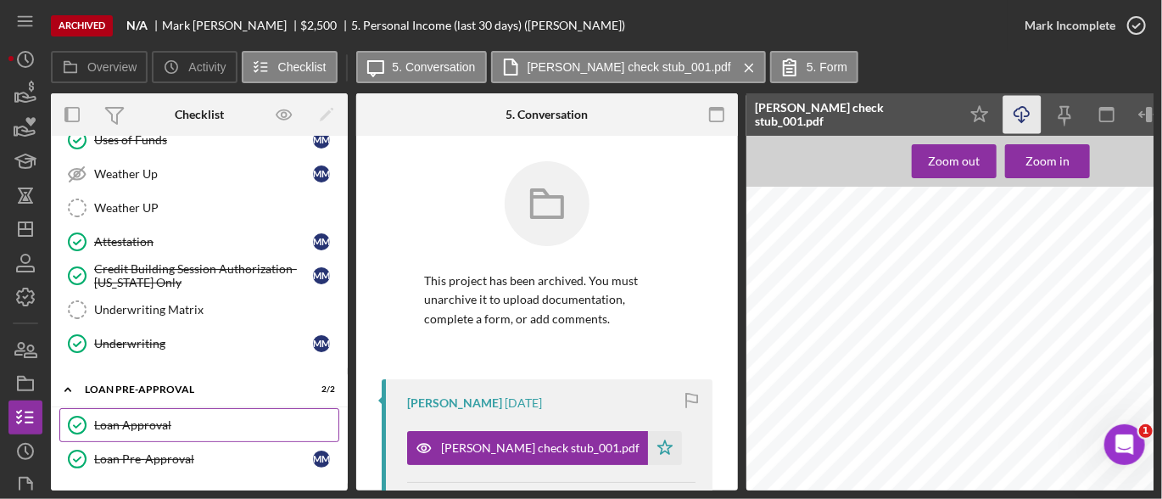
click at [138, 418] on div "Loan Approval" at bounding box center [216, 425] width 244 height 14
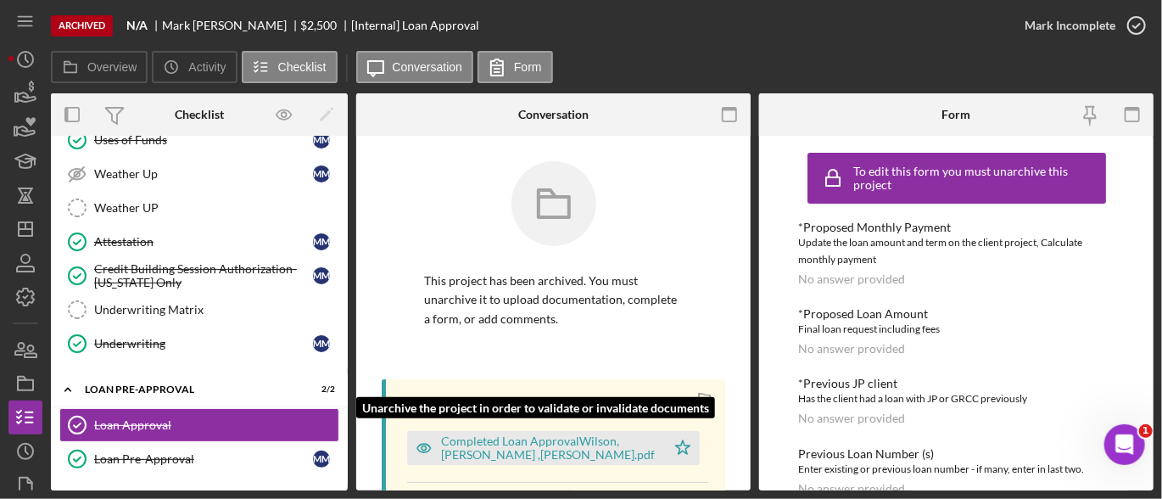
click at [466, 450] on div "Completed Loan ApprovalWilson, [PERSON_NAME] ,[PERSON_NAME].pdf" at bounding box center [549, 447] width 216 height 27
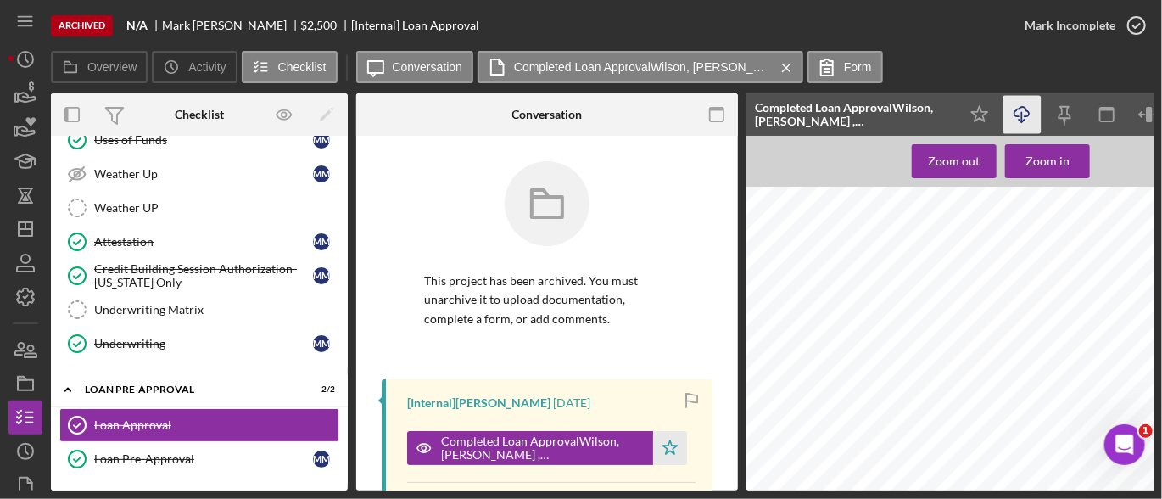
click at [1030, 113] on icon "Icon/Download" at bounding box center [1022, 115] width 38 height 38
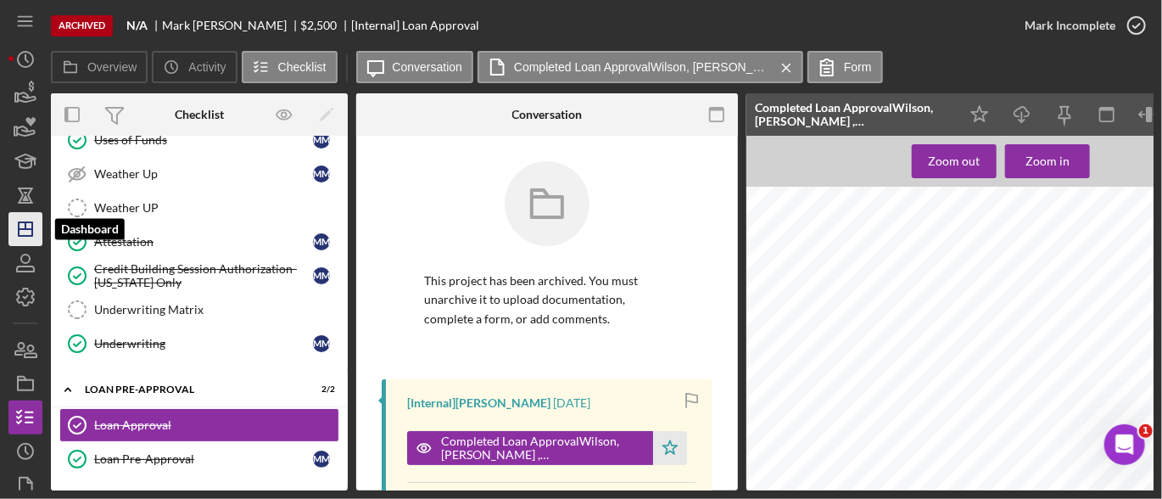
click at [27, 233] on icon "Icon/Dashboard" at bounding box center [25, 229] width 42 height 42
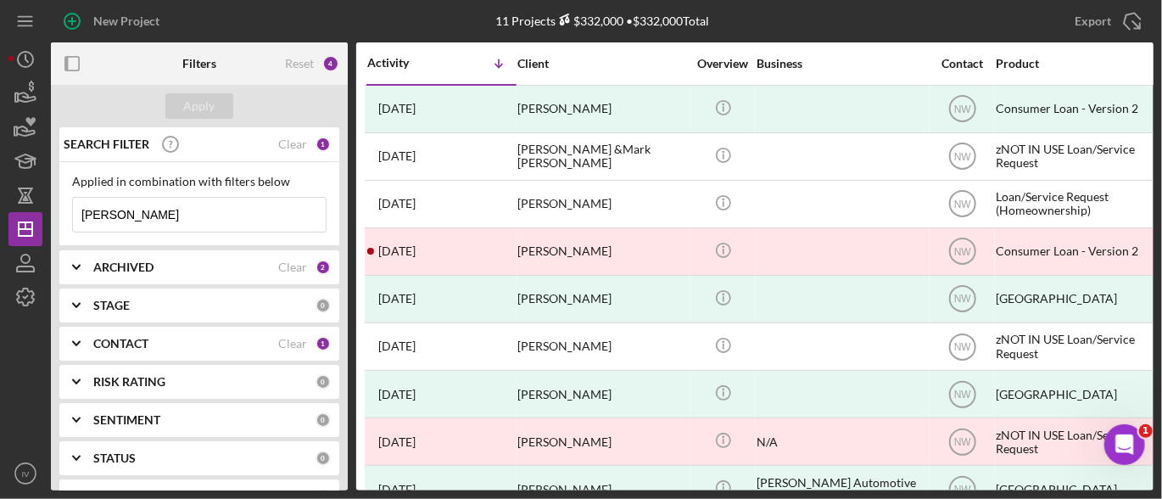
drag, startPoint x: 154, startPoint y: 209, endPoint x: 58, endPoint y: 209, distance: 96.7
click at [58, 209] on div "SEARCH FILTER Clear 1 Applied in combination with filters below [PERSON_NAME] I…" at bounding box center [199, 308] width 297 height 363
paste input "Young, Pevla"
type input "Young, Pevla"
click at [285, 340] on div "Clear" at bounding box center [292, 344] width 29 height 14
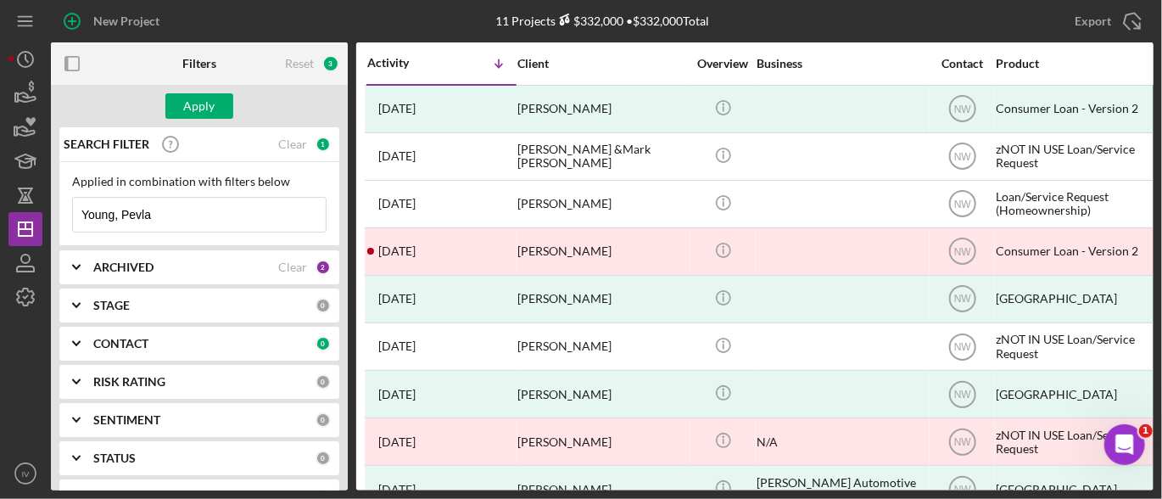
click at [76, 340] on icon "Icon/Expander" at bounding box center [76, 343] width 42 height 42
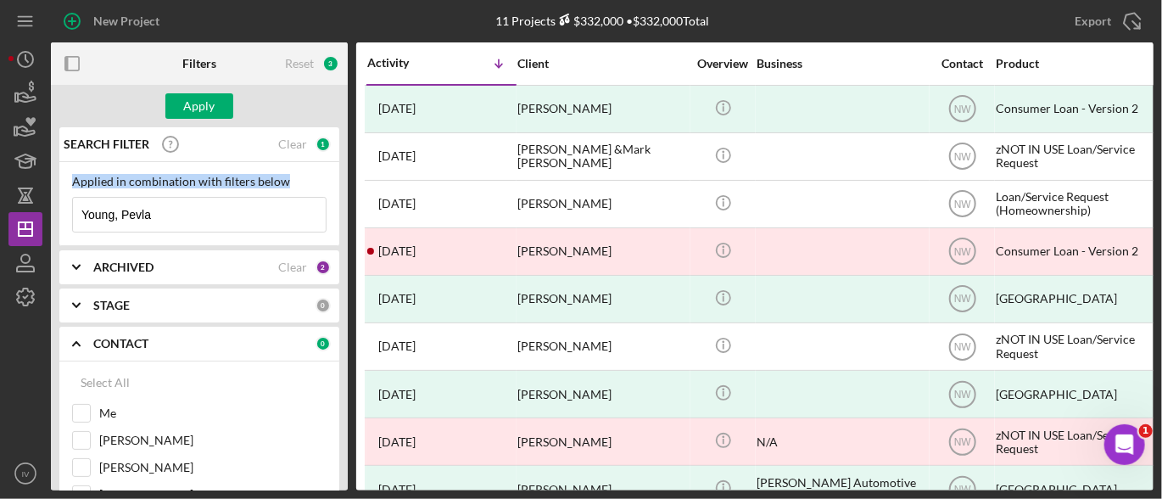
drag, startPoint x: 348, startPoint y: 159, endPoint x: 346, endPoint y: 184, distance: 25.5
click at [346, 204] on div "Filters Reset 3 Apply SEARCH FILTER Clear 1 Applied in combination with filters…" at bounding box center [602, 266] width 1102 height 448
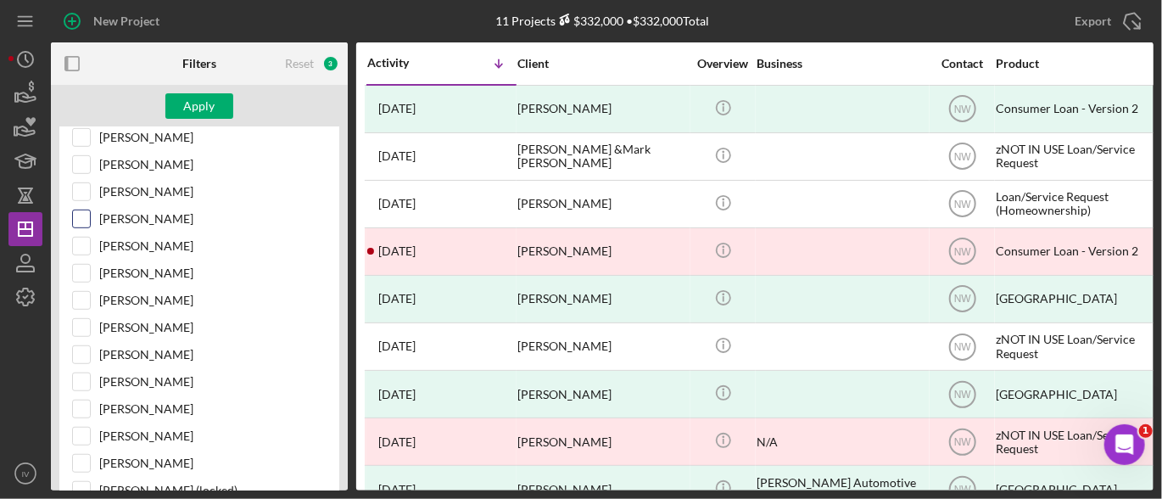
scroll to position [421, 0]
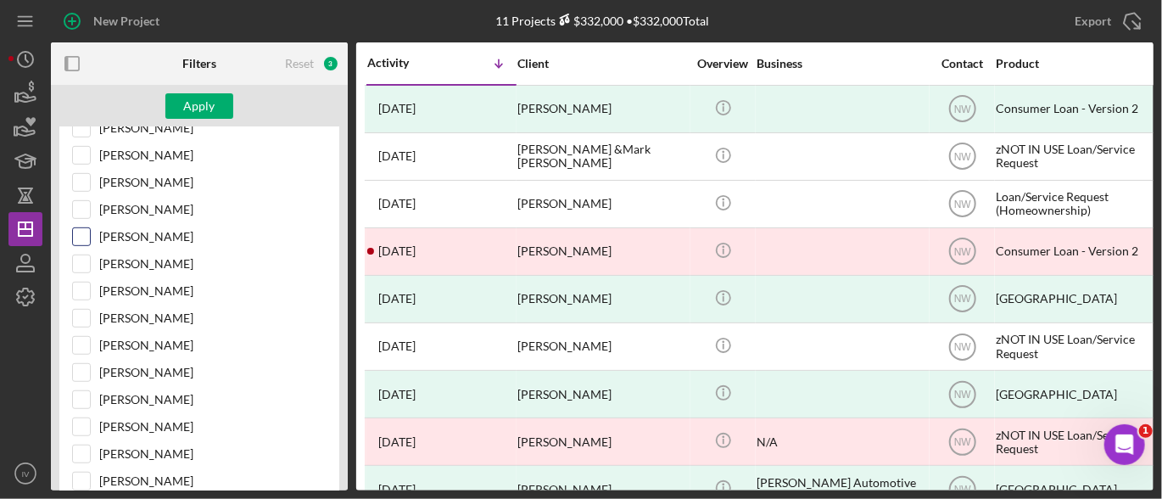
click at [81, 228] on input "[PERSON_NAME]" at bounding box center [81, 236] width 17 height 17
checkbox input "true"
click at [197, 98] on div "Apply" at bounding box center [199, 105] width 31 height 25
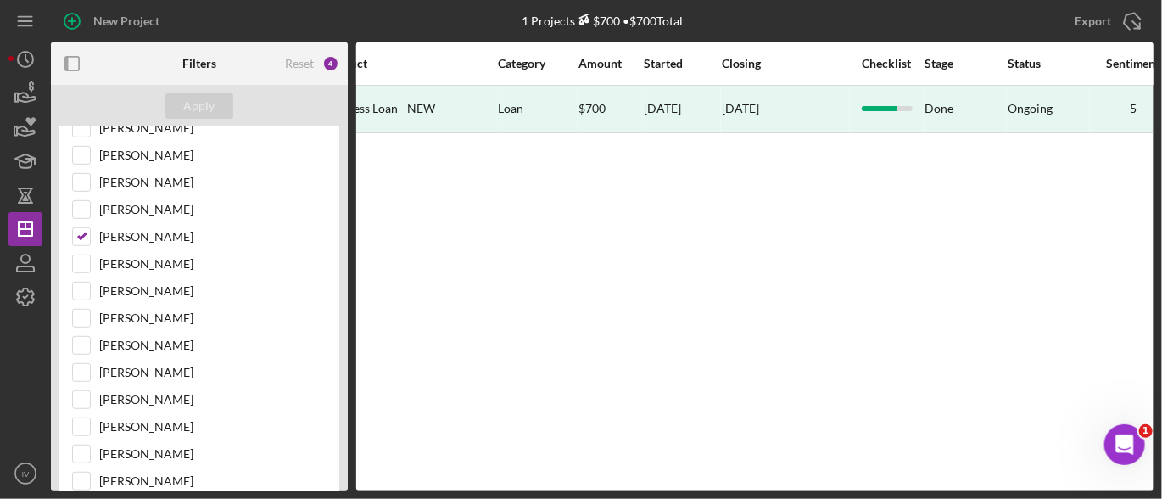
scroll to position [0, 611]
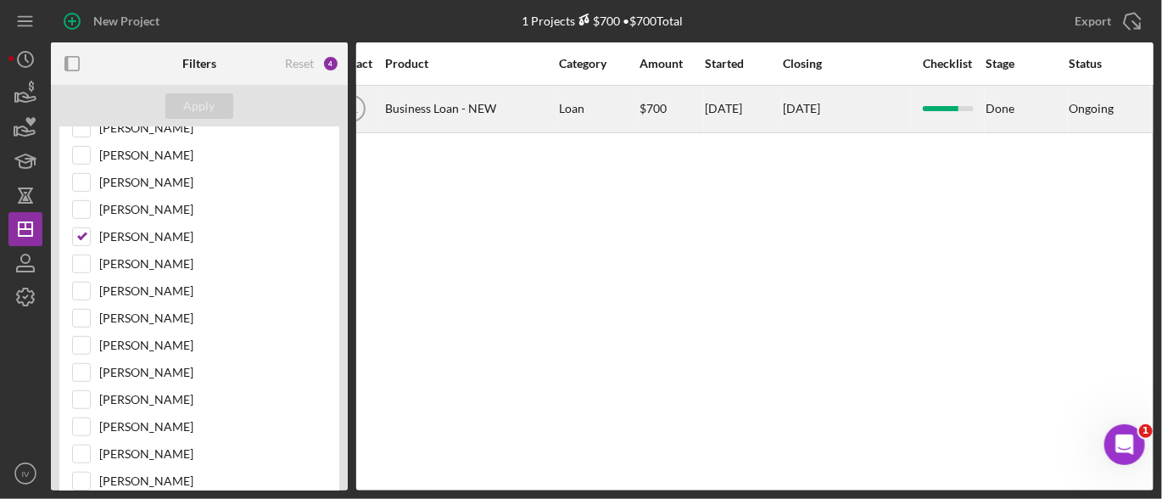
click at [437, 120] on div "Business Loan - NEW" at bounding box center [470, 108] width 170 height 45
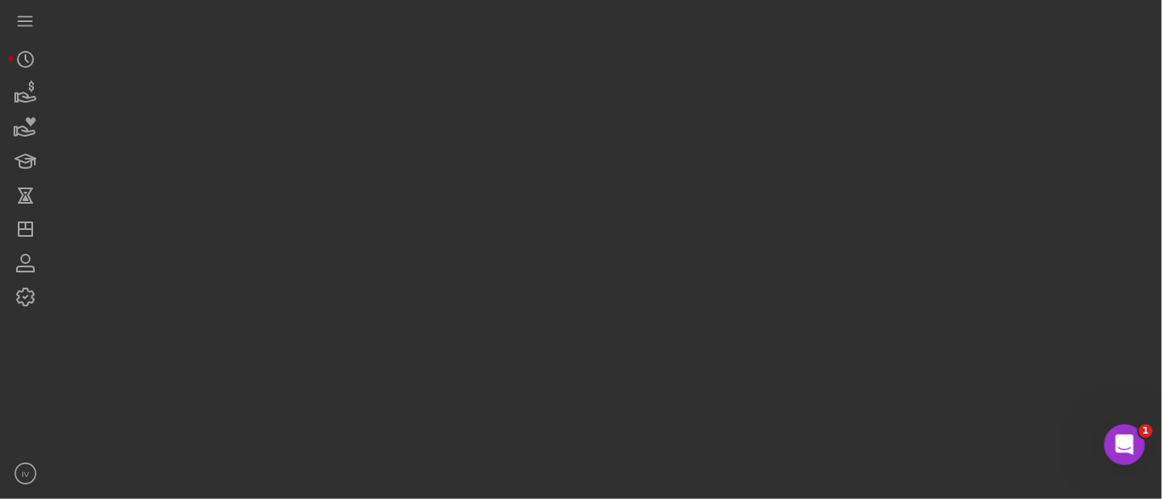
click at [437, 120] on div at bounding box center [602, 245] width 1102 height 490
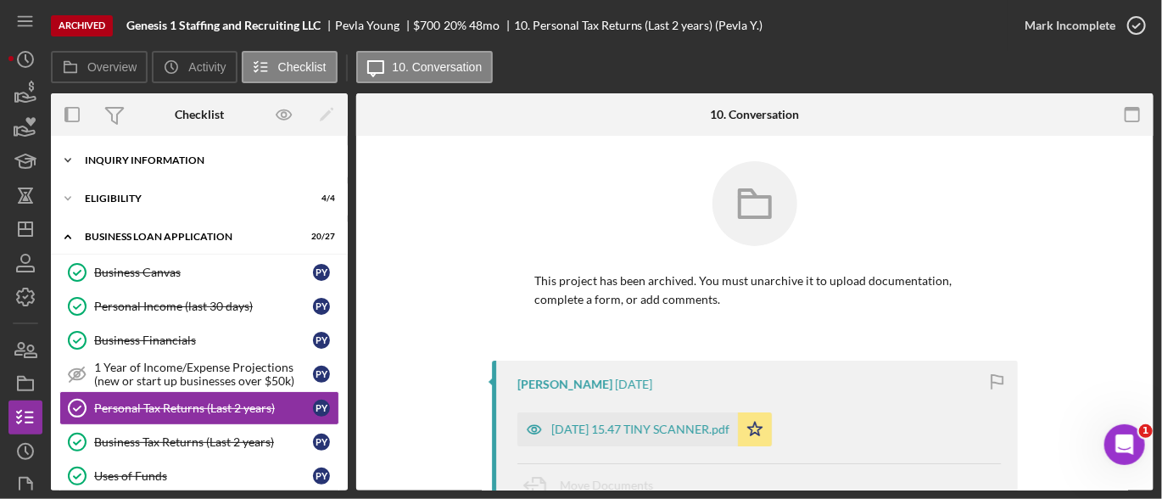
click at [159, 157] on div "INQUIRY INFORMATION" at bounding box center [206, 160] width 242 height 10
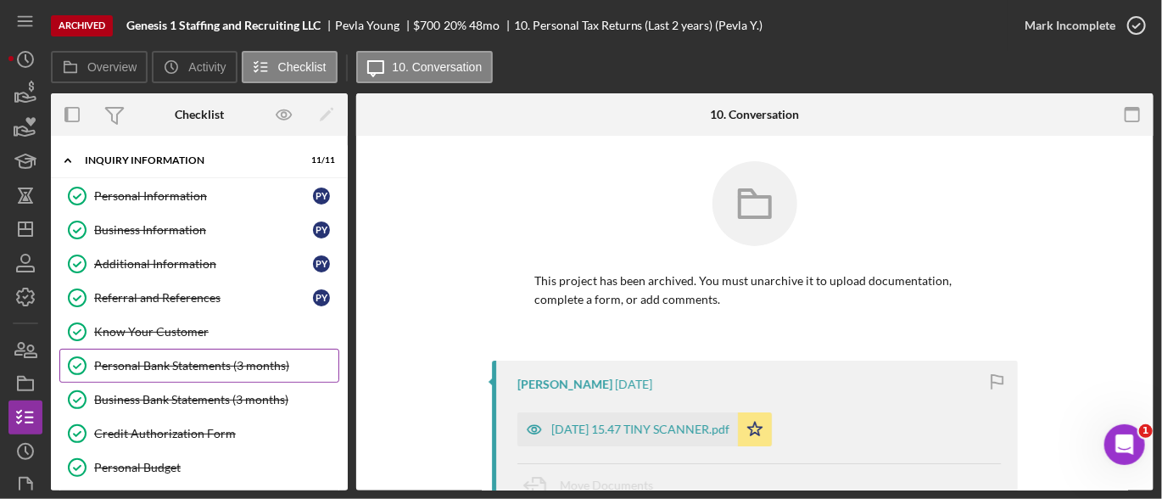
click at [193, 359] on div "Personal Bank Statements (3 months)" at bounding box center [216, 366] width 244 height 14
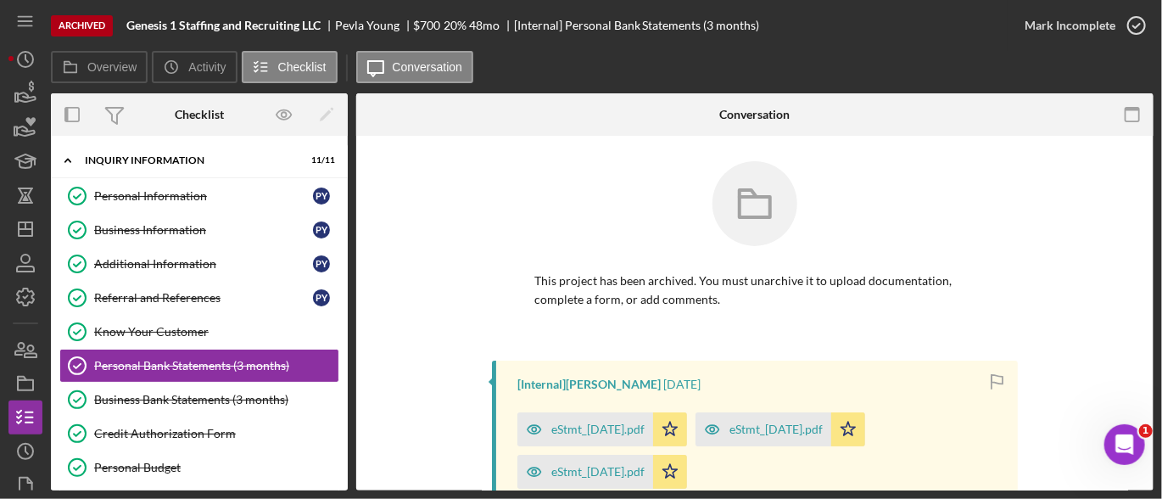
click at [816, 378] on div "[Internal] [PERSON_NAME] [DATE]" at bounding box center [758, 384] width 483 height 14
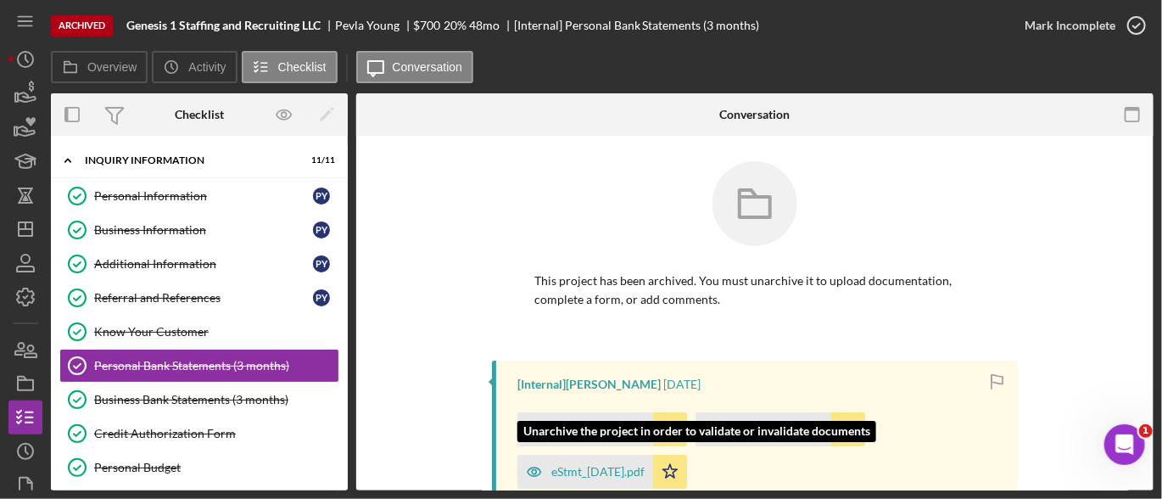
click at [614, 465] on div "eStmt_[DATE].pdf" at bounding box center [597, 472] width 93 height 14
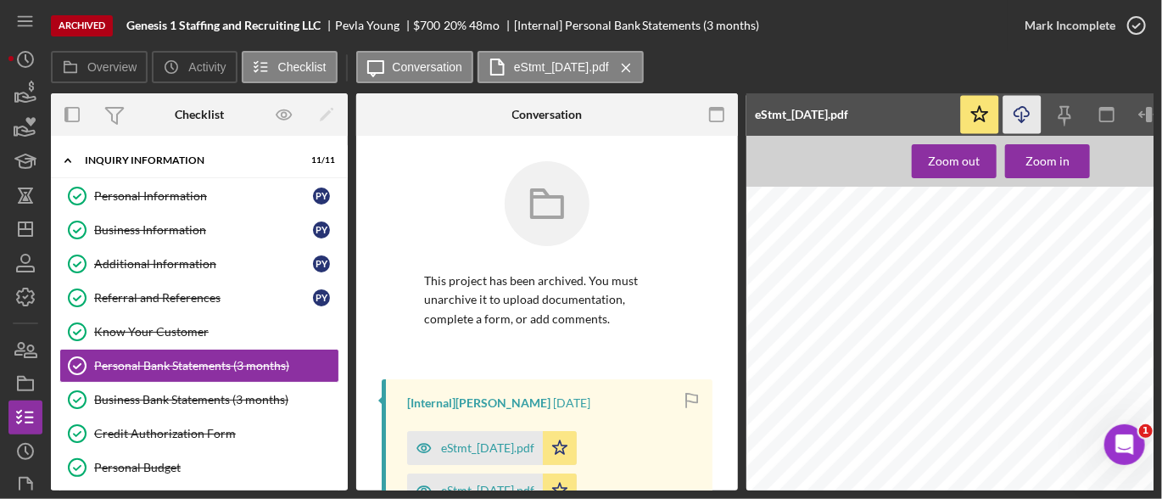
click at [1024, 121] on icon "Icon/Download" at bounding box center [1022, 115] width 38 height 38
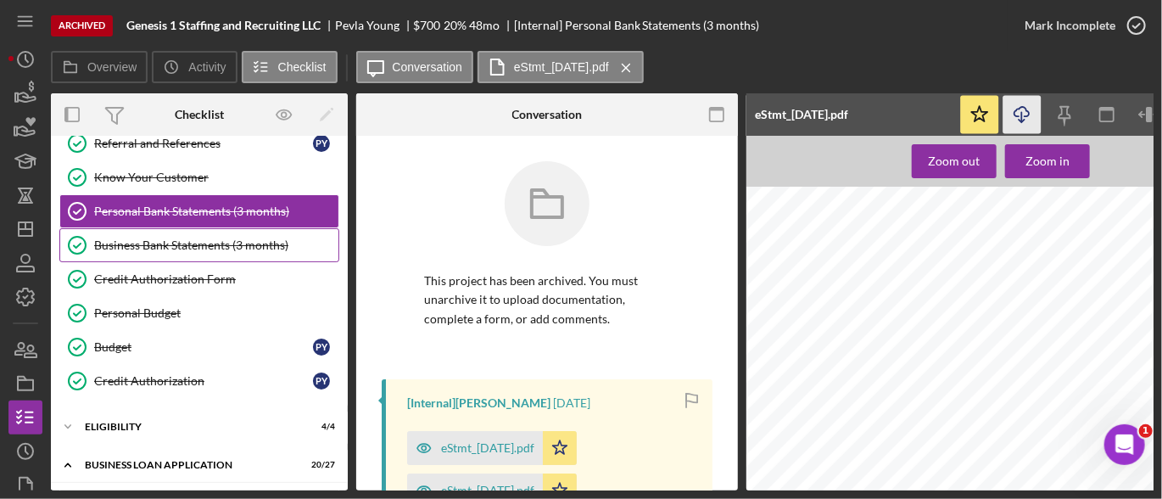
scroll to position [158, 0]
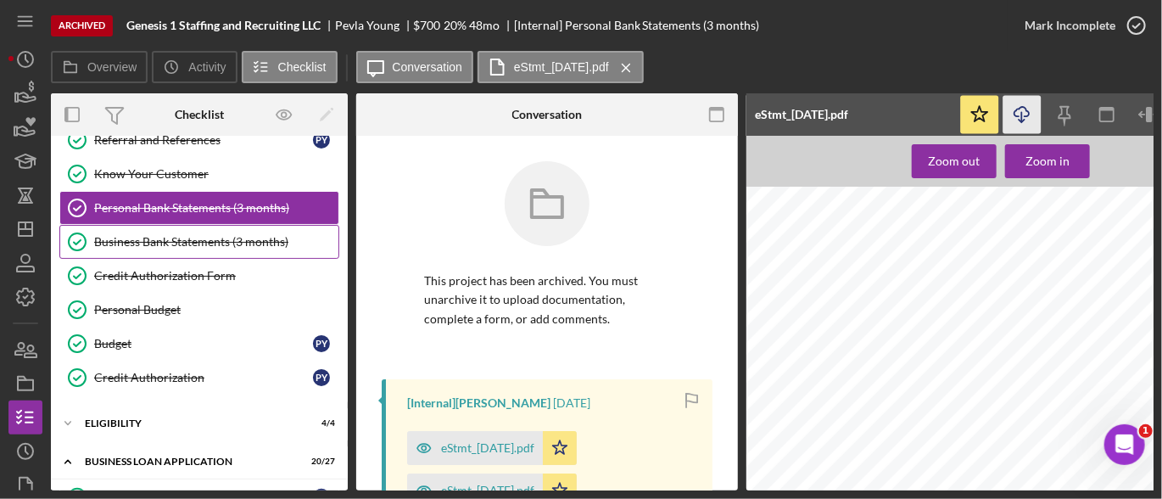
click at [245, 235] on div "Business Bank Statements (3 months)" at bounding box center [216, 242] width 244 height 14
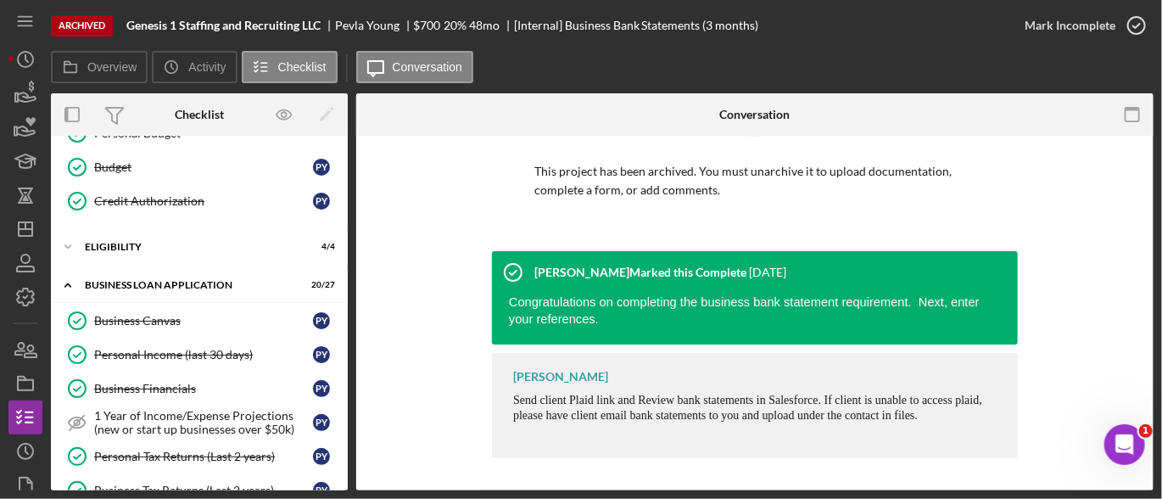
scroll to position [335, 0]
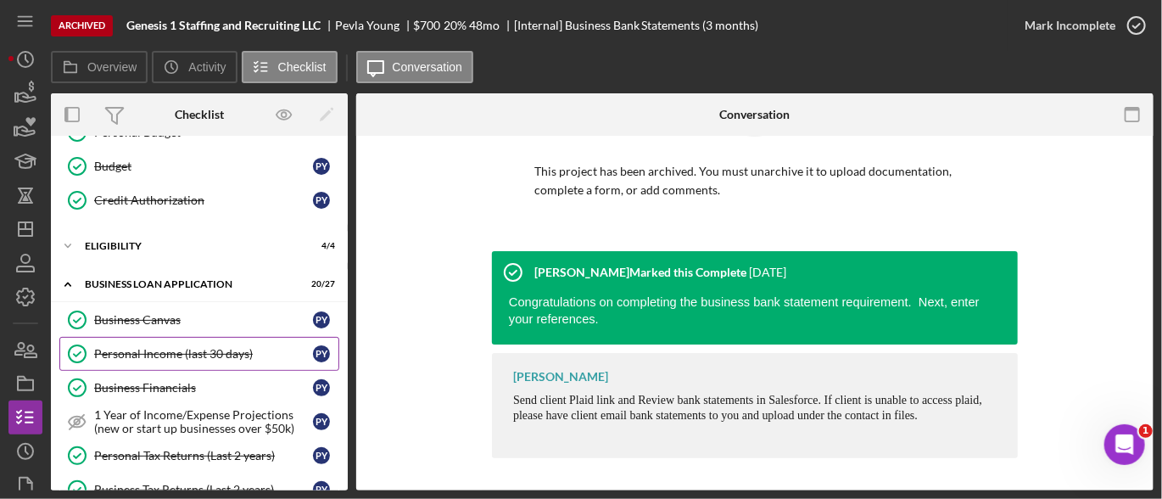
click at [192, 347] on div "Personal Income (last 30 days)" at bounding box center [203, 354] width 219 height 14
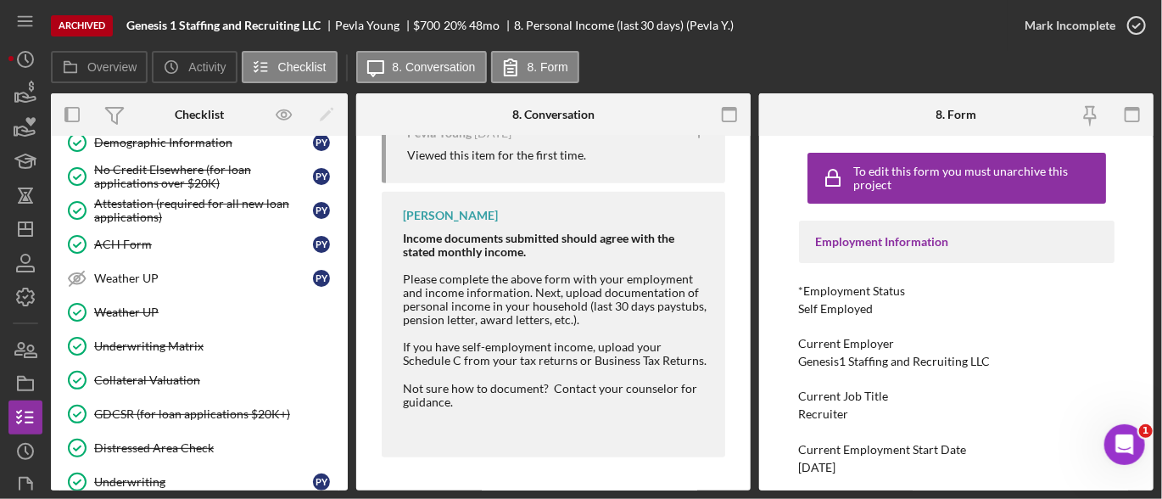
scroll to position [1180, 0]
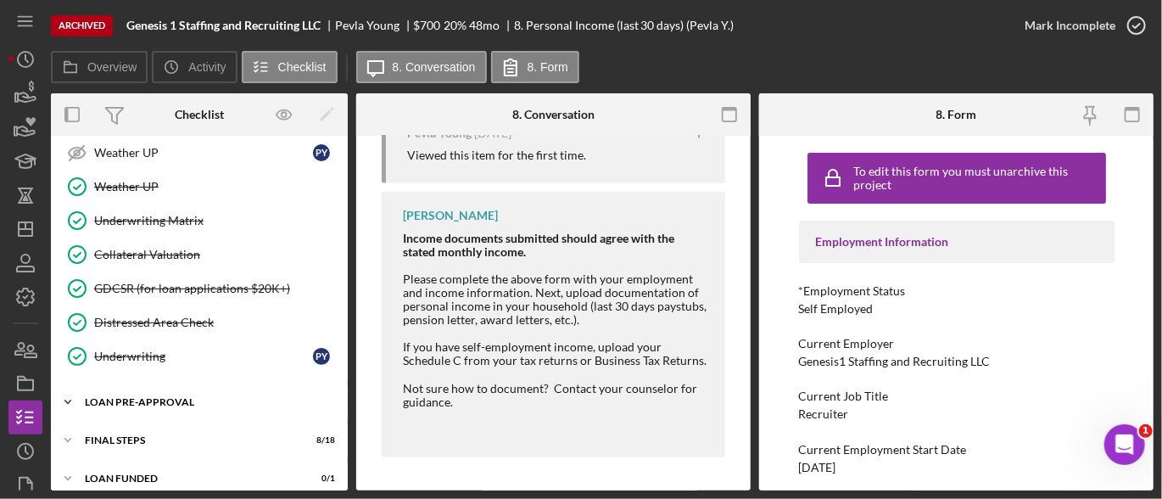
click at [157, 397] on div "LOAN PRE-APPROVAL" at bounding box center [206, 402] width 242 height 10
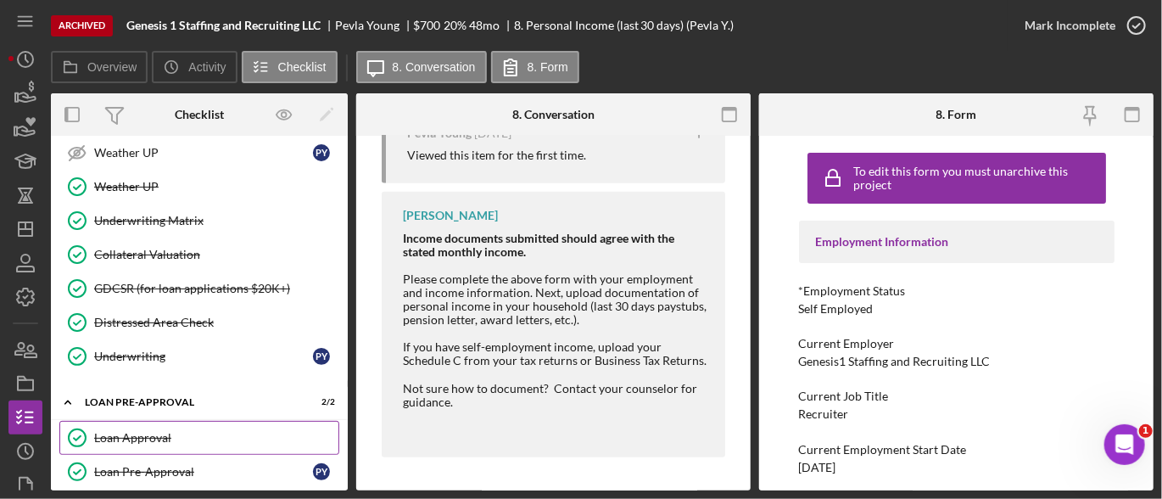
click at [140, 431] on div "Loan Approval" at bounding box center [216, 438] width 244 height 14
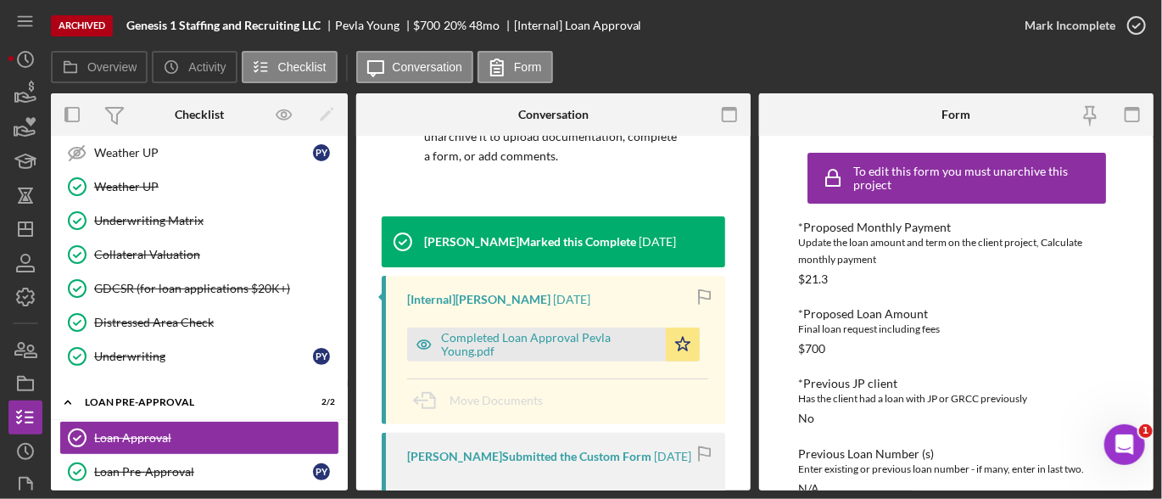
scroll to position [237, 0]
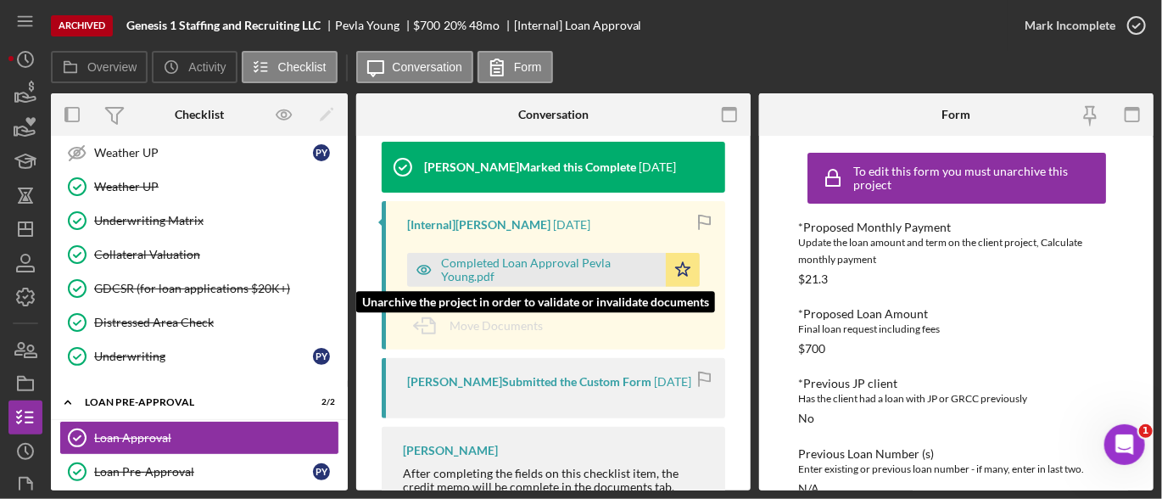
click at [543, 270] on div "Completed Loan Approval Pevla Young.pdf" at bounding box center [549, 269] width 216 height 27
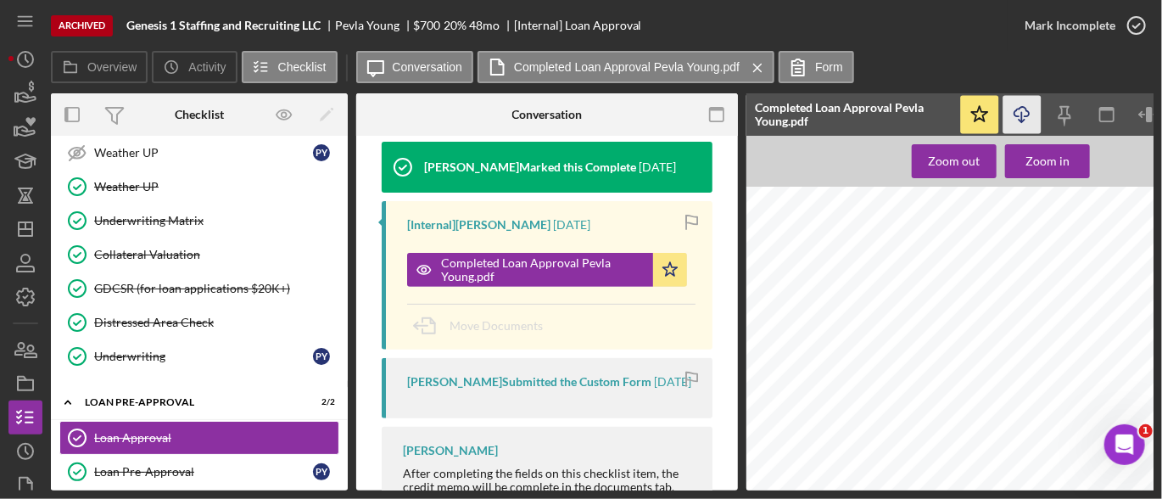
click at [1014, 120] on icon "Icon/Download" at bounding box center [1022, 115] width 38 height 38
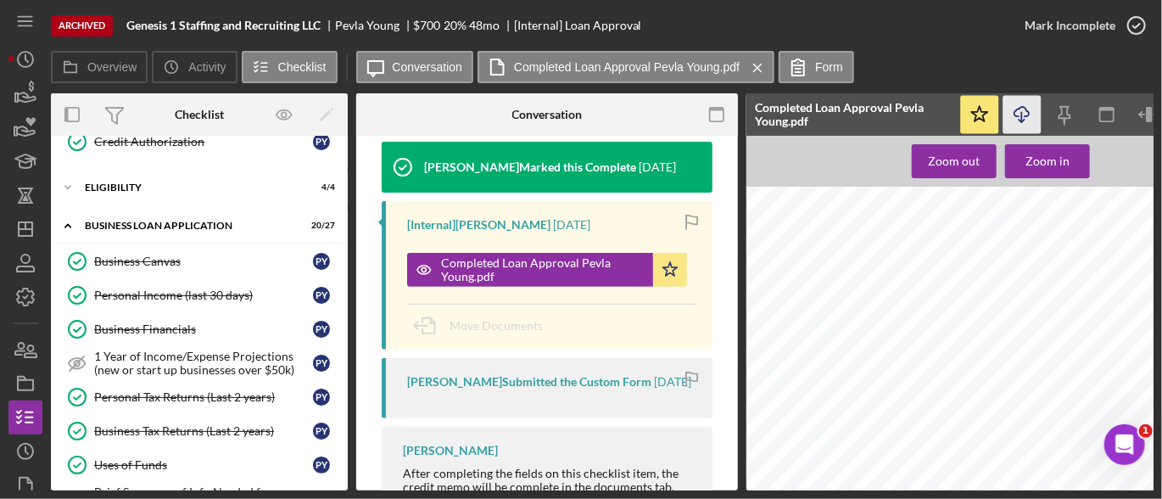
scroll to position [365, 0]
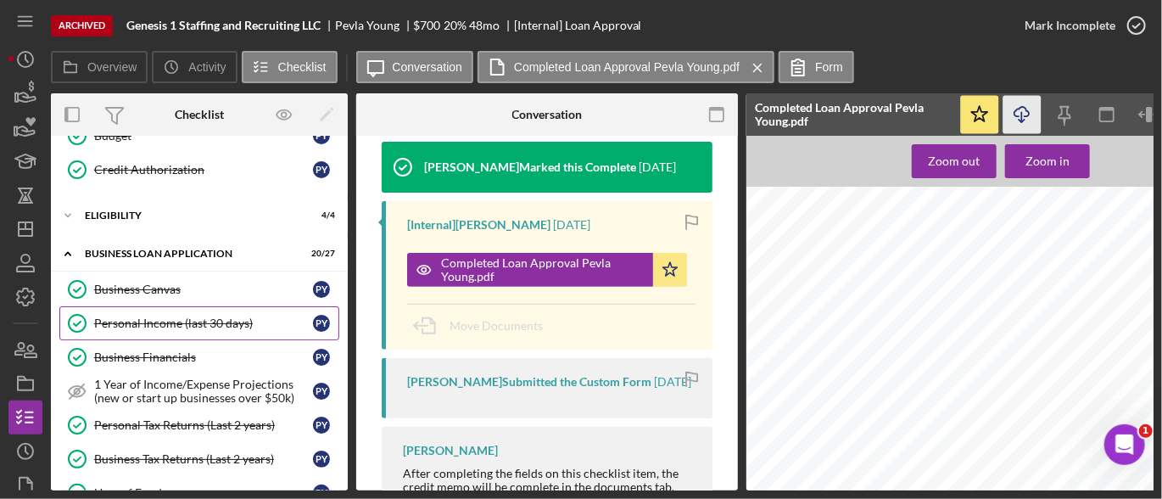
click at [174, 316] on div "Personal Income (last 30 days)" at bounding box center [203, 323] width 219 height 14
